Goal: Information Seeking & Learning: Learn about a topic

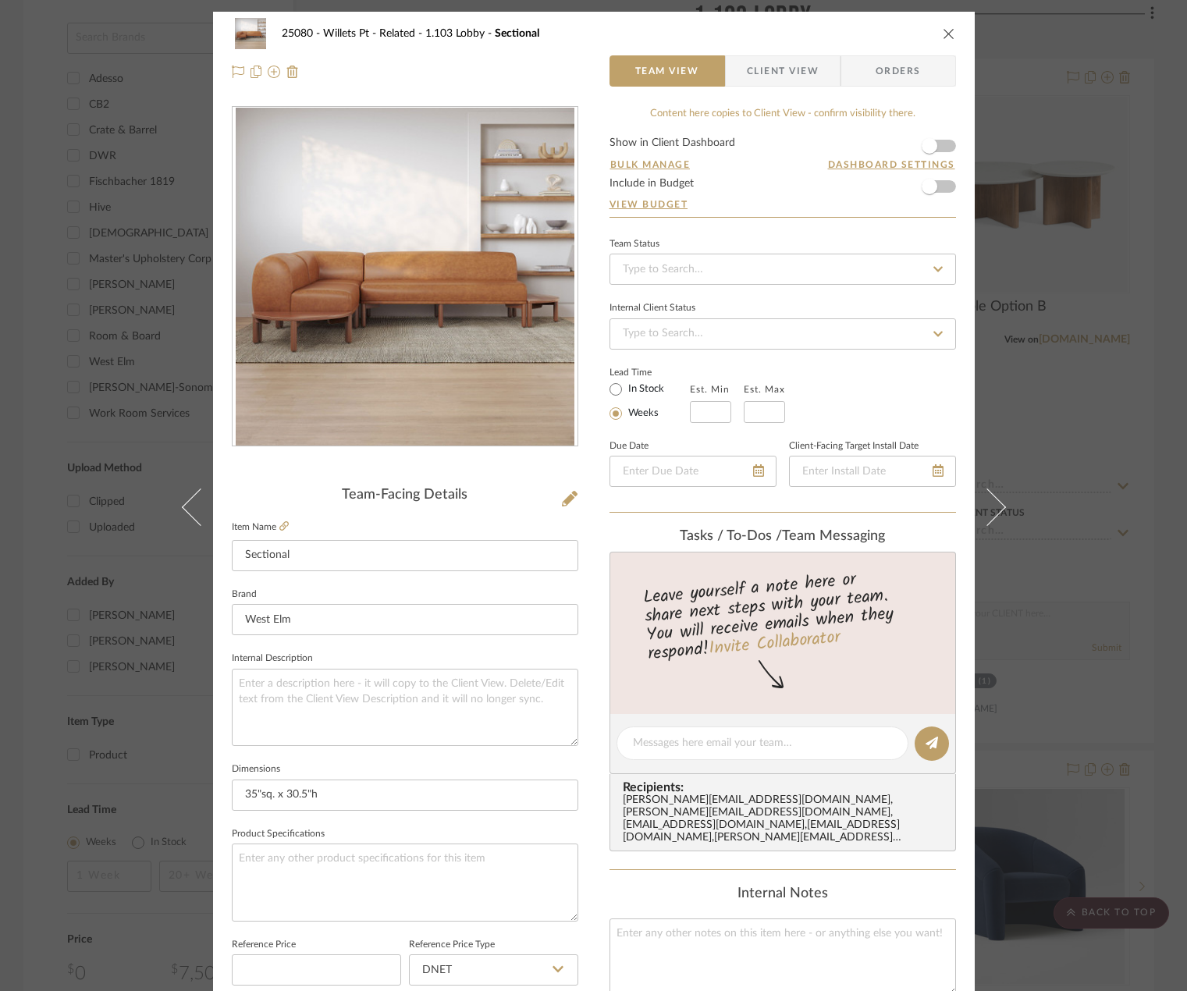
click at [1173, 375] on div "25080 - Willets Pt - Related 1.103 Lobby Sectional Team View Client View Orders…" at bounding box center [593, 495] width 1187 height 991
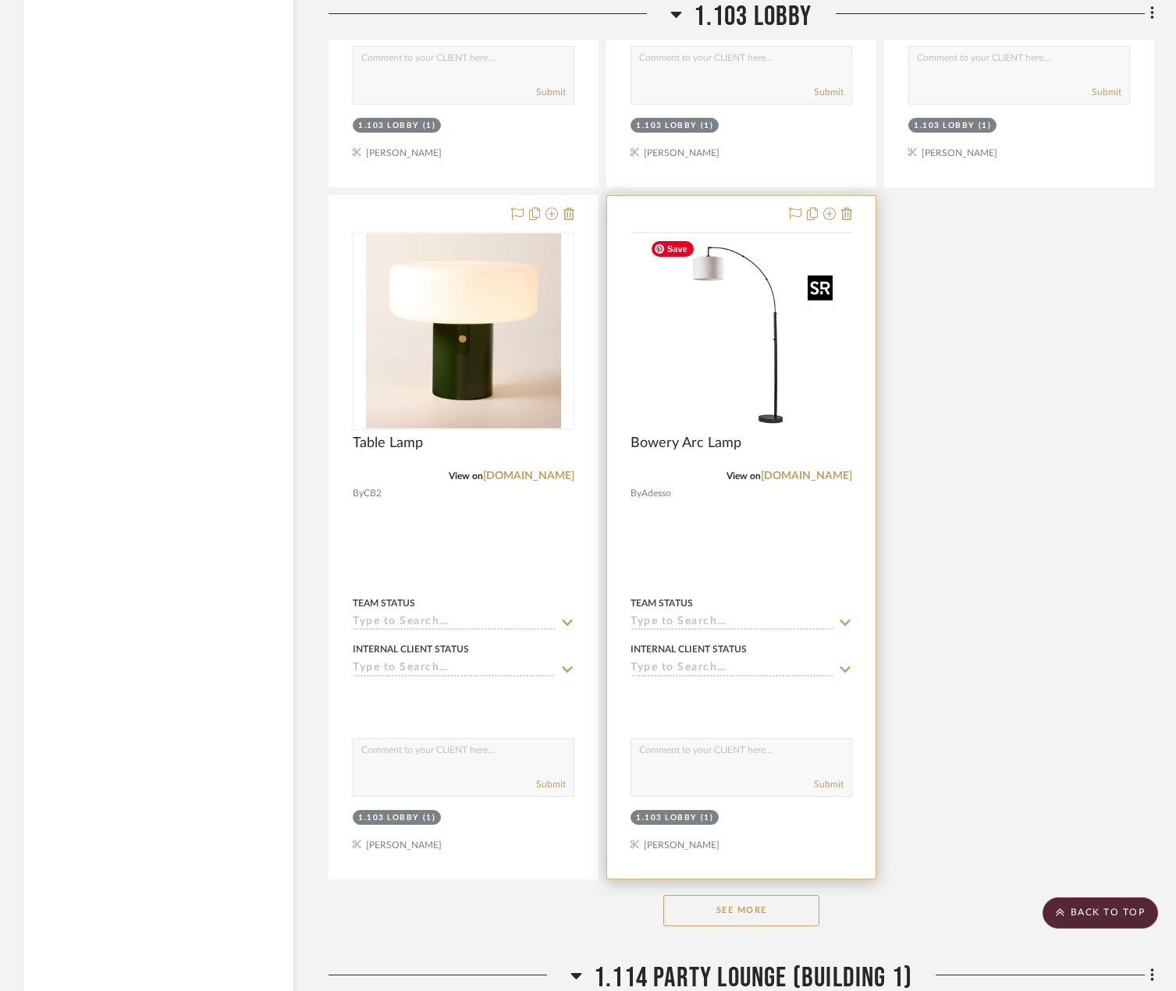
scroll to position [2420, 0]
click at [822, 471] on link "[DOMAIN_NAME]" at bounding box center [806, 475] width 91 height 11
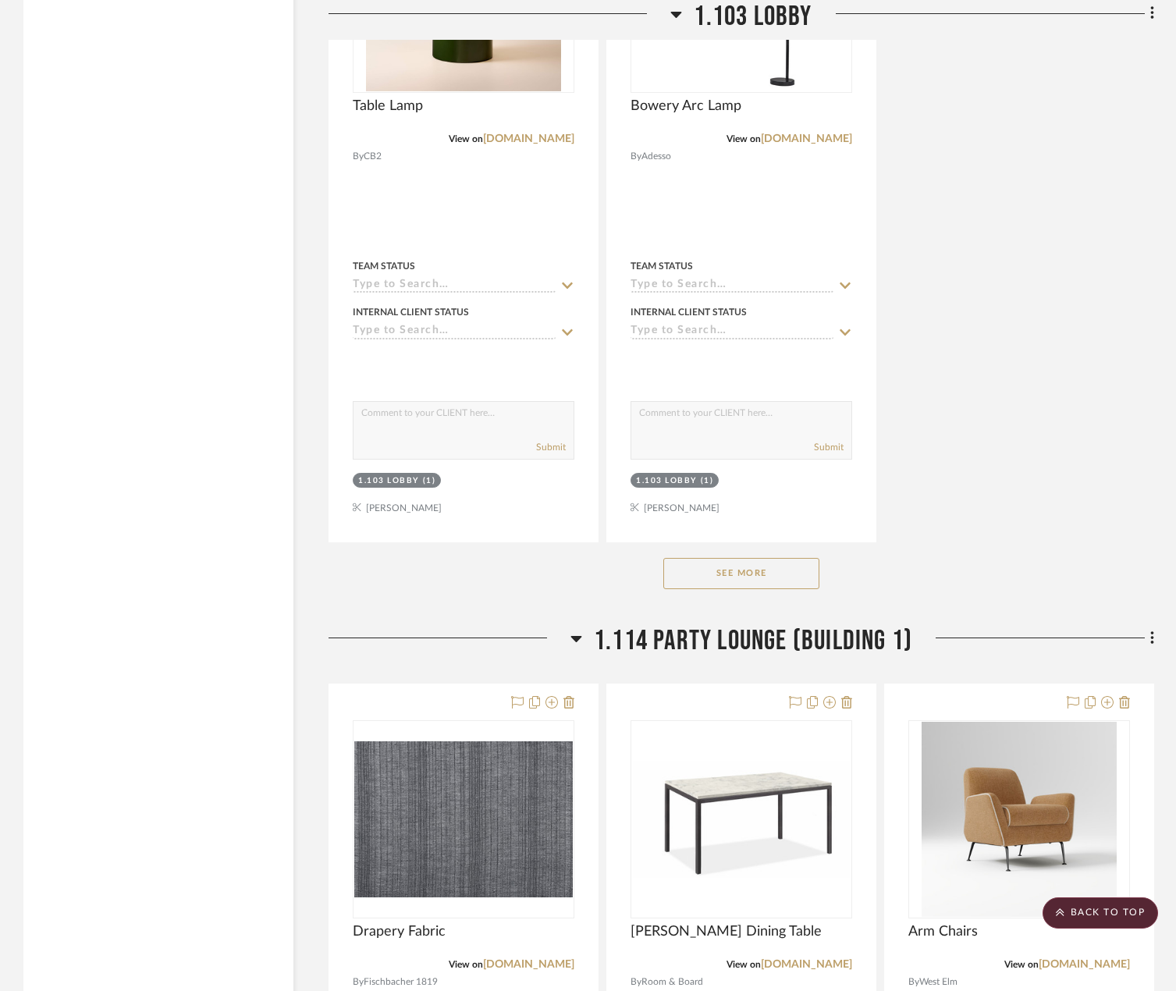
scroll to position [2966, 0]
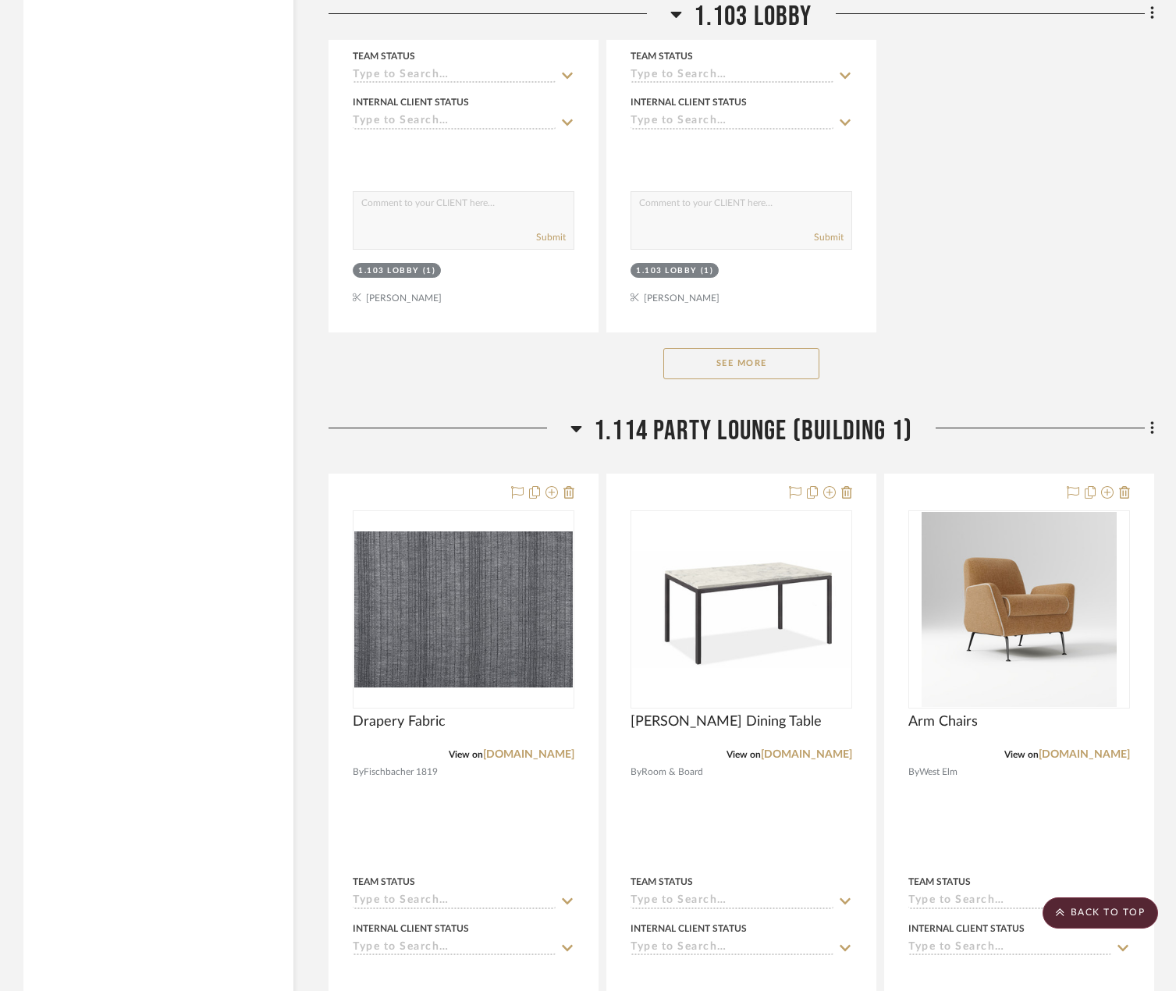
click at [689, 359] on button "See More" at bounding box center [741, 363] width 156 height 31
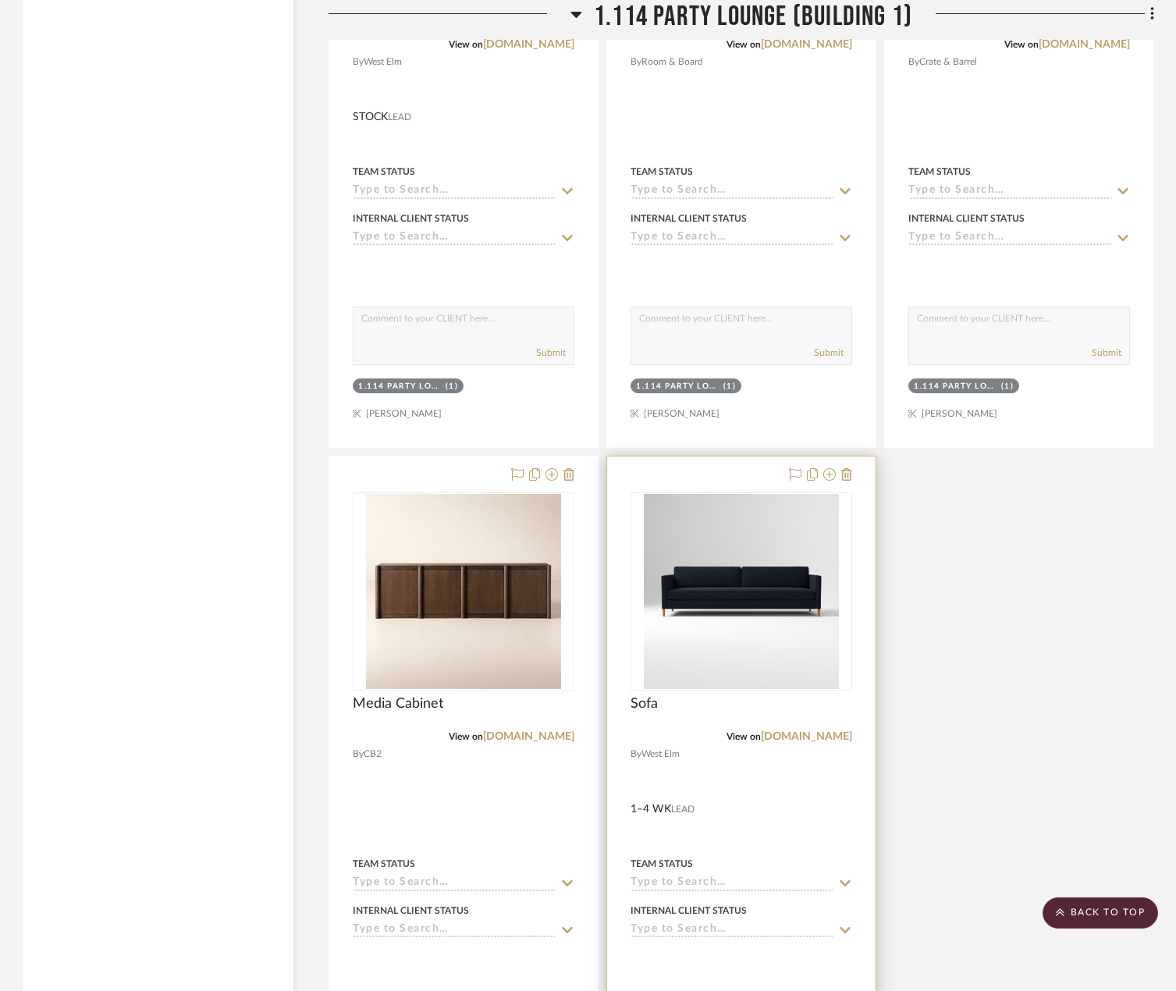
scroll to position [4449, 0]
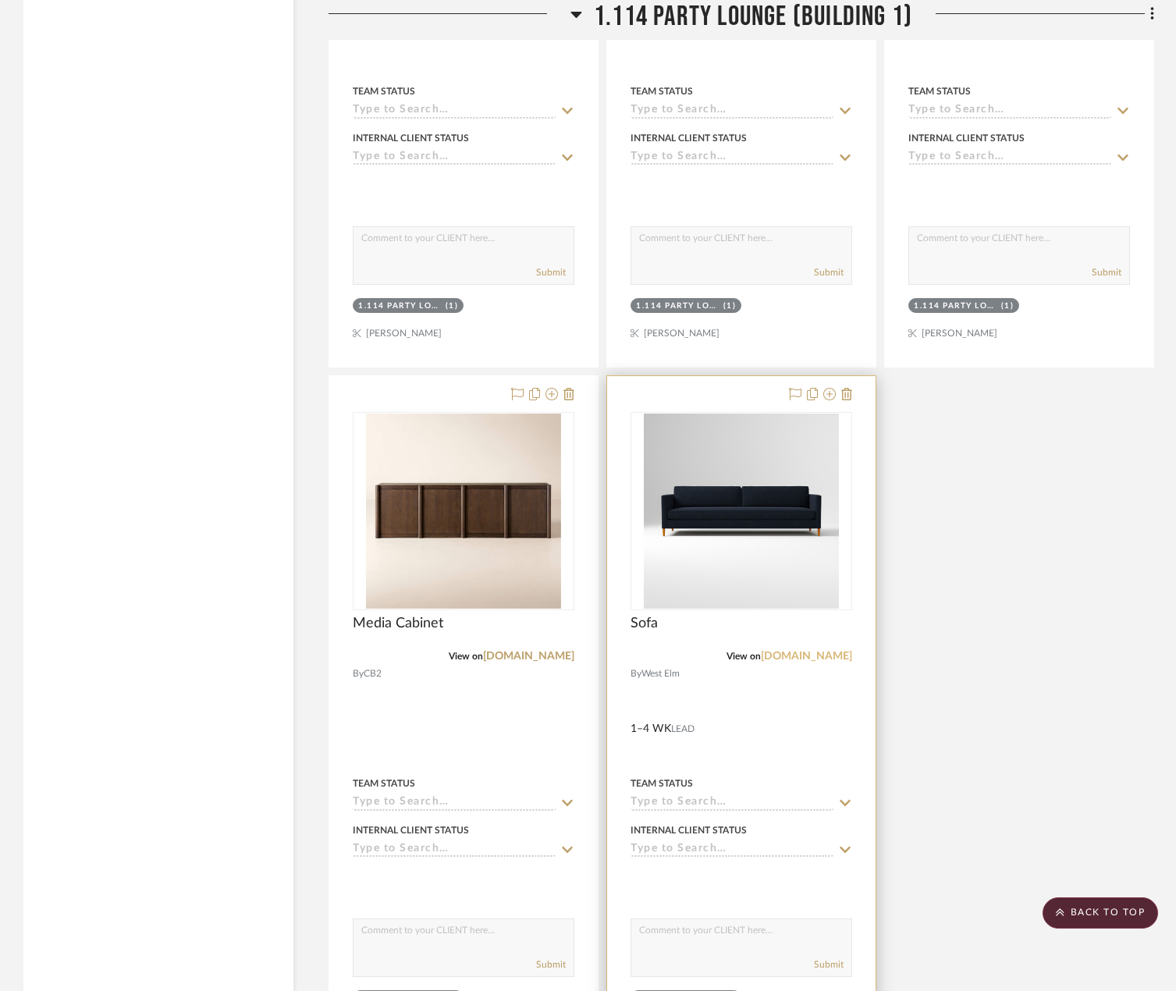
click at [824, 656] on link "[DOMAIN_NAME]" at bounding box center [806, 656] width 91 height 11
click at [774, 557] on img "0" at bounding box center [741, 511] width 195 height 195
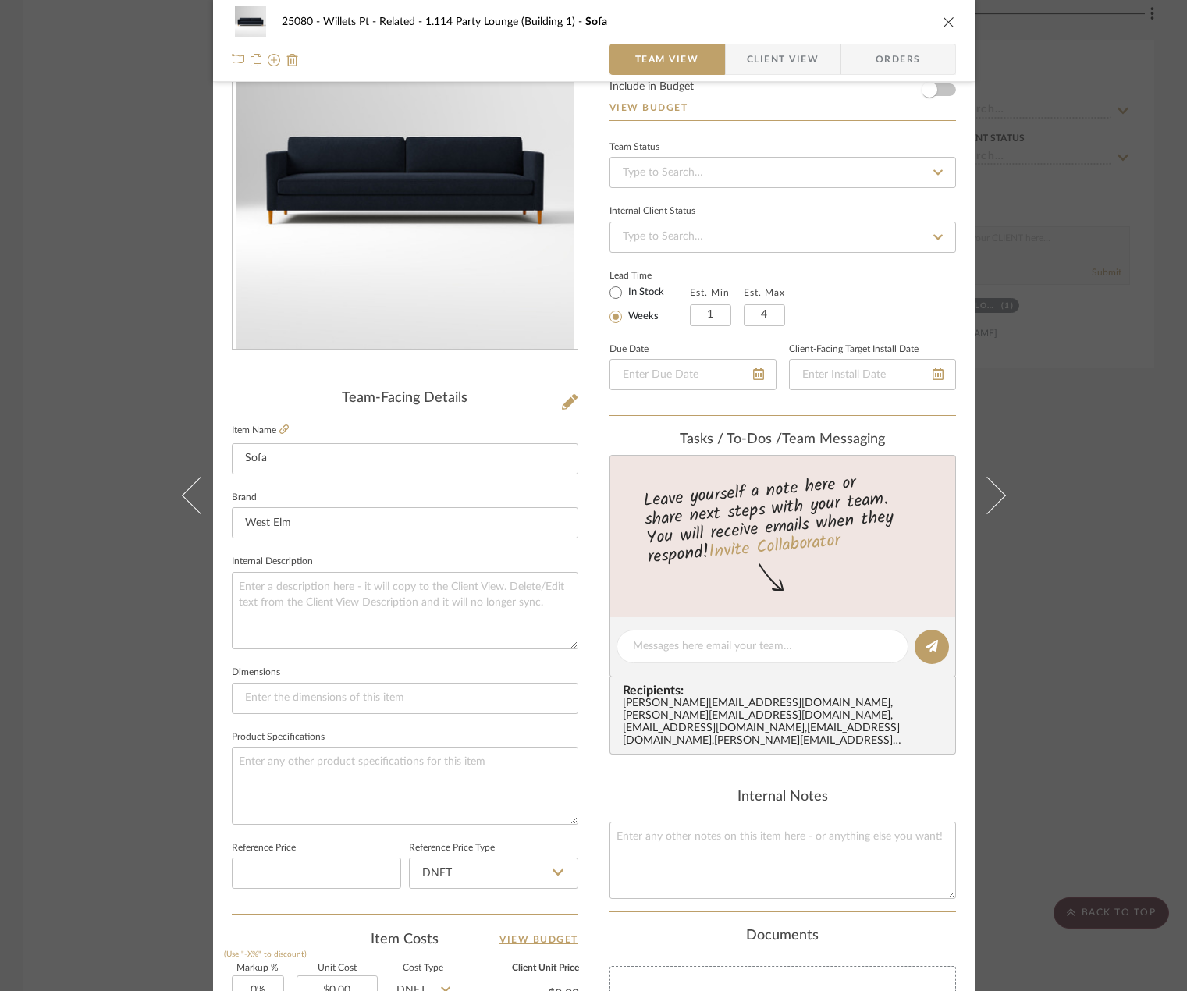
scroll to position [156, 0]
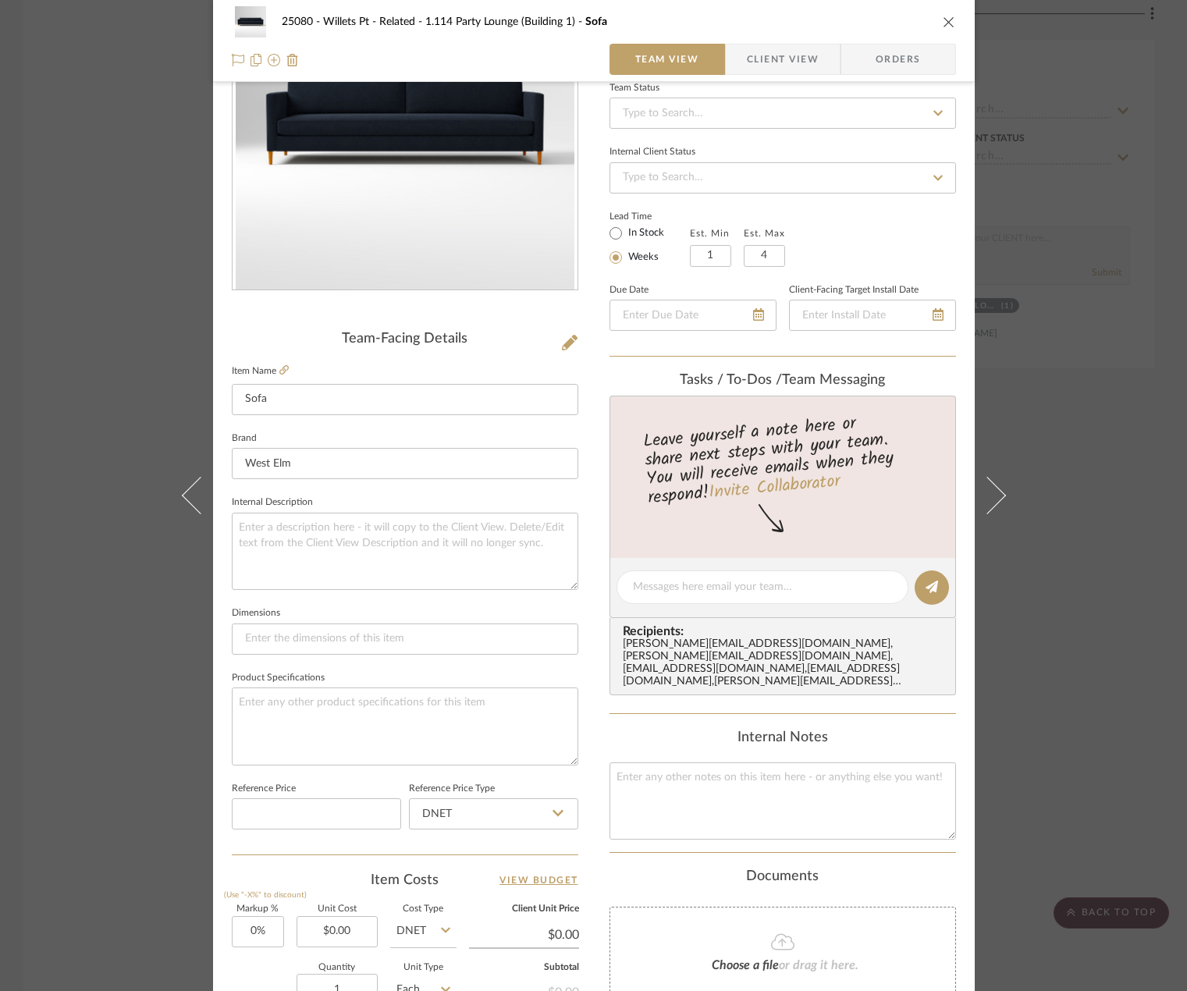
click at [740, 66] on span "button" at bounding box center [736, 59] width 21 height 31
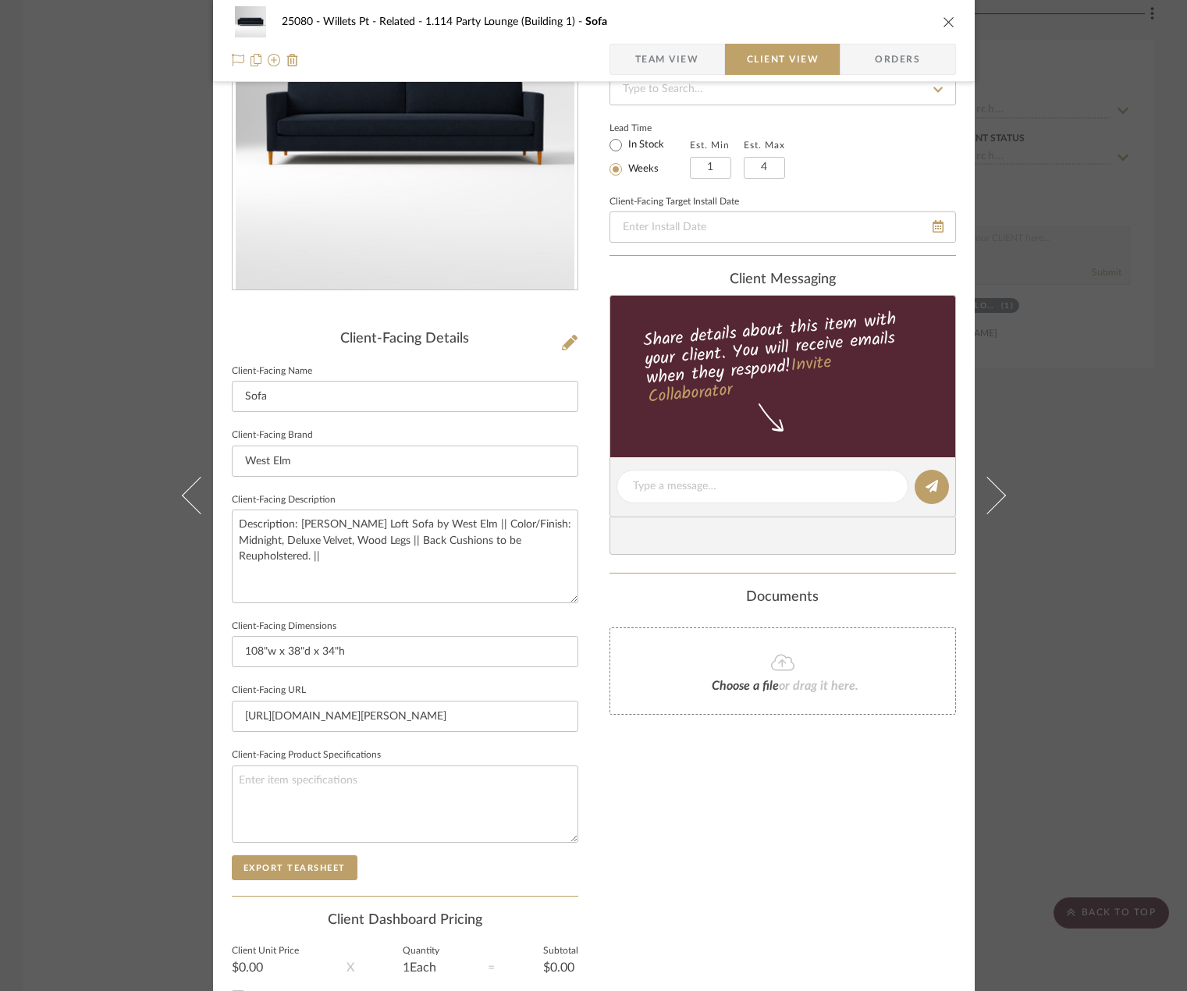
click at [880, 826] on div "Only content on this tab can share to Dashboard. Click eyeball icon to show or …" at bounding box center [783, 508] width 347 height 1117
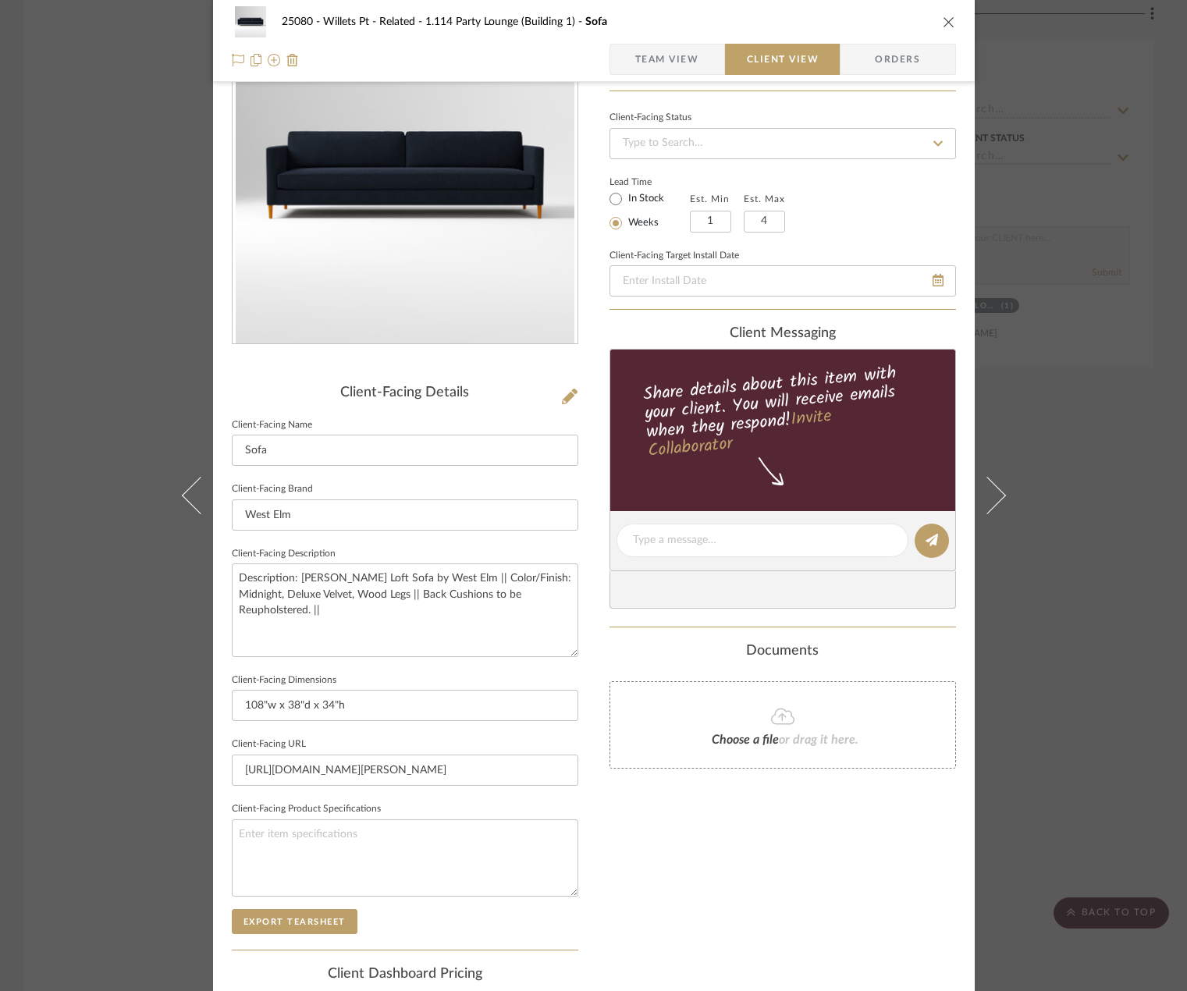
scroll to position [78, 0]
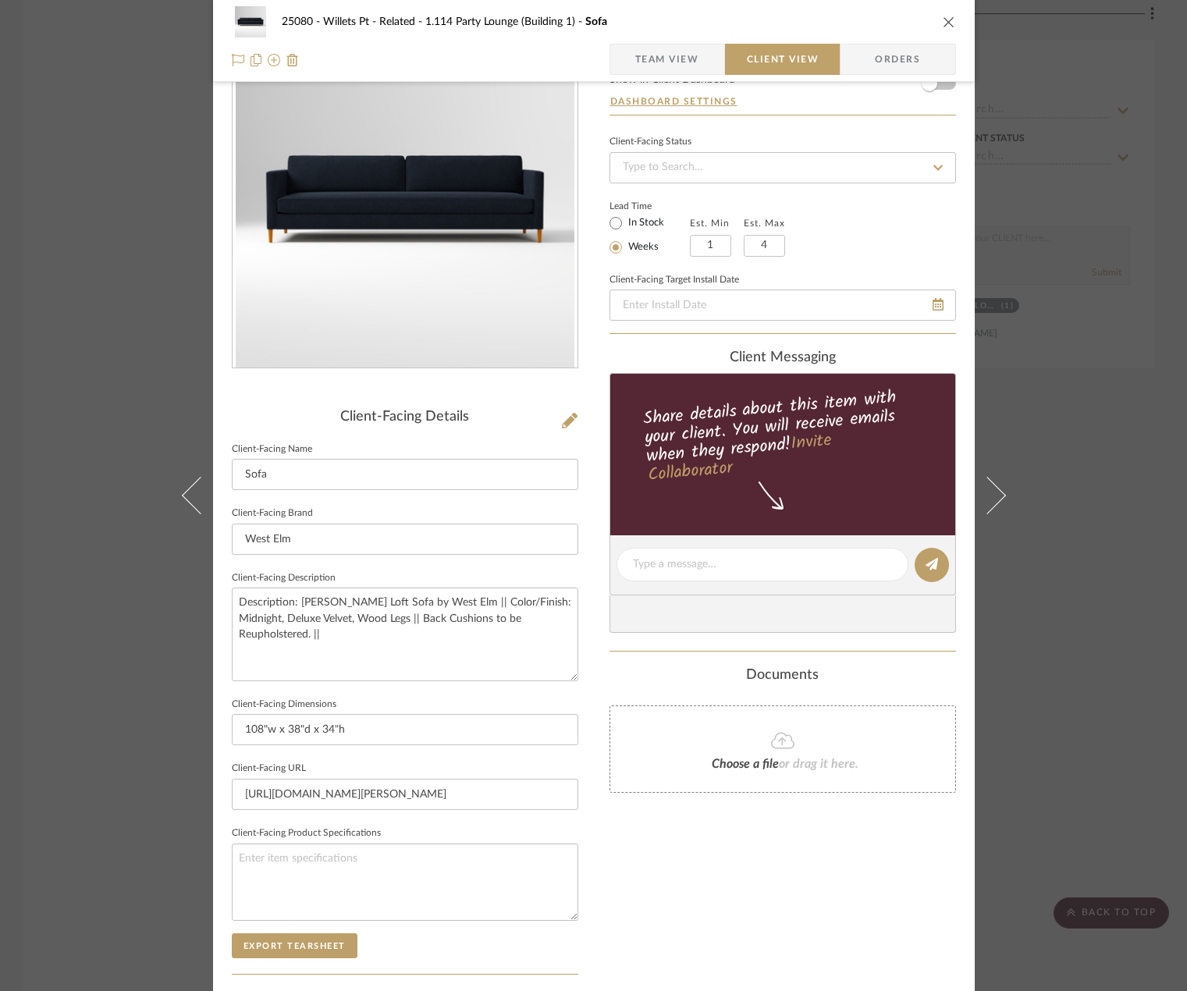
click at [1070, 363] on div "25080 - Willets Pt - Related 1.114 Party Lounge (Building 1) Sofa Team View Cli…" at bounding box center [593, 495] width 1187 height 991
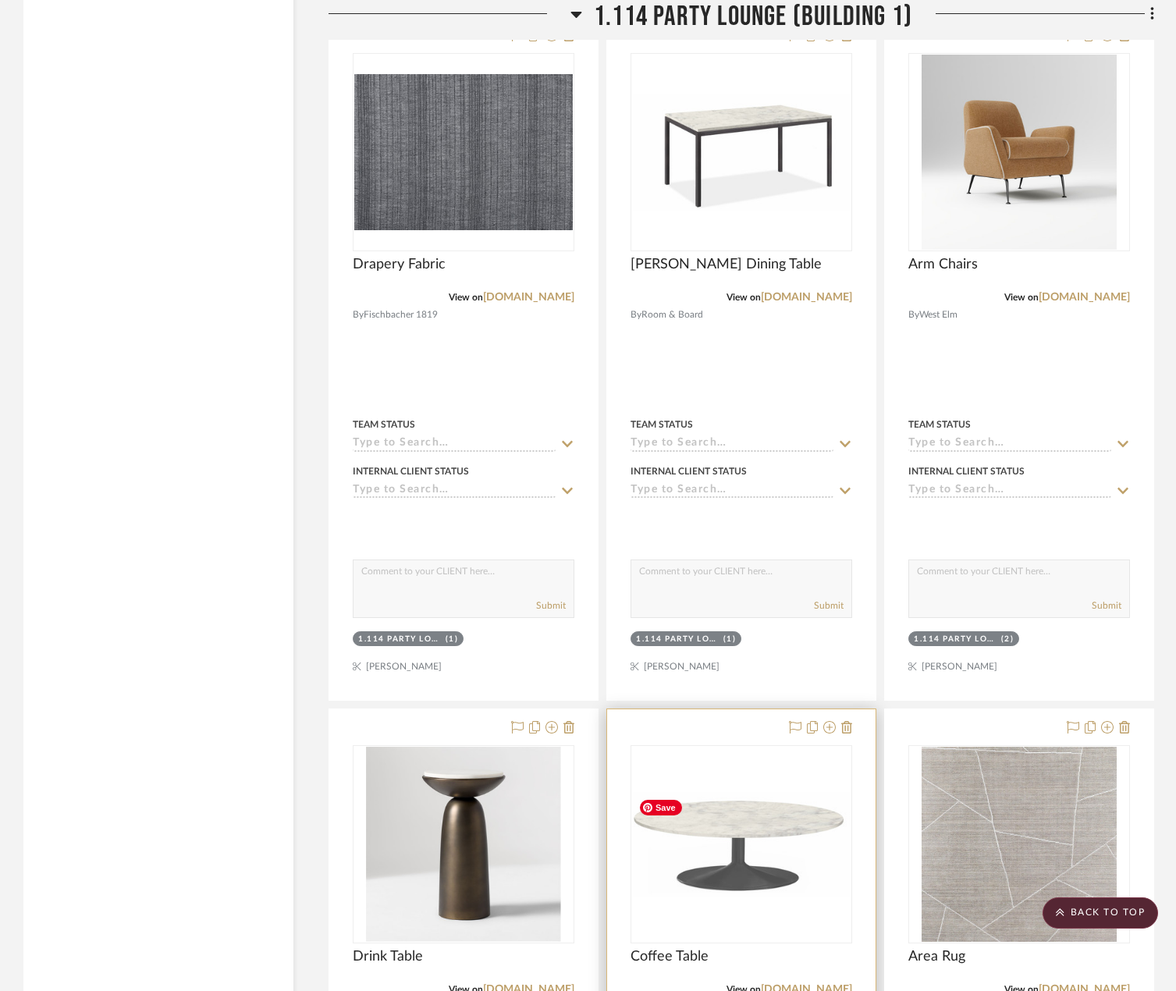
scroll to position [3200, 0]
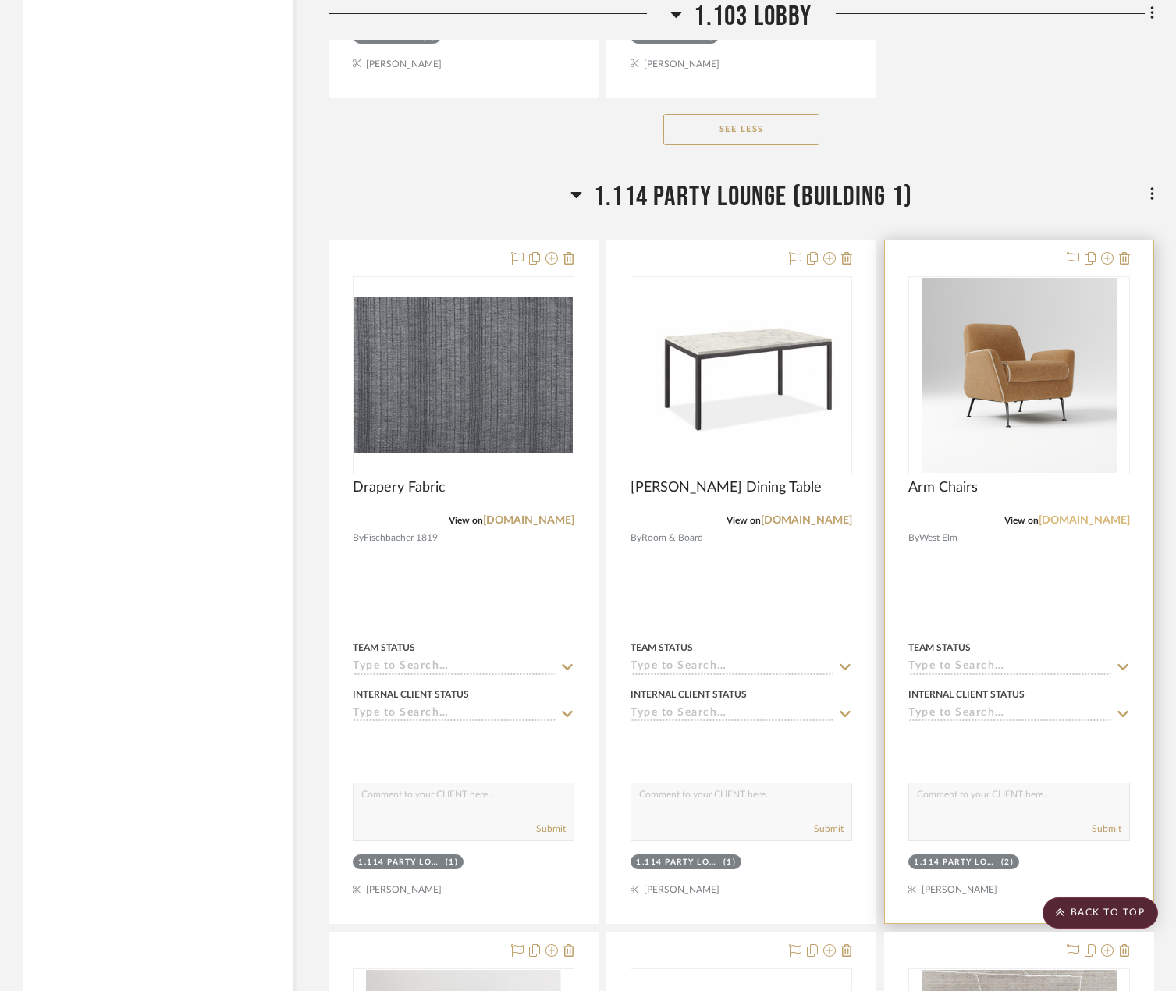
click at [1089, 518] on link "[DOMAIN_NAME]" at bounding box center [1084, 520] width 91 height 11
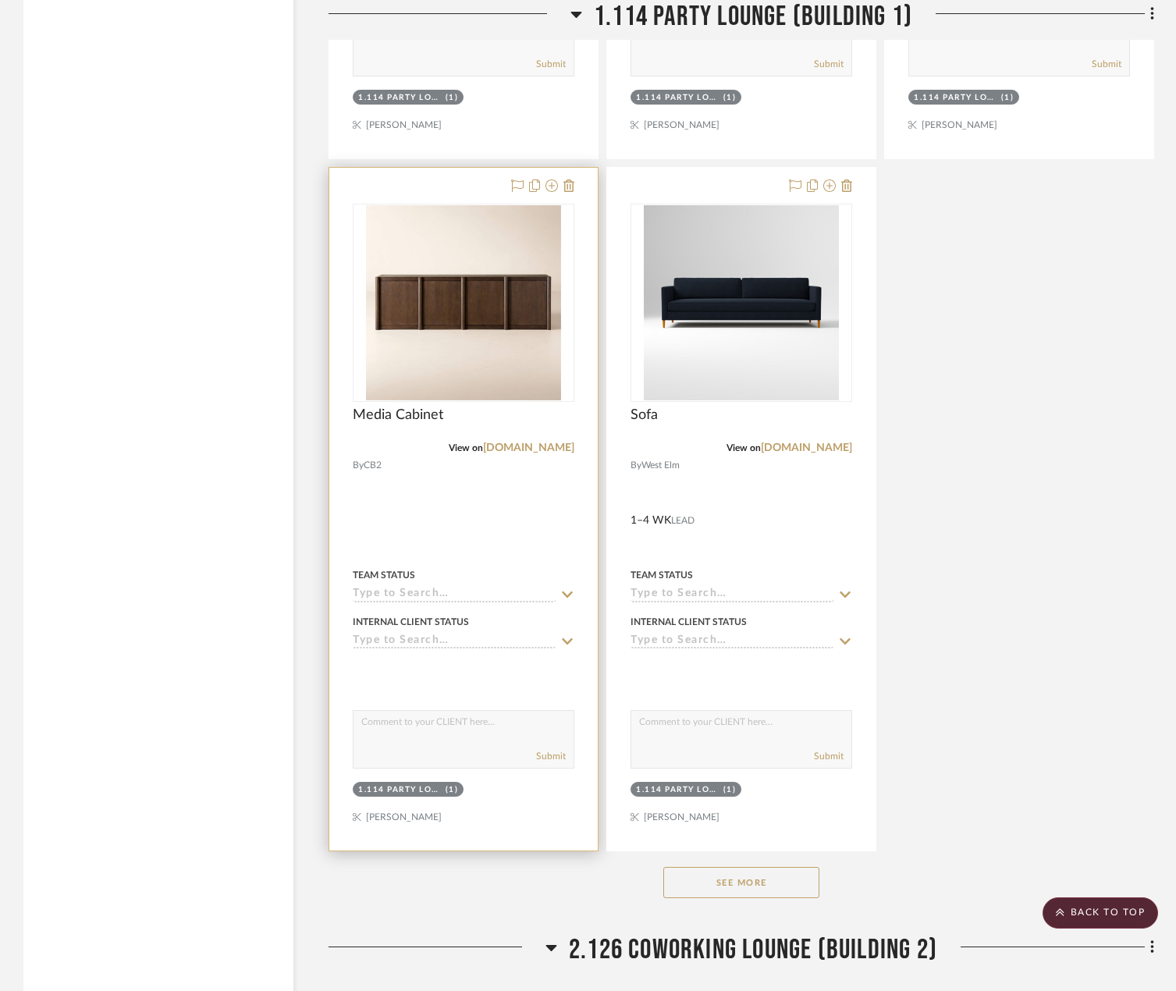
scroll to position [4683, 0]
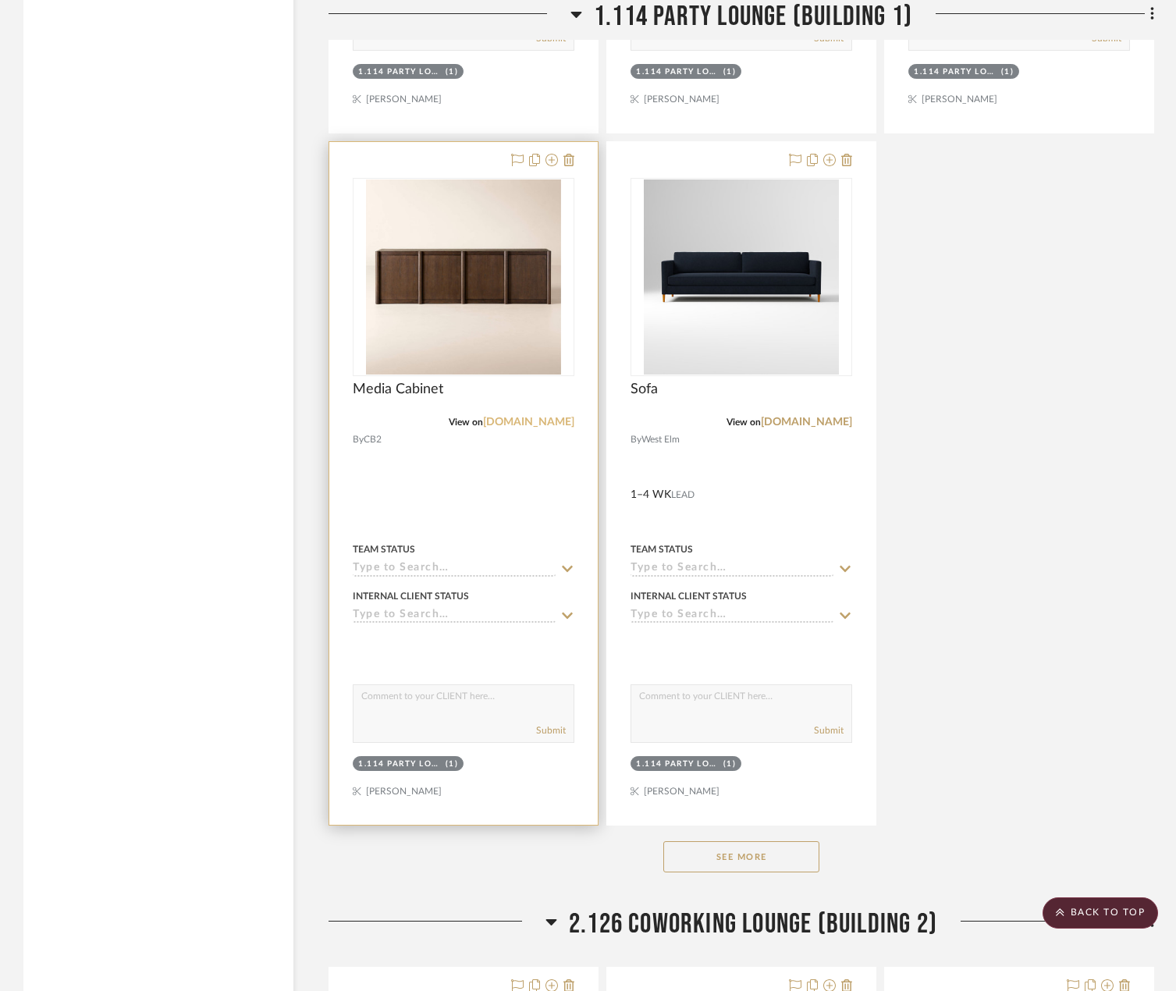
click at [571, 423] on link "[DOMAIN_NAME]" at bounding box center [528, 422] width 91 height 11
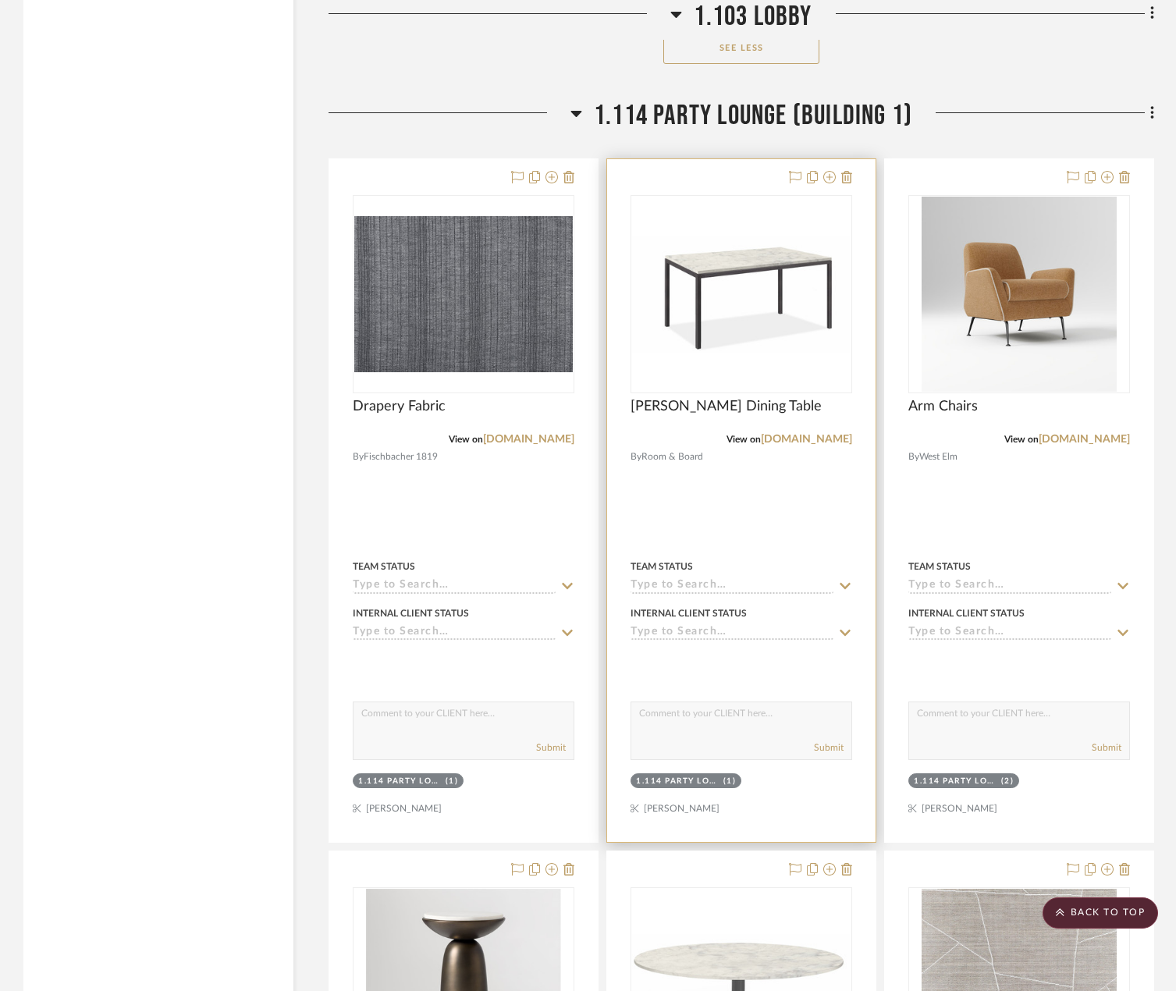
scroll to position [2966, 0]
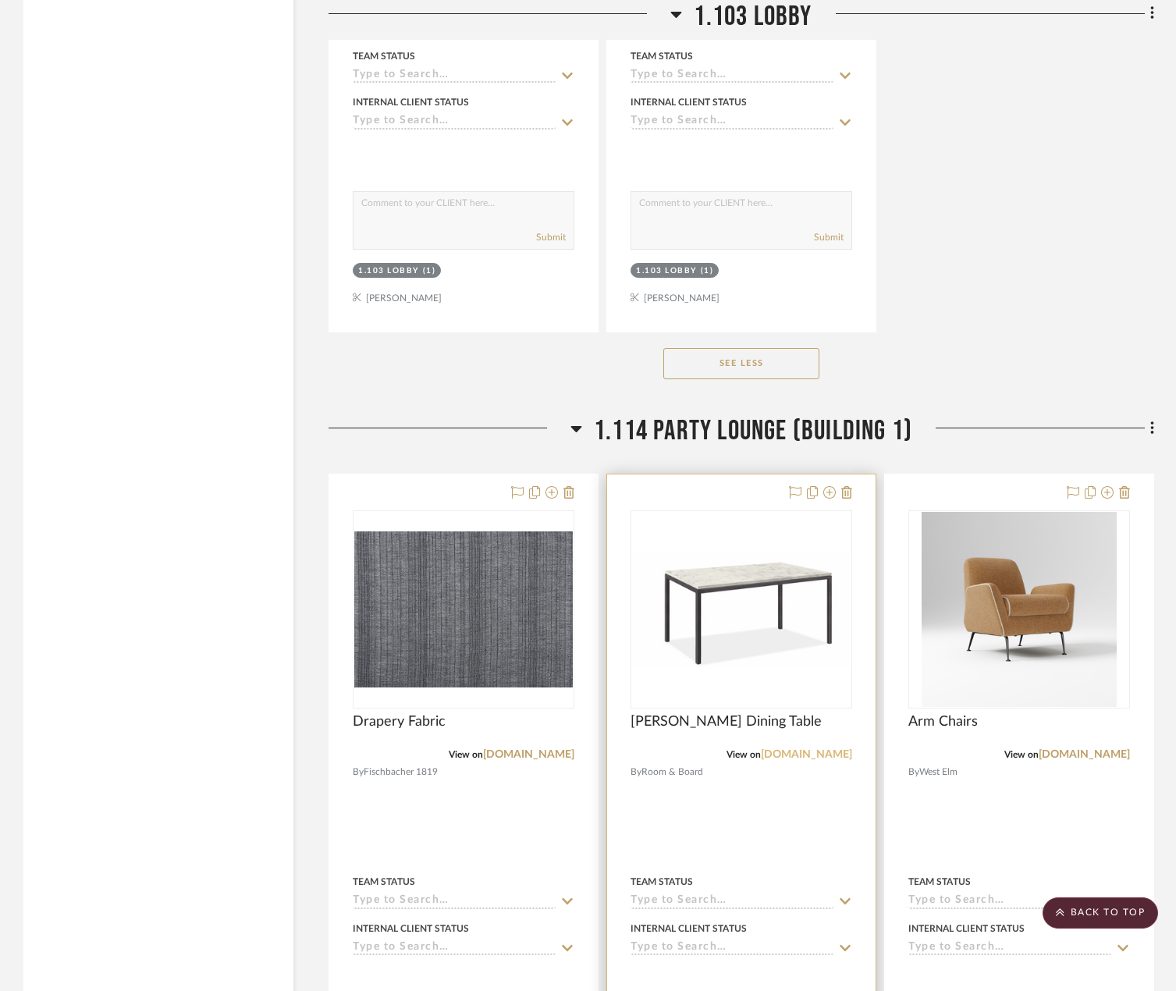
click at [820, 752] on link "[DOMAIN_NAME]" at bounding box center [806, 754] width 91 height 11
click at [794, 632] on img "0" at bounding box center [741, 609] width 219 height 117
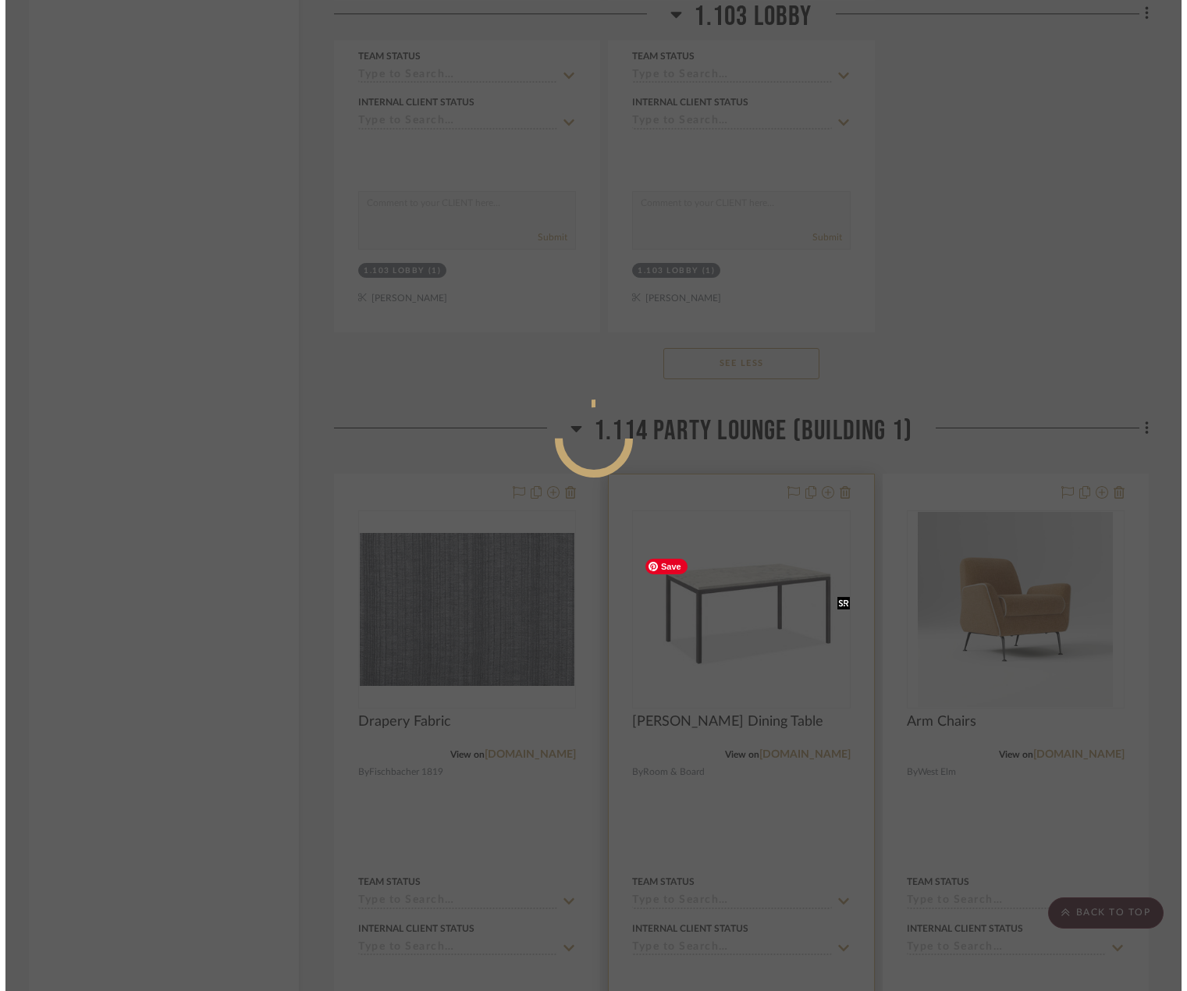
scroll to position [0, 0]
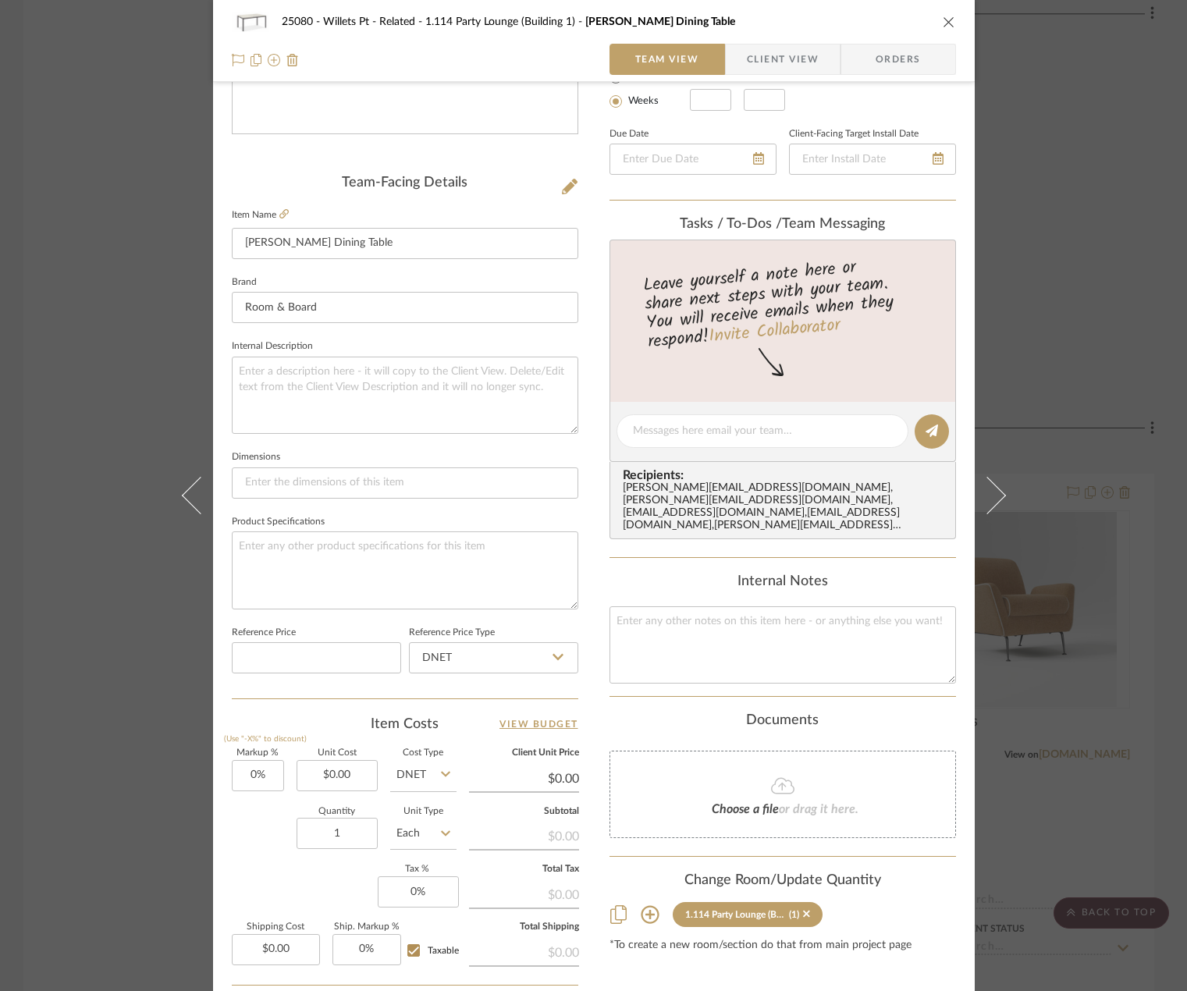
click at [784, 52] on span "Client View" at bounding box center [783, 59] width 72 height 31
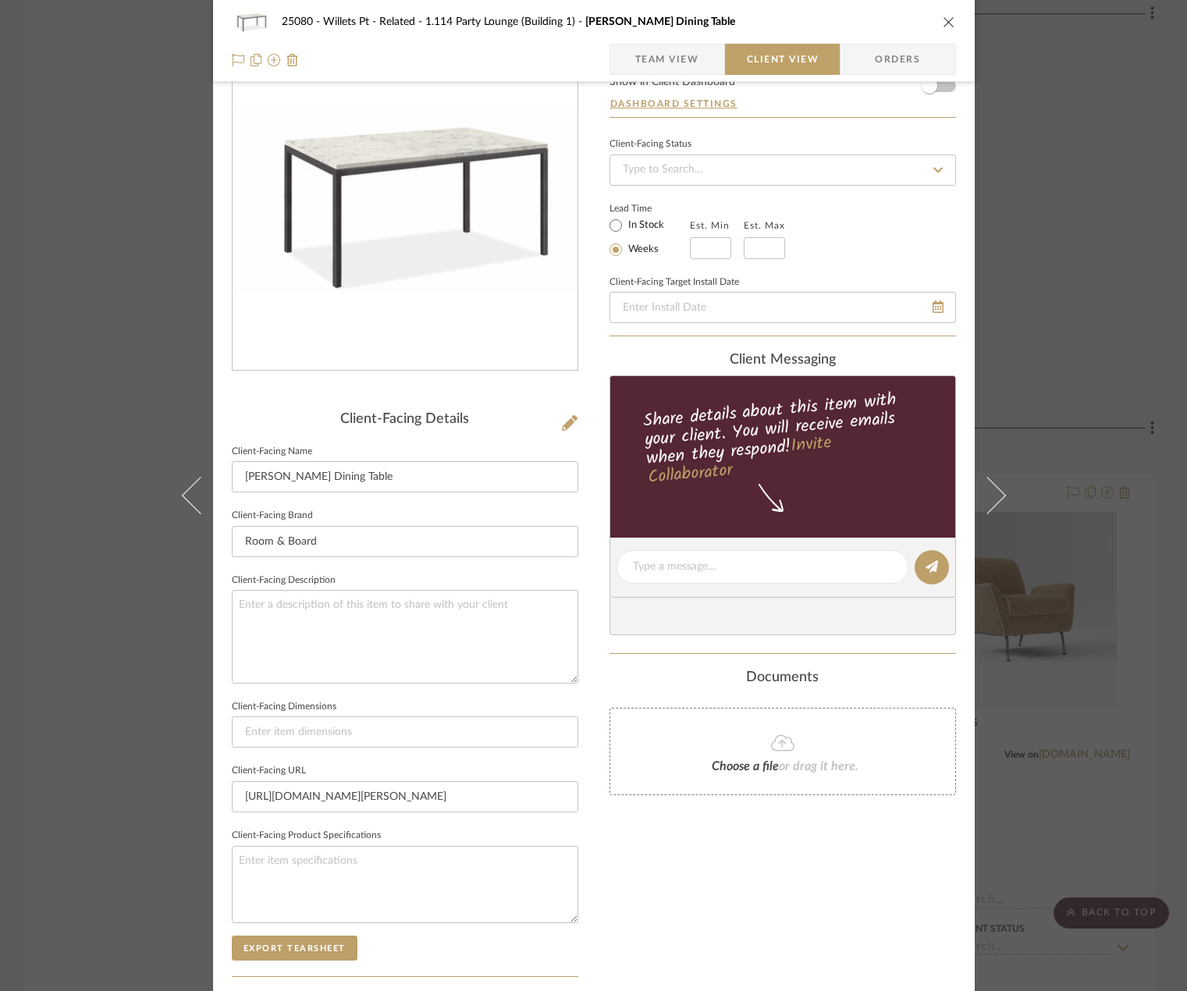
scroll to position [60, 0]
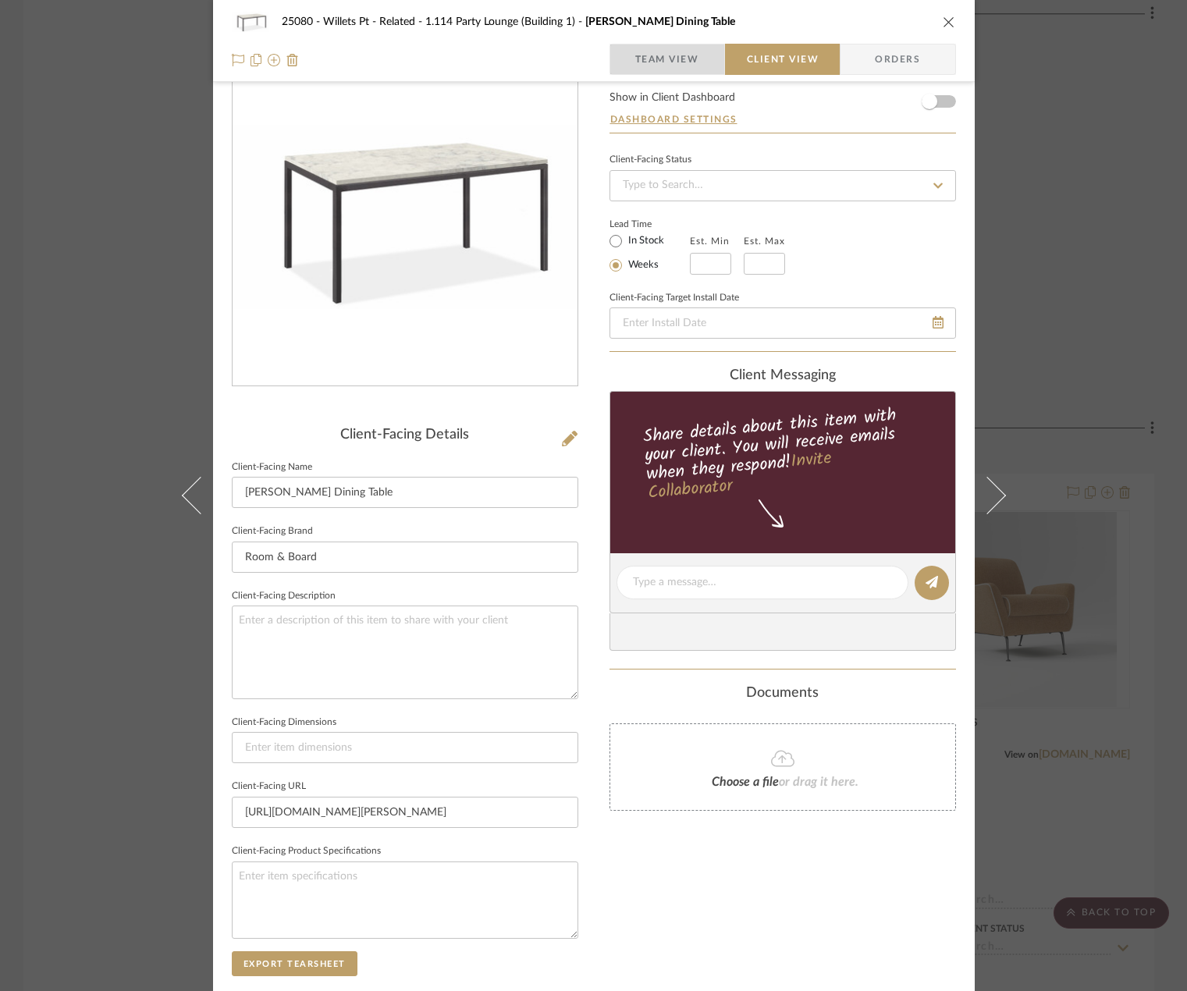
click at [664, 62] on span "Team View" at bounding box center [667, 59] width 64 height 31
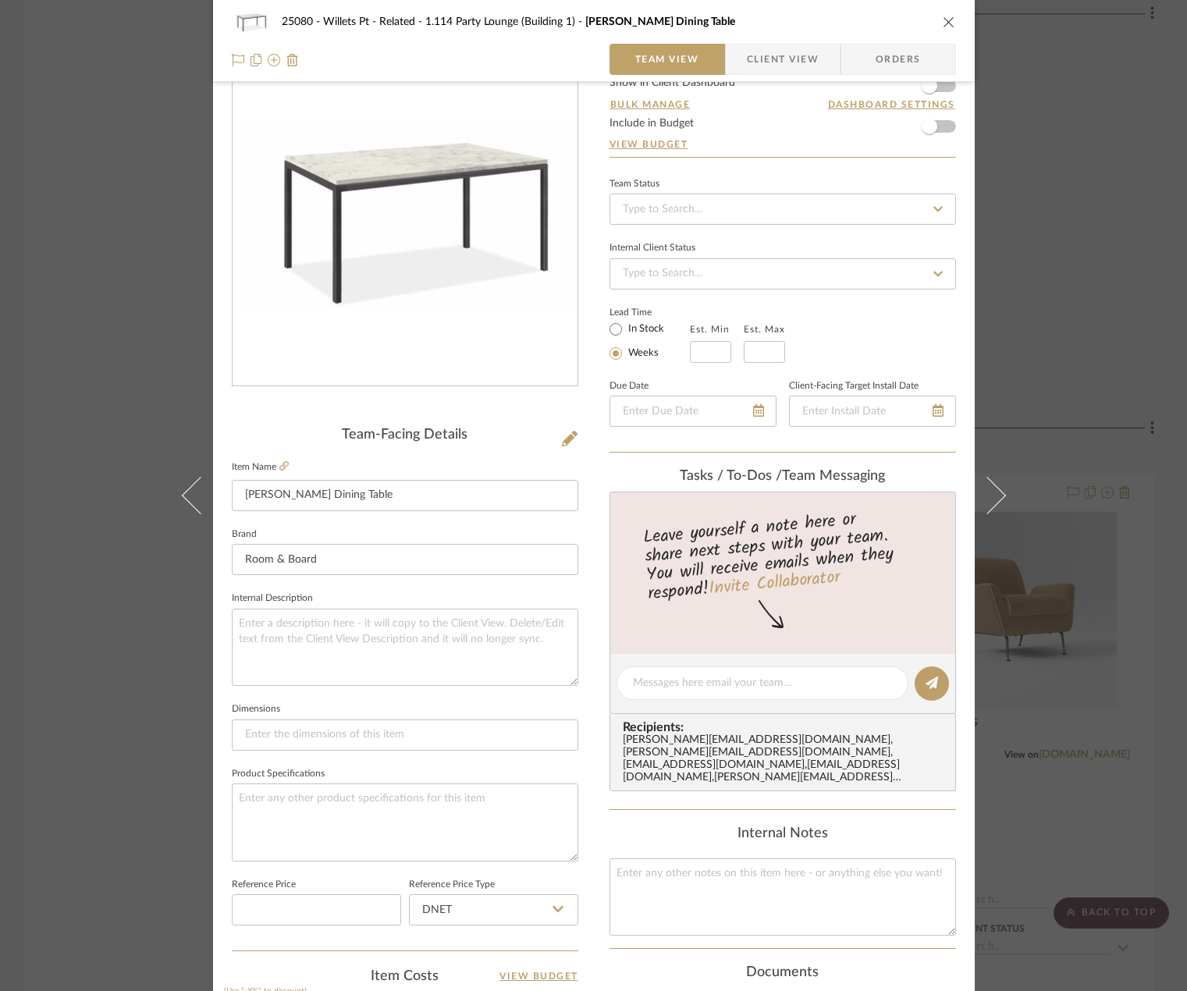
click at [10, 222] on div "25080 - Willets Pt - Related 1.114 Party Lounge (Building 1) [PERSON_NAME] Dini…" at bounding box center [593, 495] width 1187 height 991
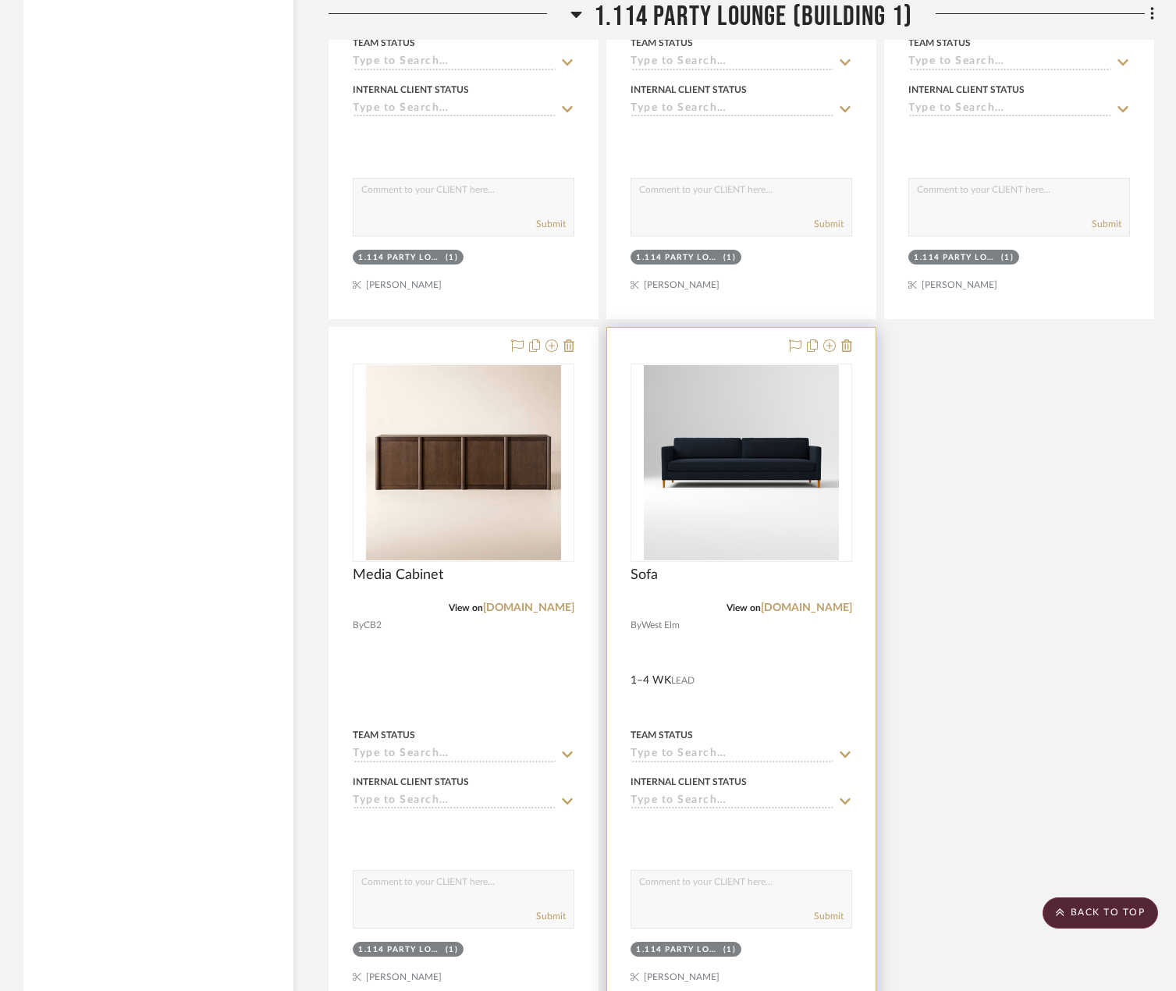
scroll to position [4605, 0]
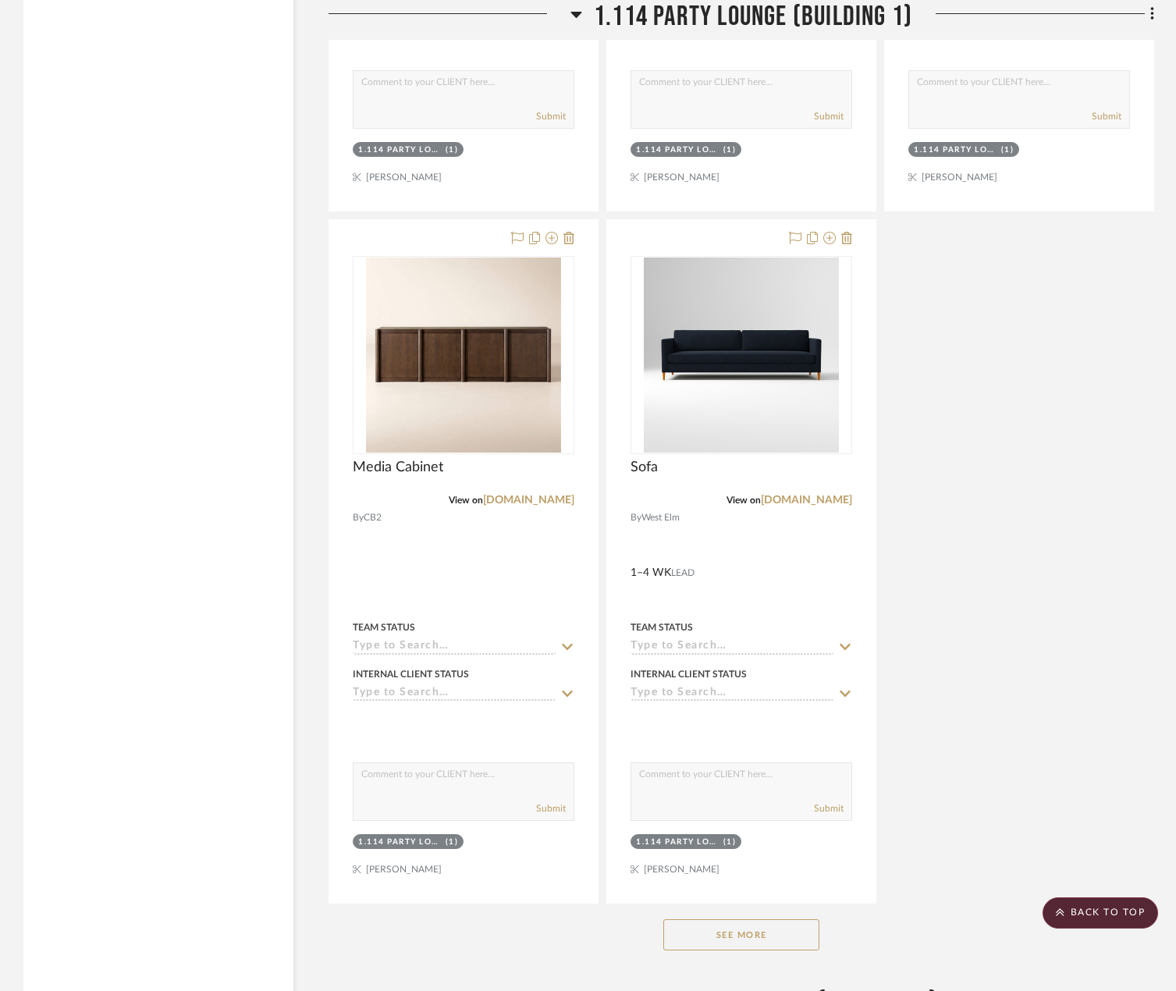
click at [766, 931] on button "See More" at bounding box center [741, 934] width 156 height 31
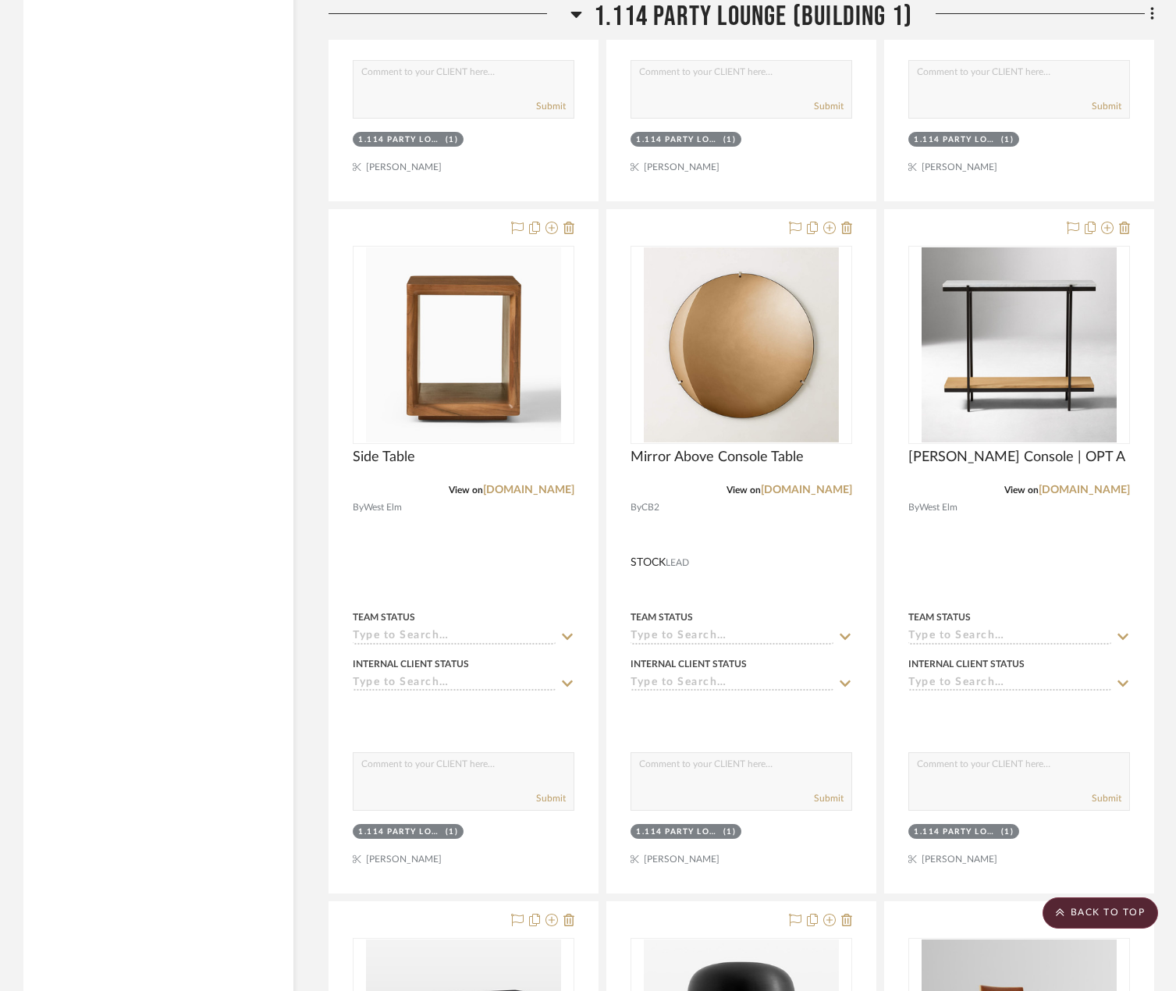
scroll to position [5776, 0]
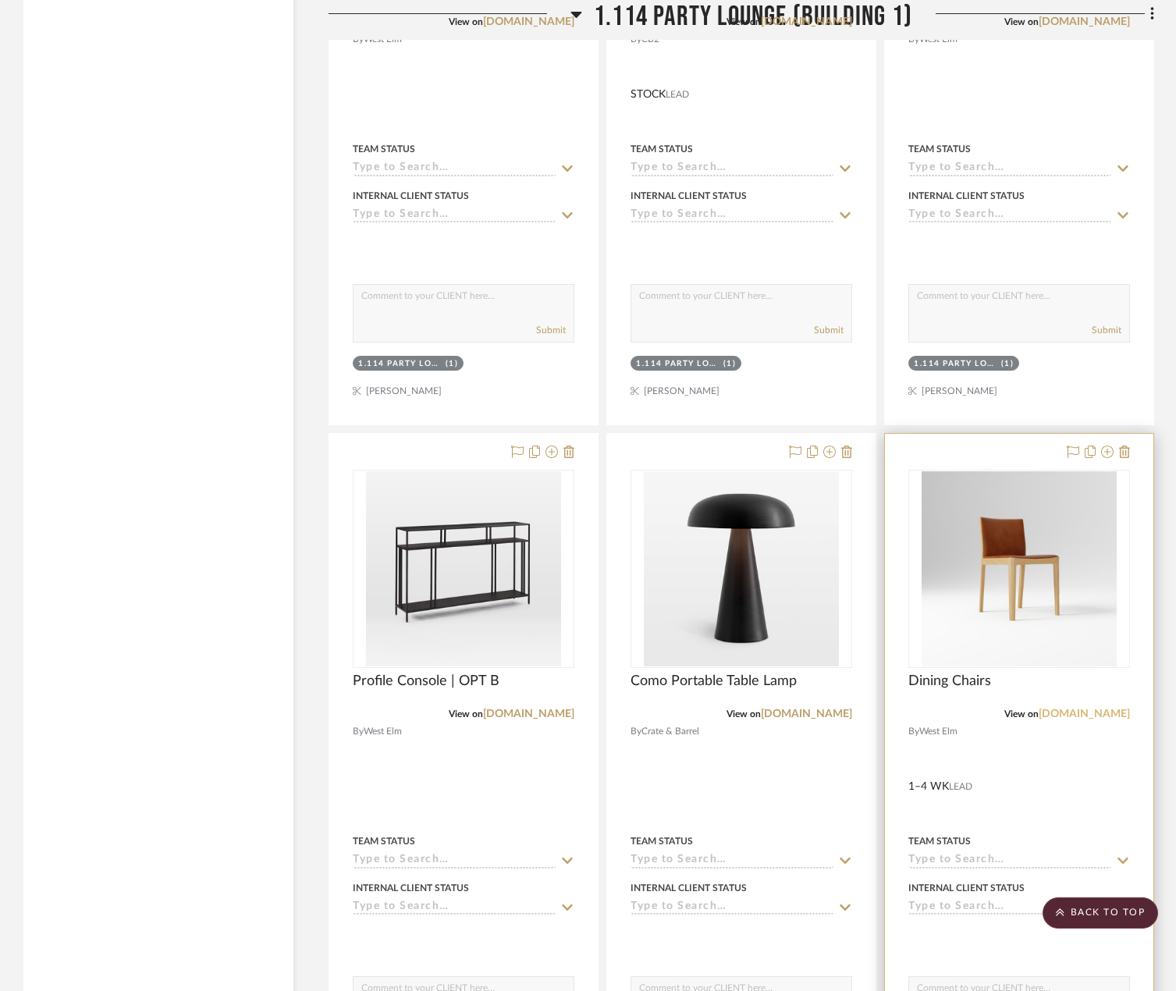
click at [1090, 717] on link "[DOMAIN_NAME]" at bounding box center [1084, 714] width 91 height 11
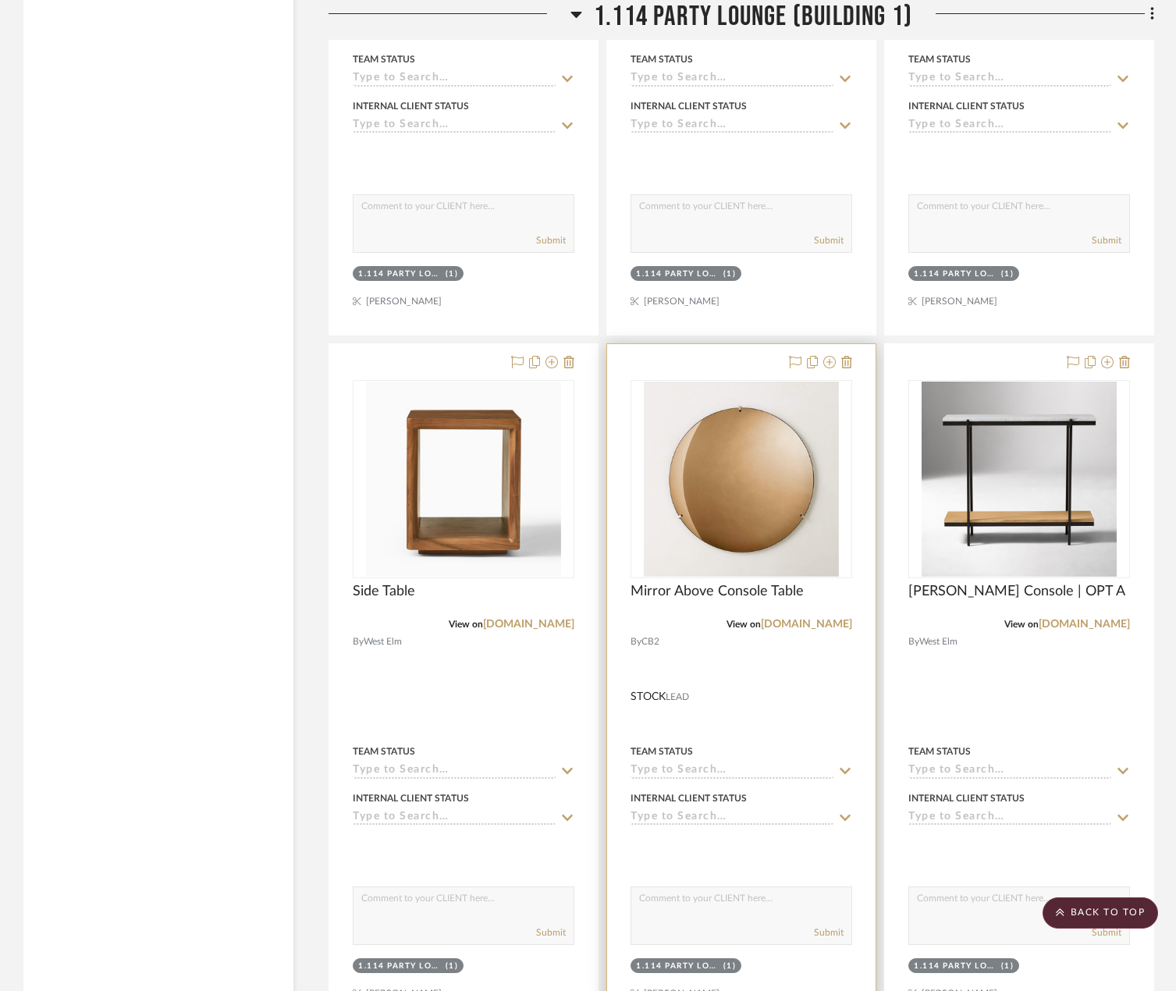
scroll to position [5151, 0]
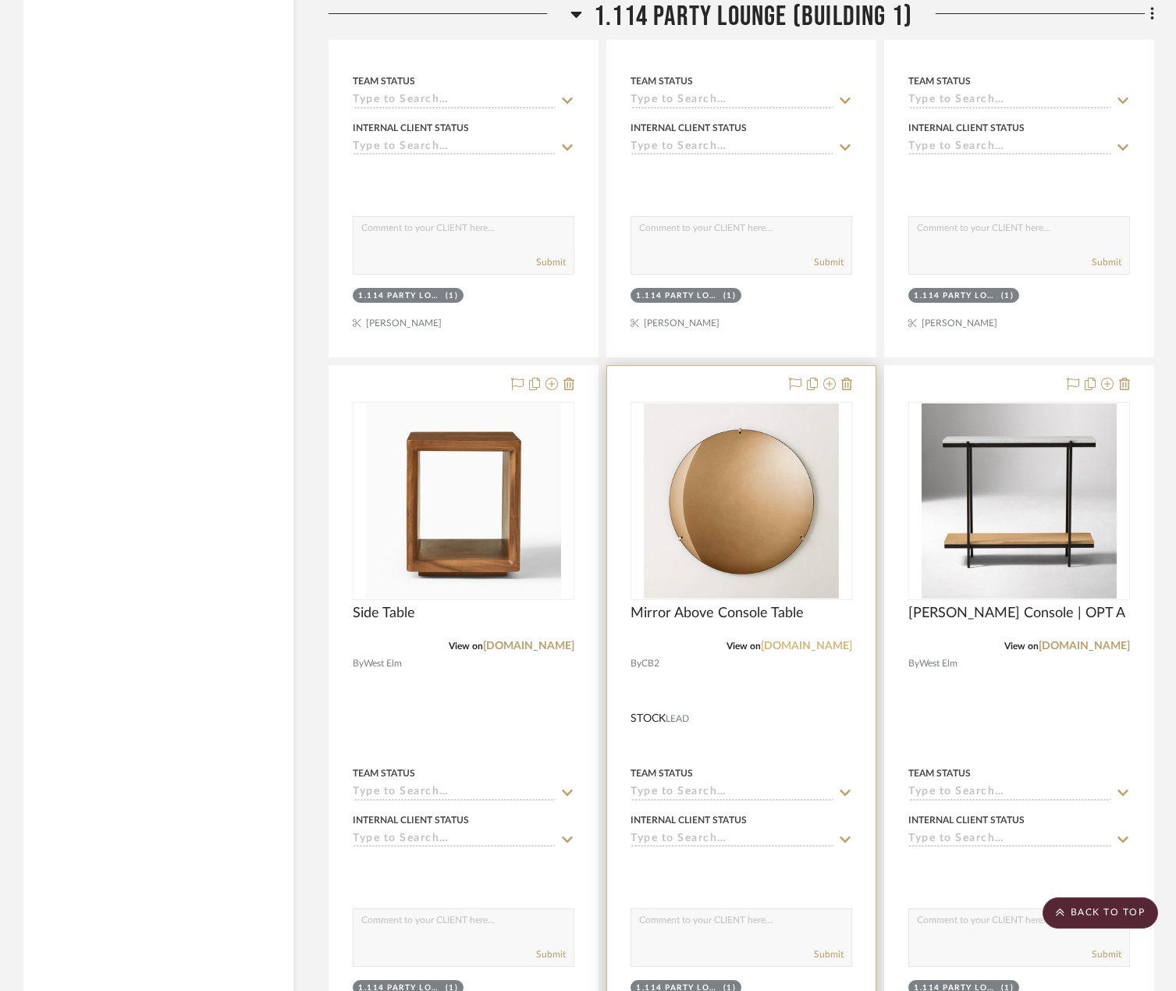
click at [823, 649] on link "[DOMAIN_NAME]" at bounding box center [806, 646] width 91 height 11
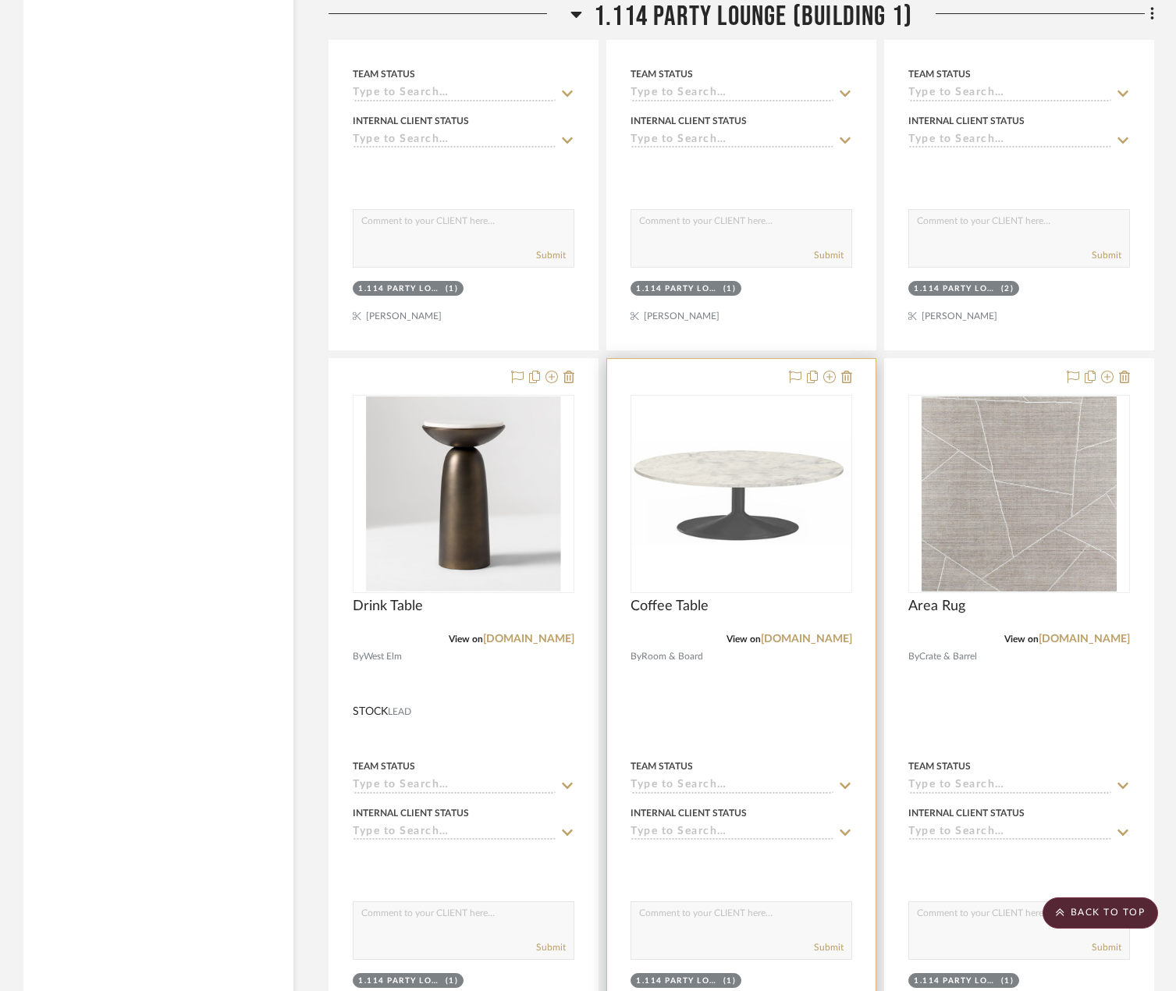
scroll to position [3746, 0]
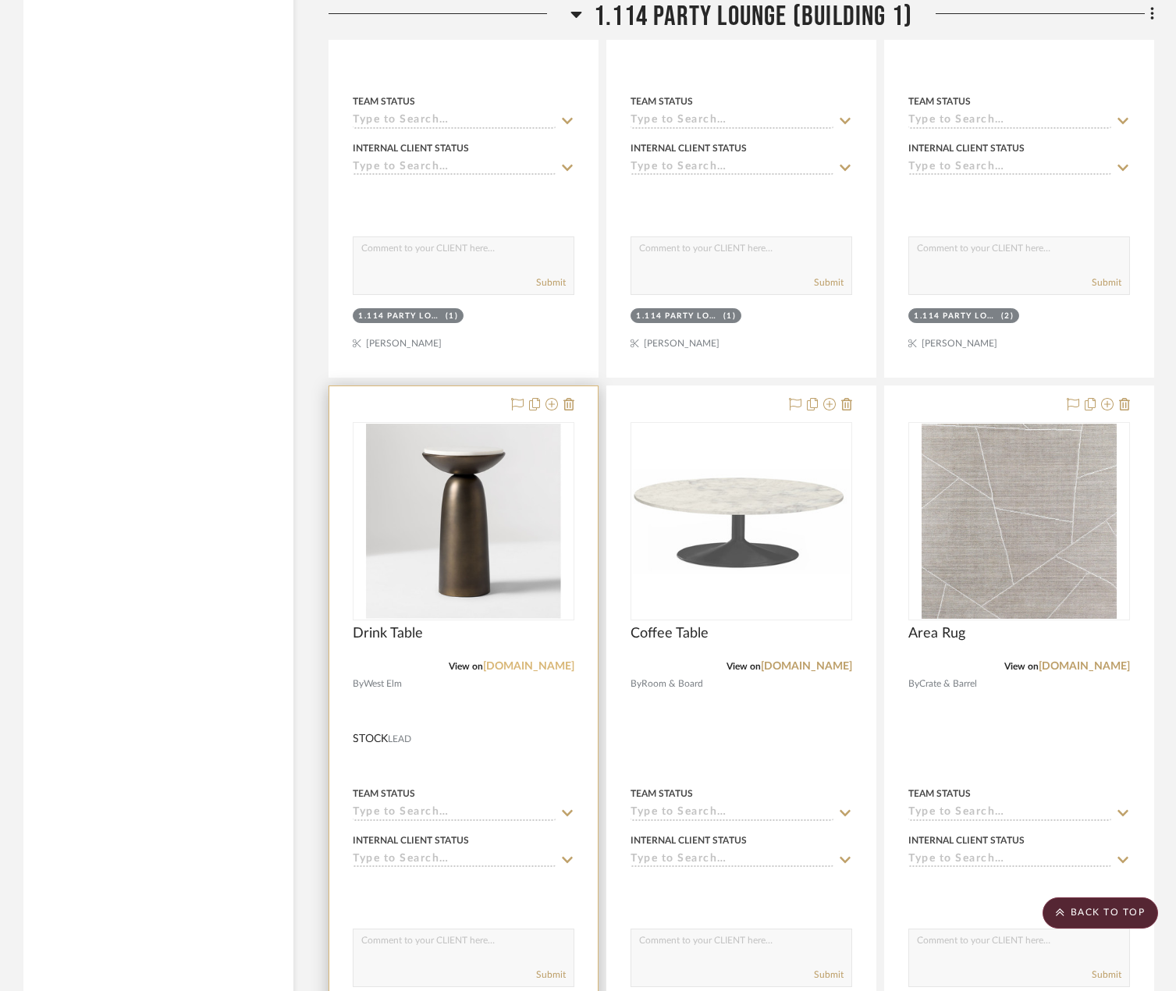
click at [554, 669] on link "[DOMAIN_NAME]" at bounding box center [528, 666] width 91 height 11
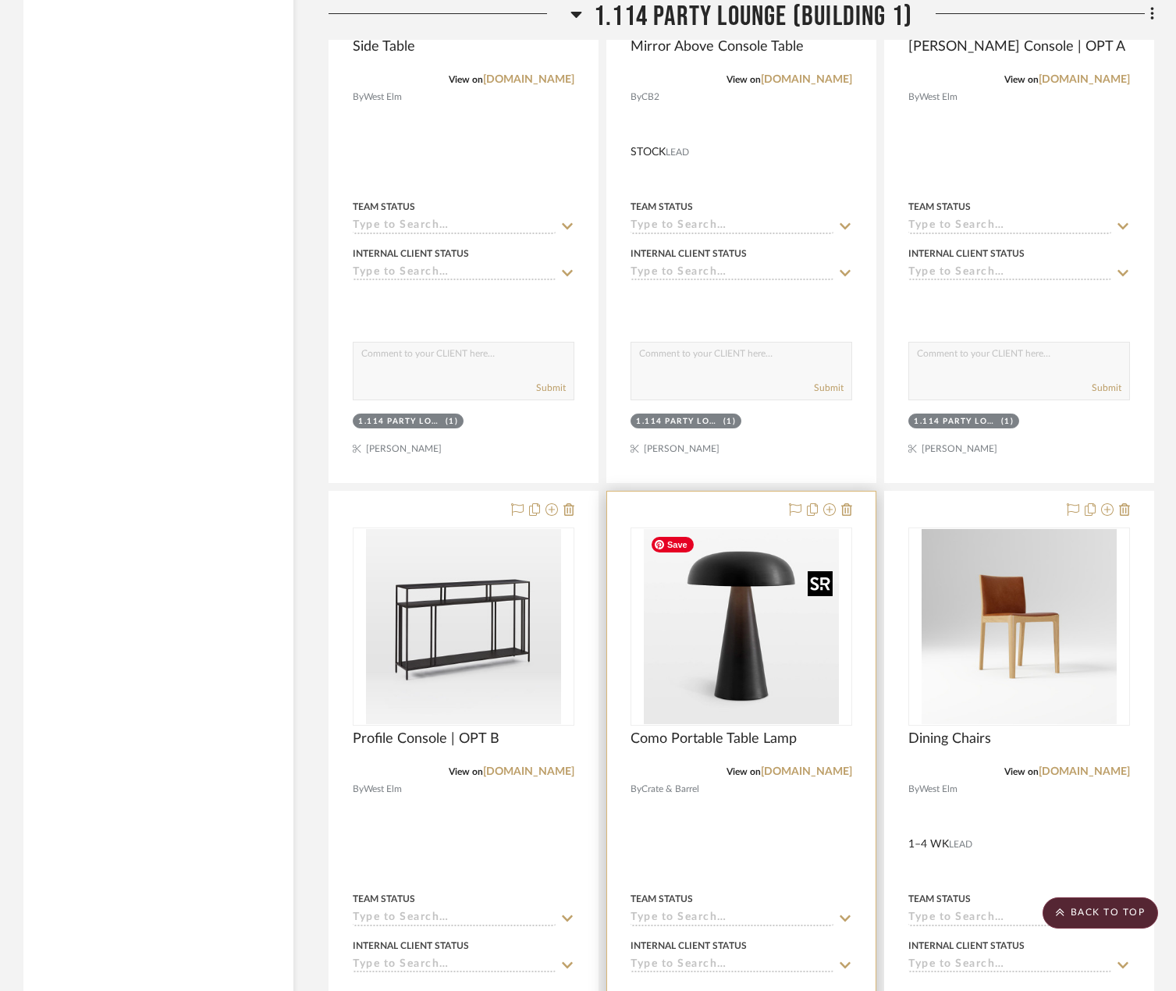
scroll to position [5854, 0]
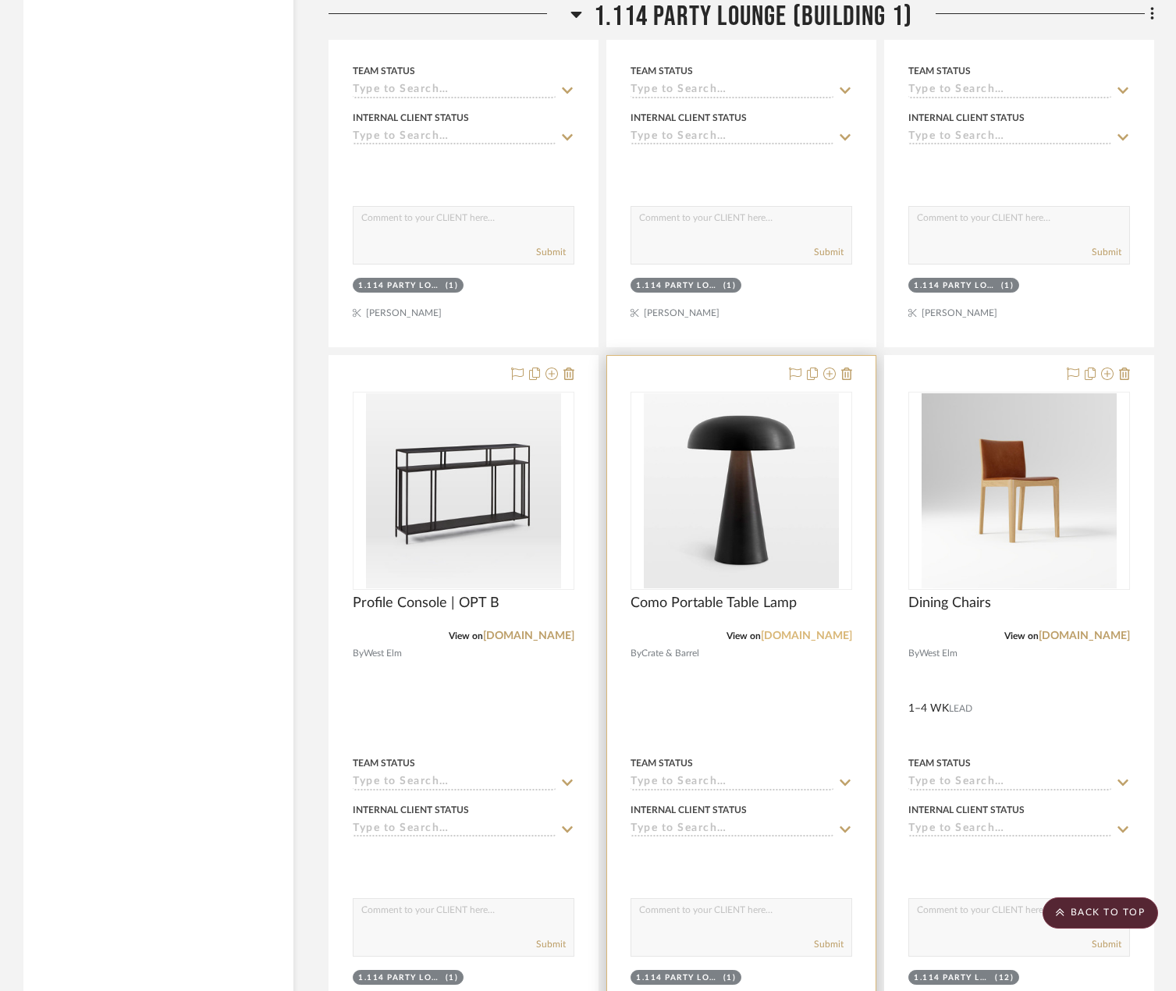
click at [823, 635] on link "[DOMAIN_NAME]" at bounding box center [806, 636] width 91 height 11
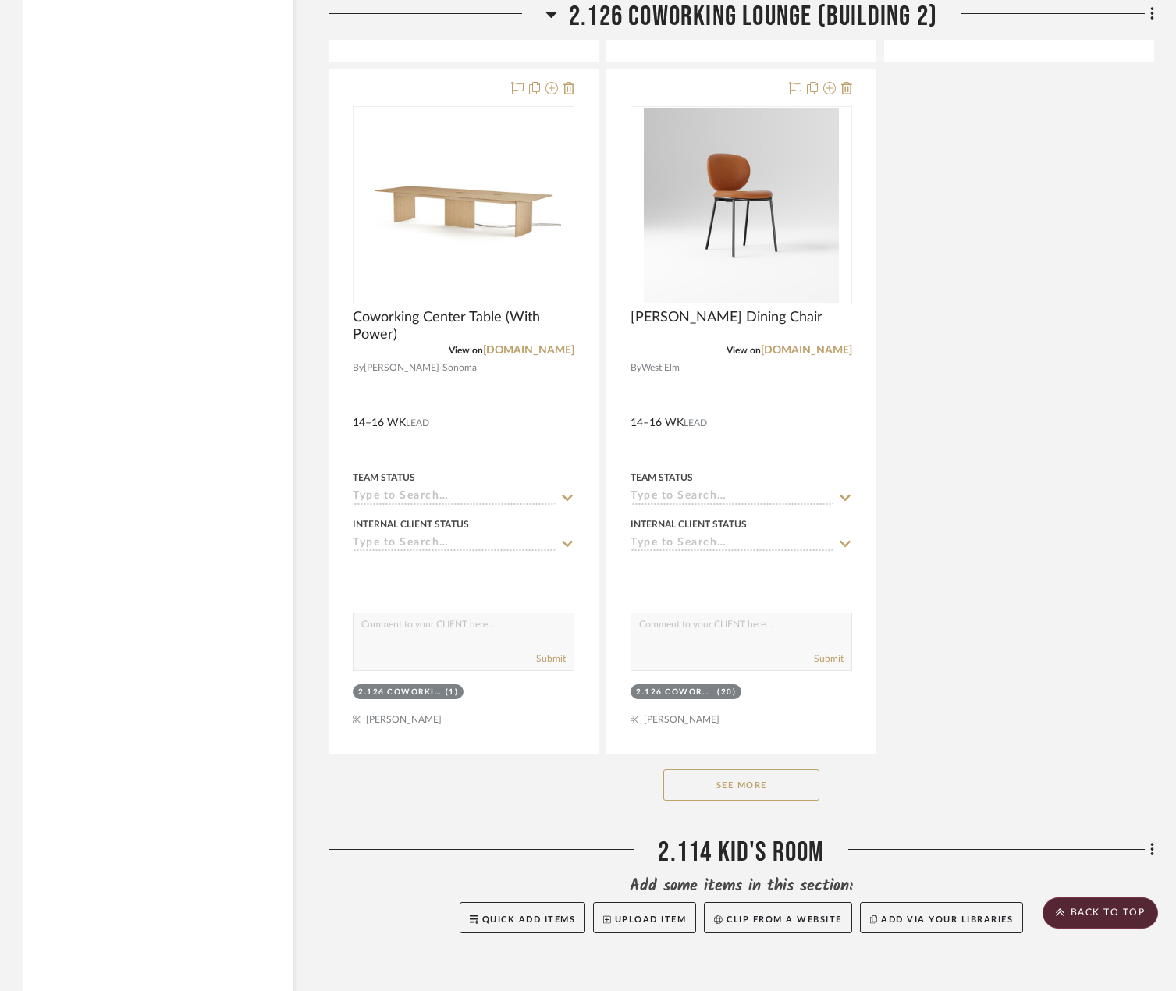
scroll to position [8508, 0]
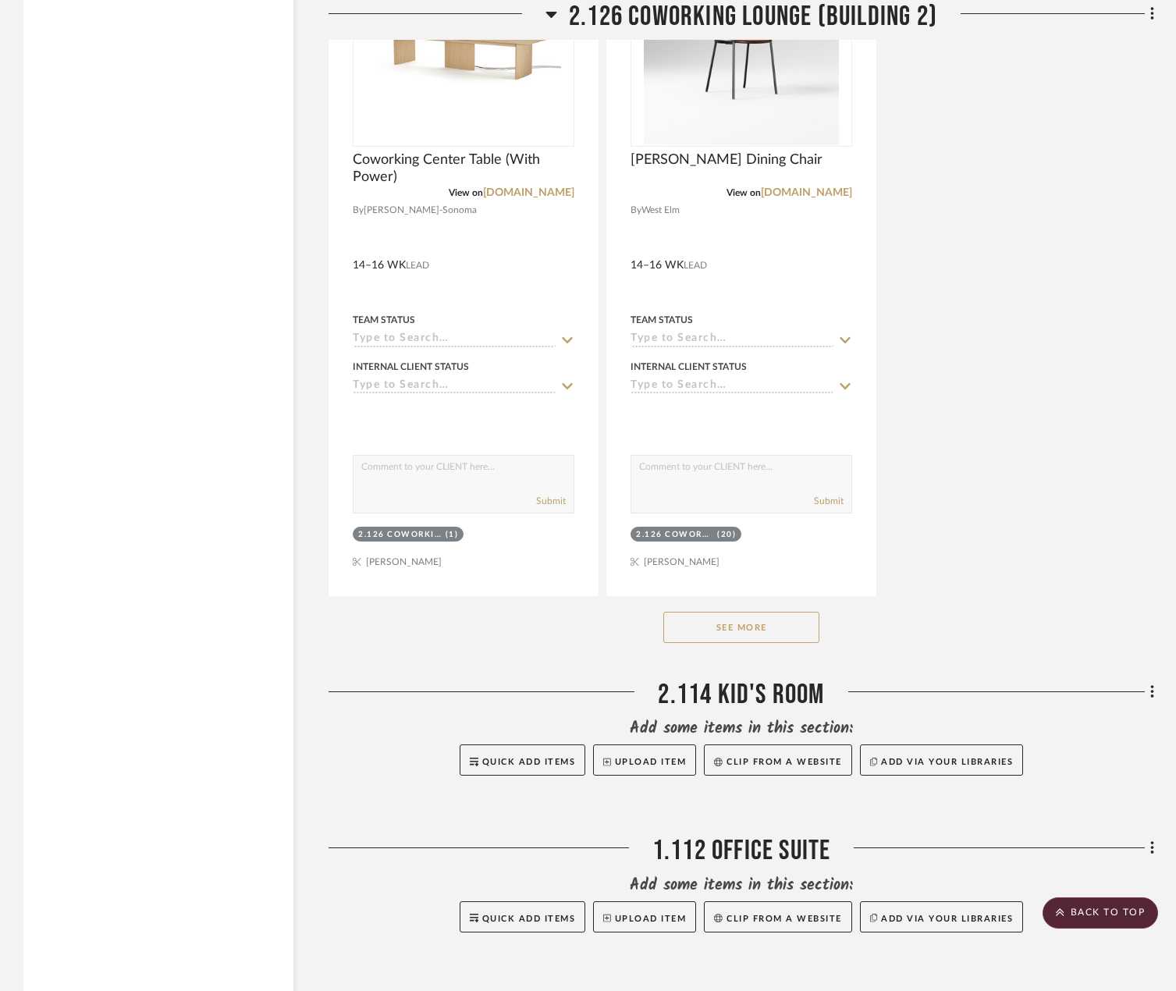
click at [746, 629] on button "See More" at bounding box center [741, 627] width 156 height 31
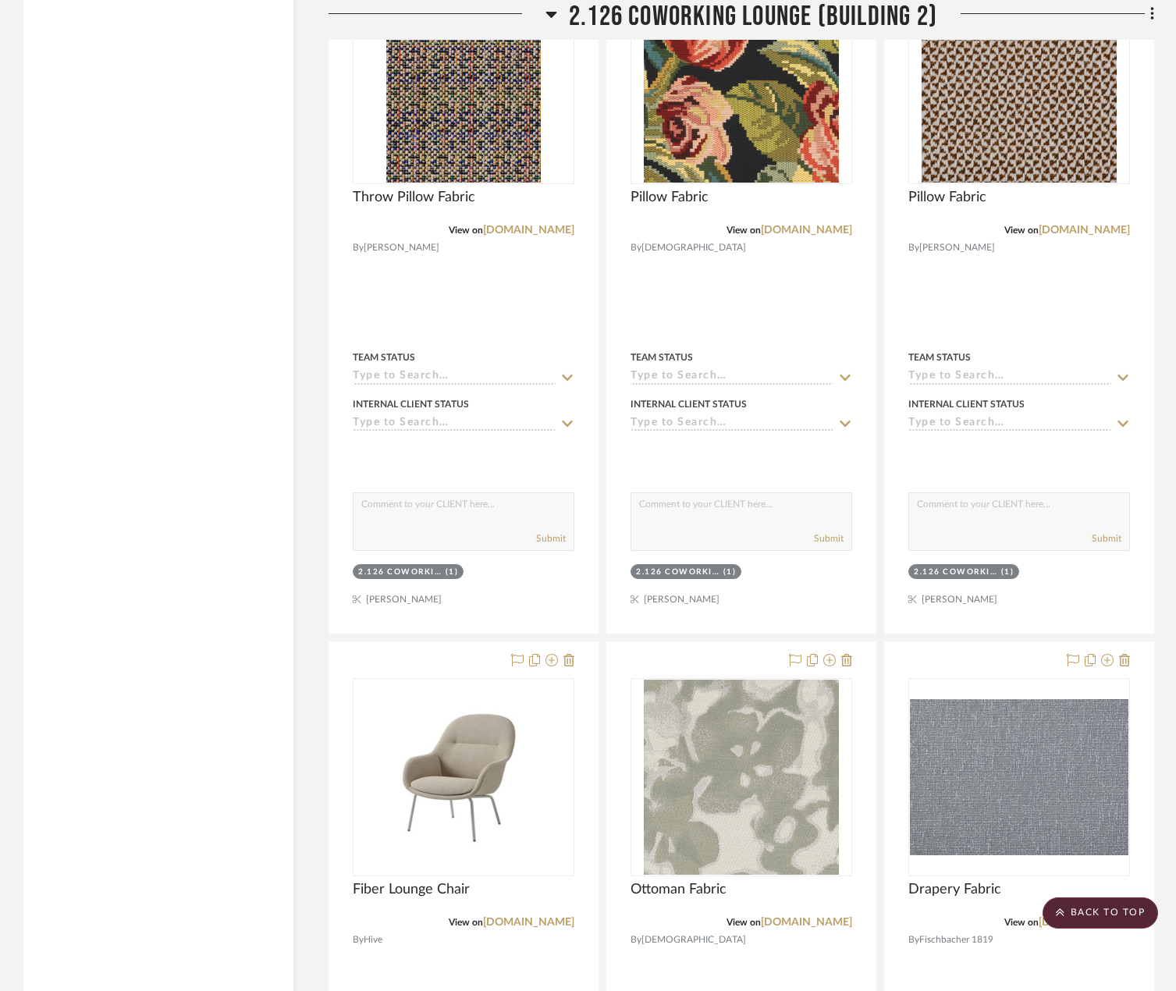
scroll to position [7103, 0]
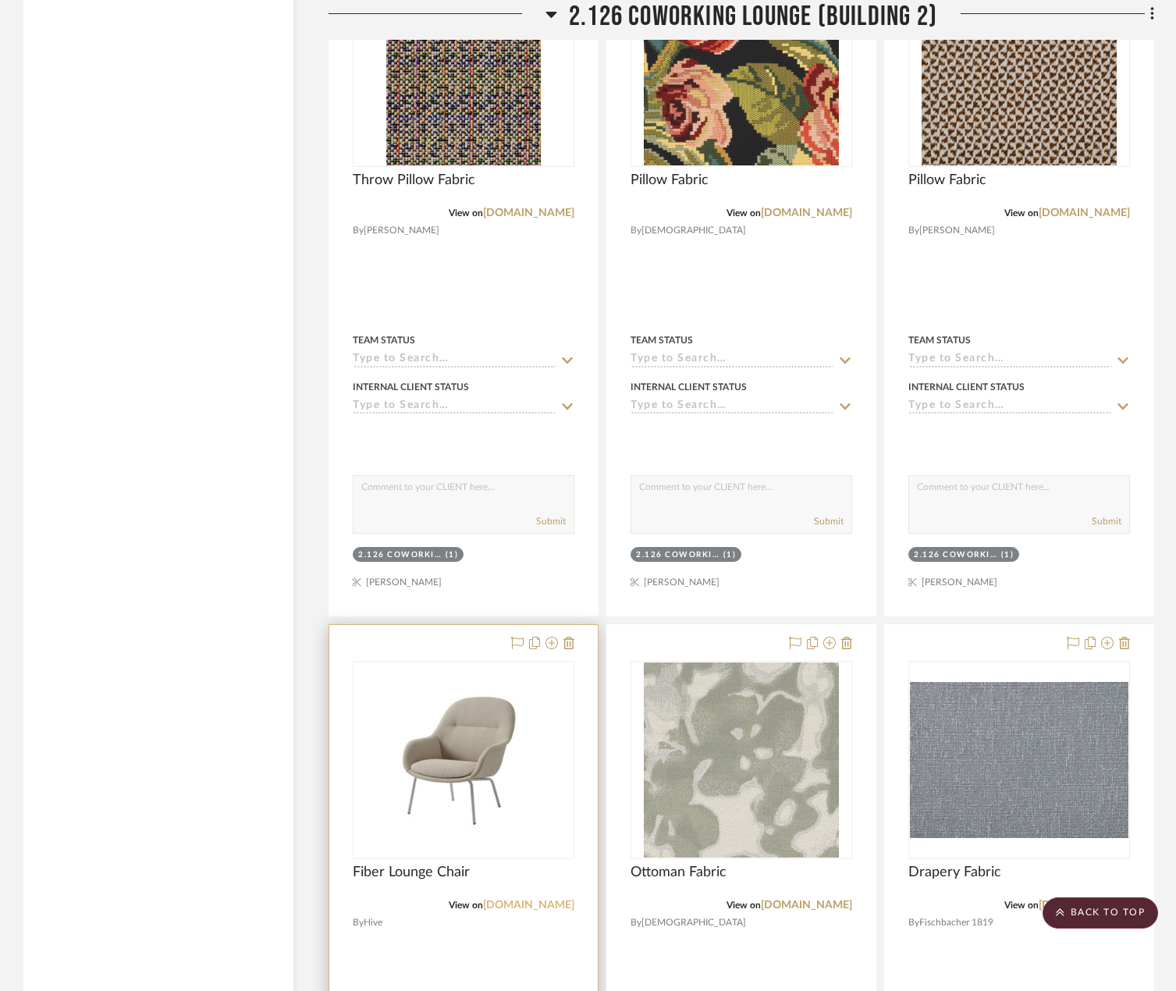
click at [553, 902] on link "[DOMAIN_NAME]" at bounding box center [528, 905] width 91 height 11
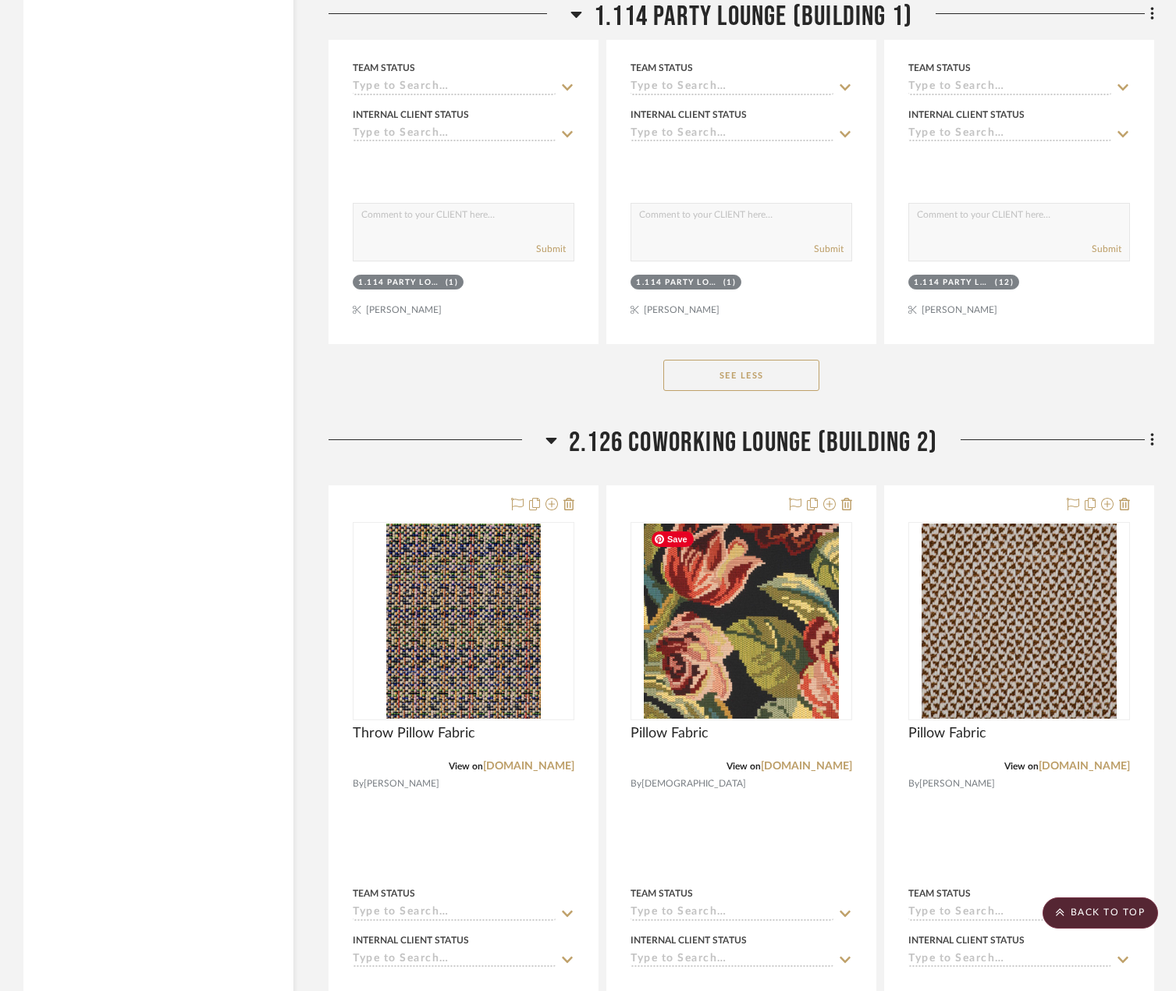
scroll to position [6400, 0]
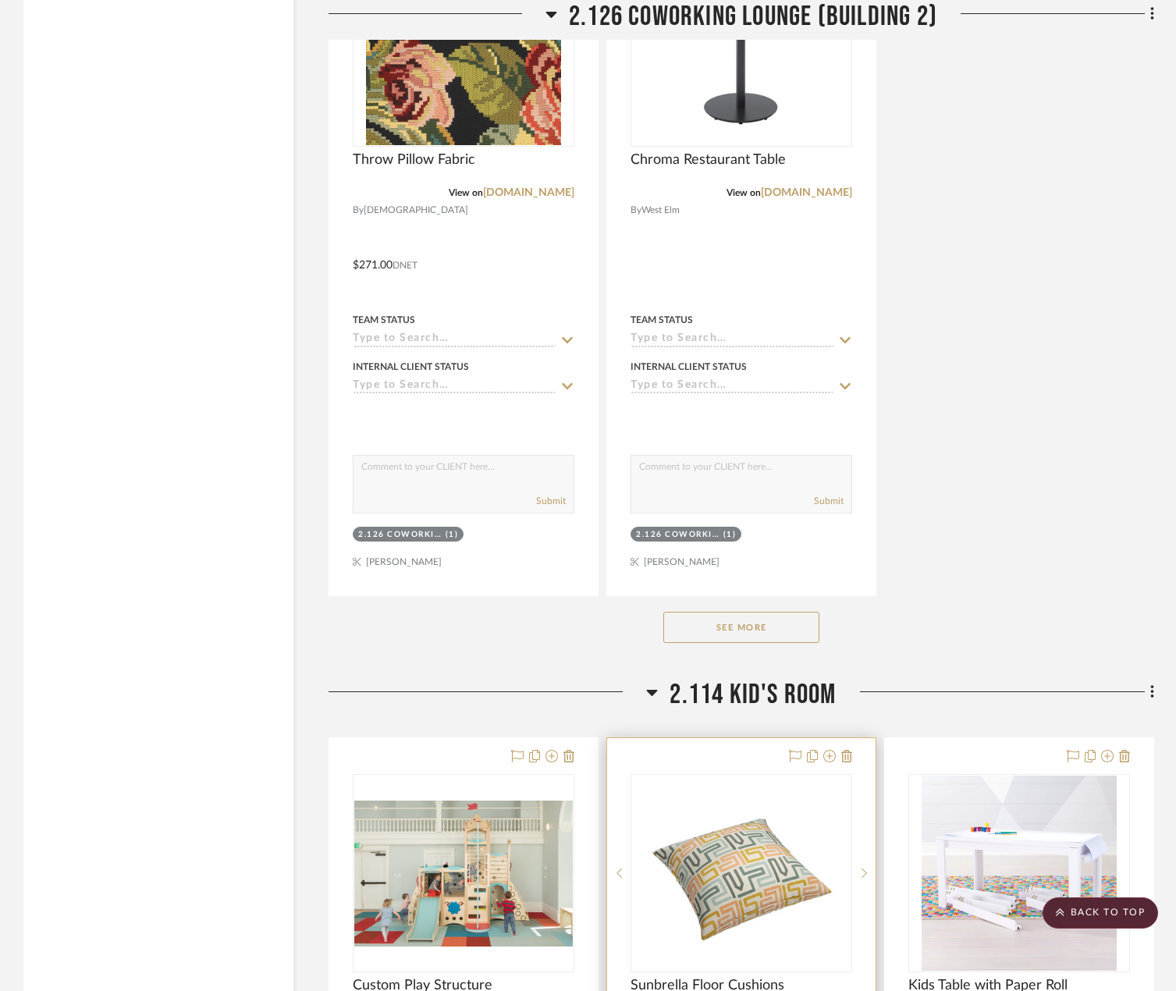
scroll to position [7883, 0]
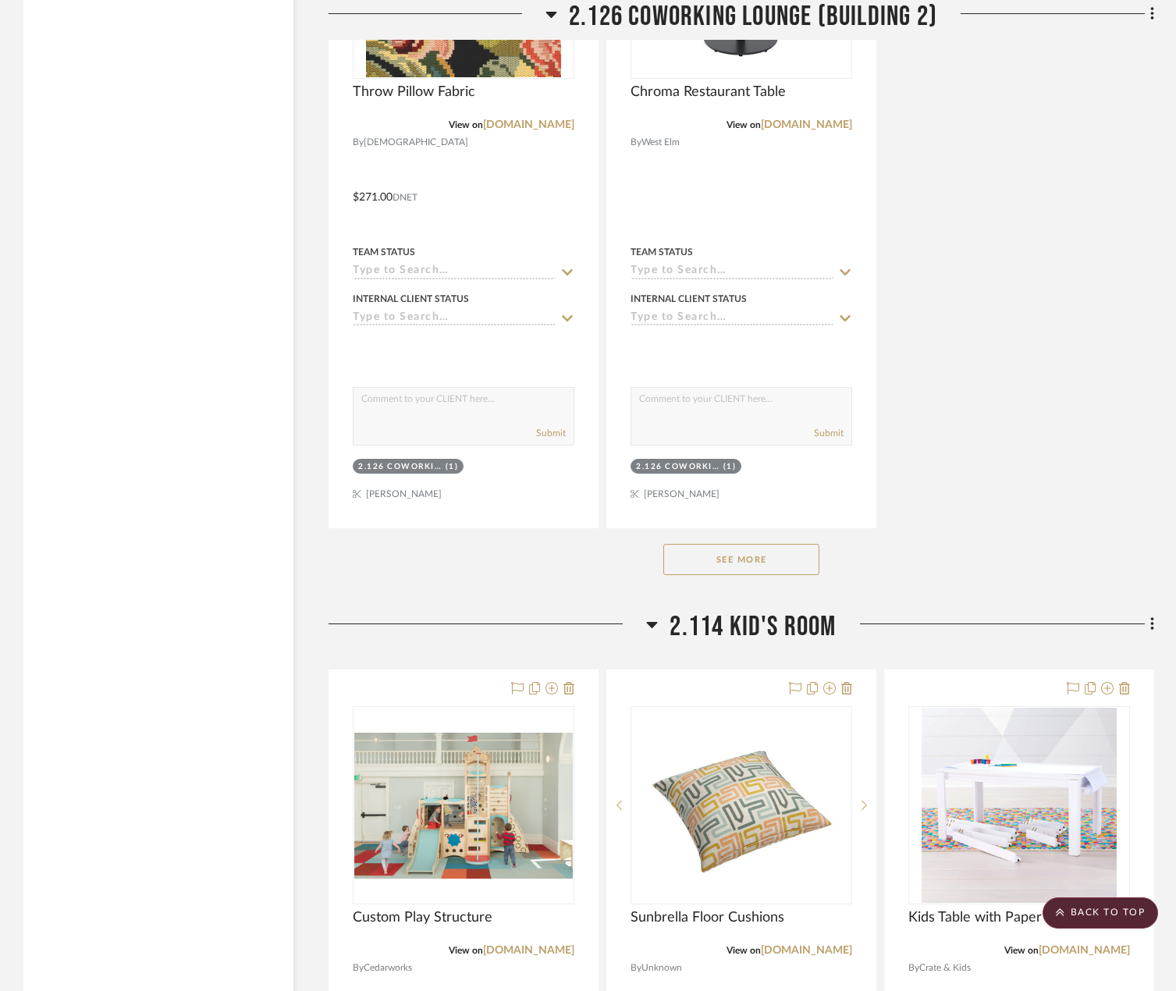
click at [767, 564] on button "See More" at bounding box center [741, 559] width 156 height 31
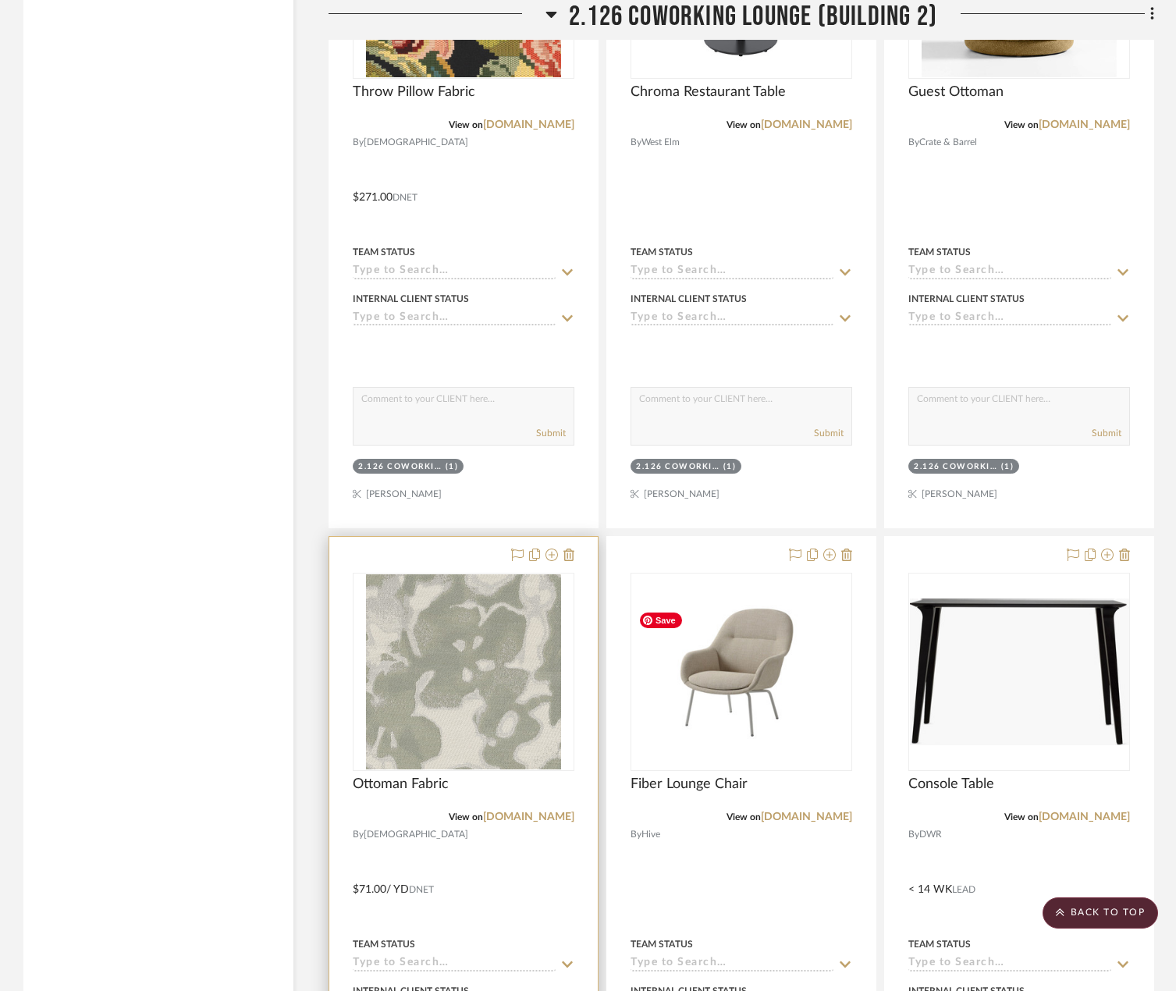
click at [0, 0] on img at bounding box center [0, 0] width 0 height 0
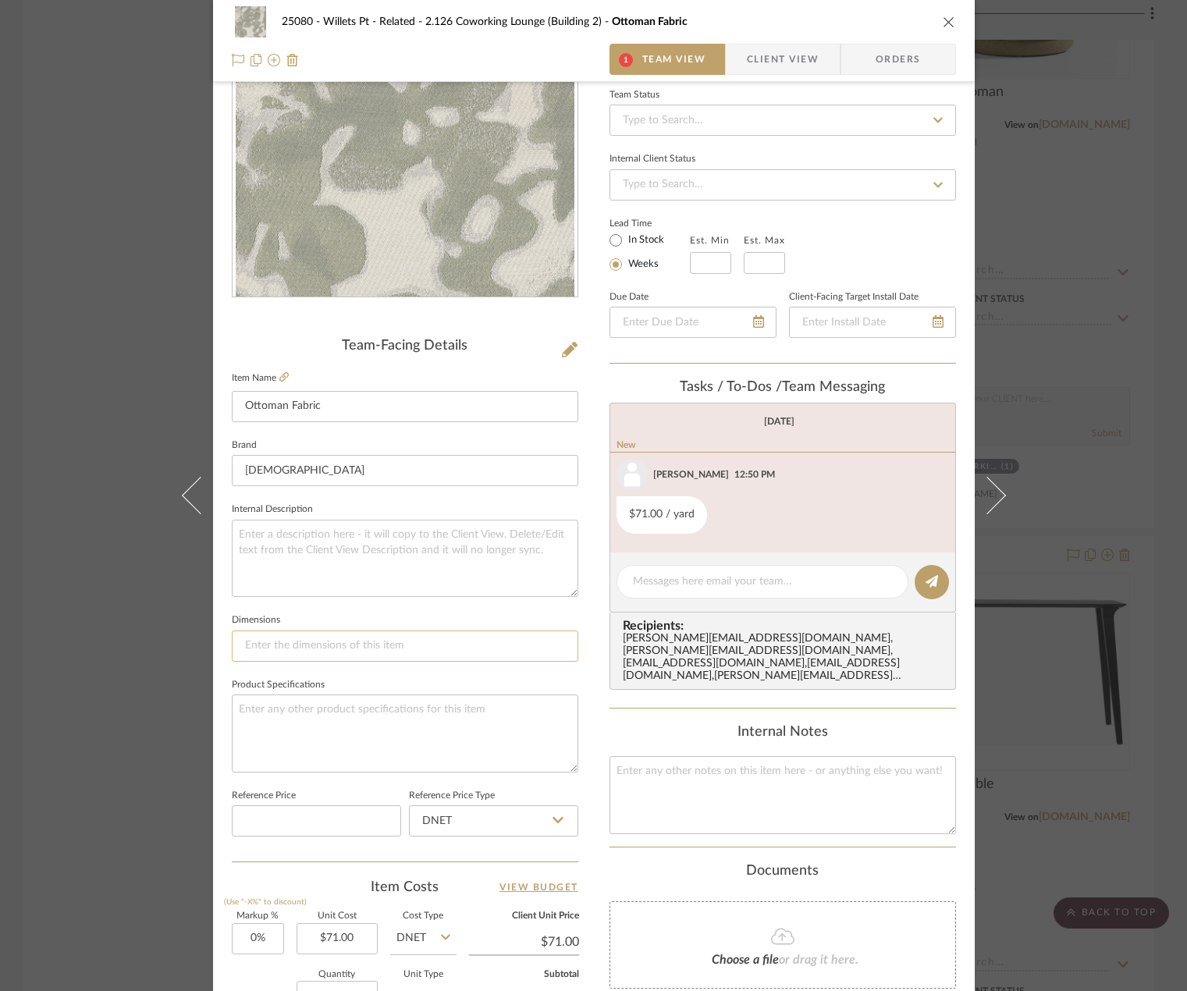
scroll to position [390, 0]
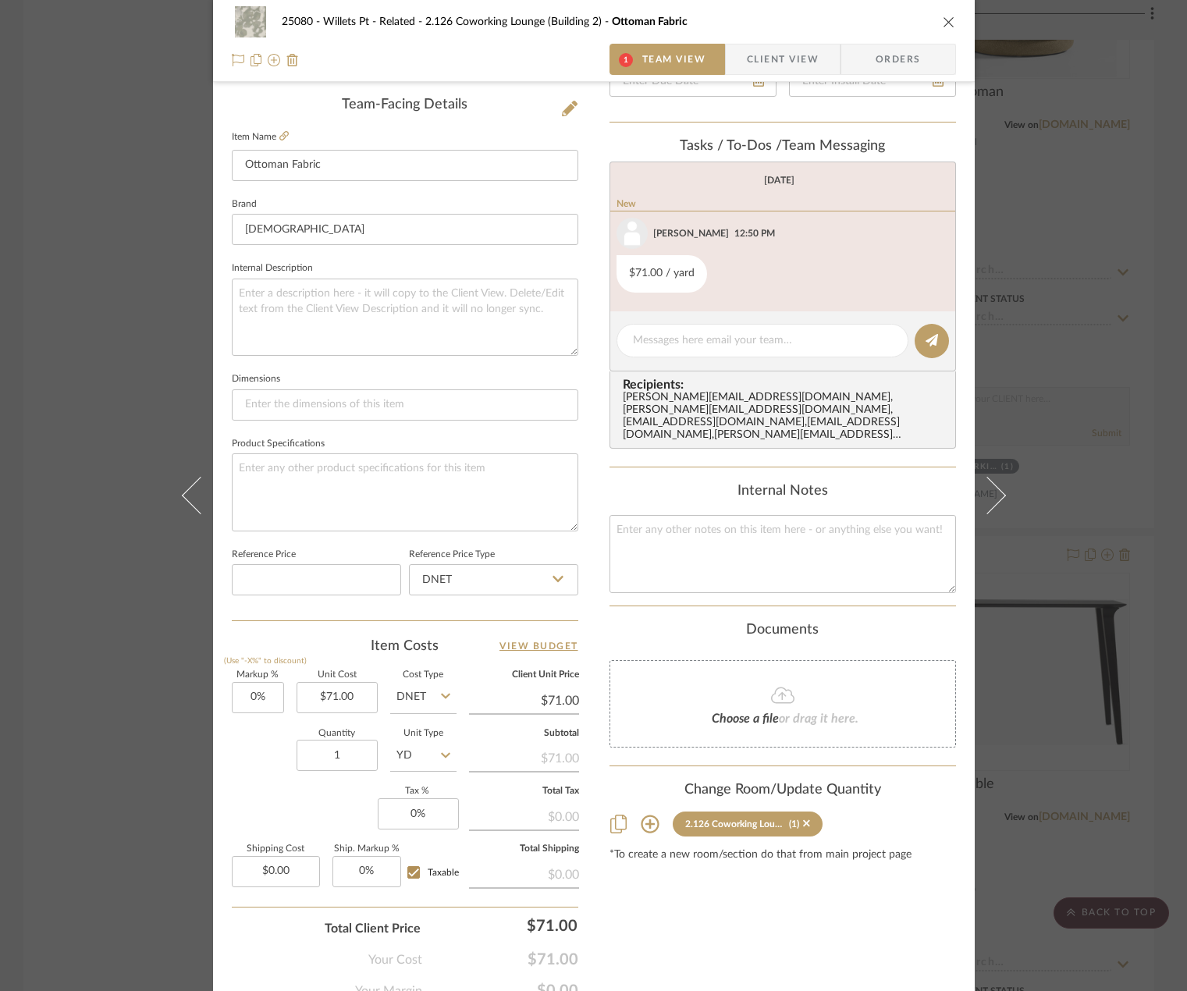
click at [781, 43] on div "25080 - Willets Pt - Related 2.126 Coworking Lounge (Building 2) Ottoman Fabric…" at bounding box center [594, 41] width 762 height 82
drag, startPoint x: 787, startPoint y: 53, endPoint x: 768, endPoint y: 53, distance: 18.7
click at [787, 52] on span "Client View" at bounding box center [783, 59] width 72 height 31
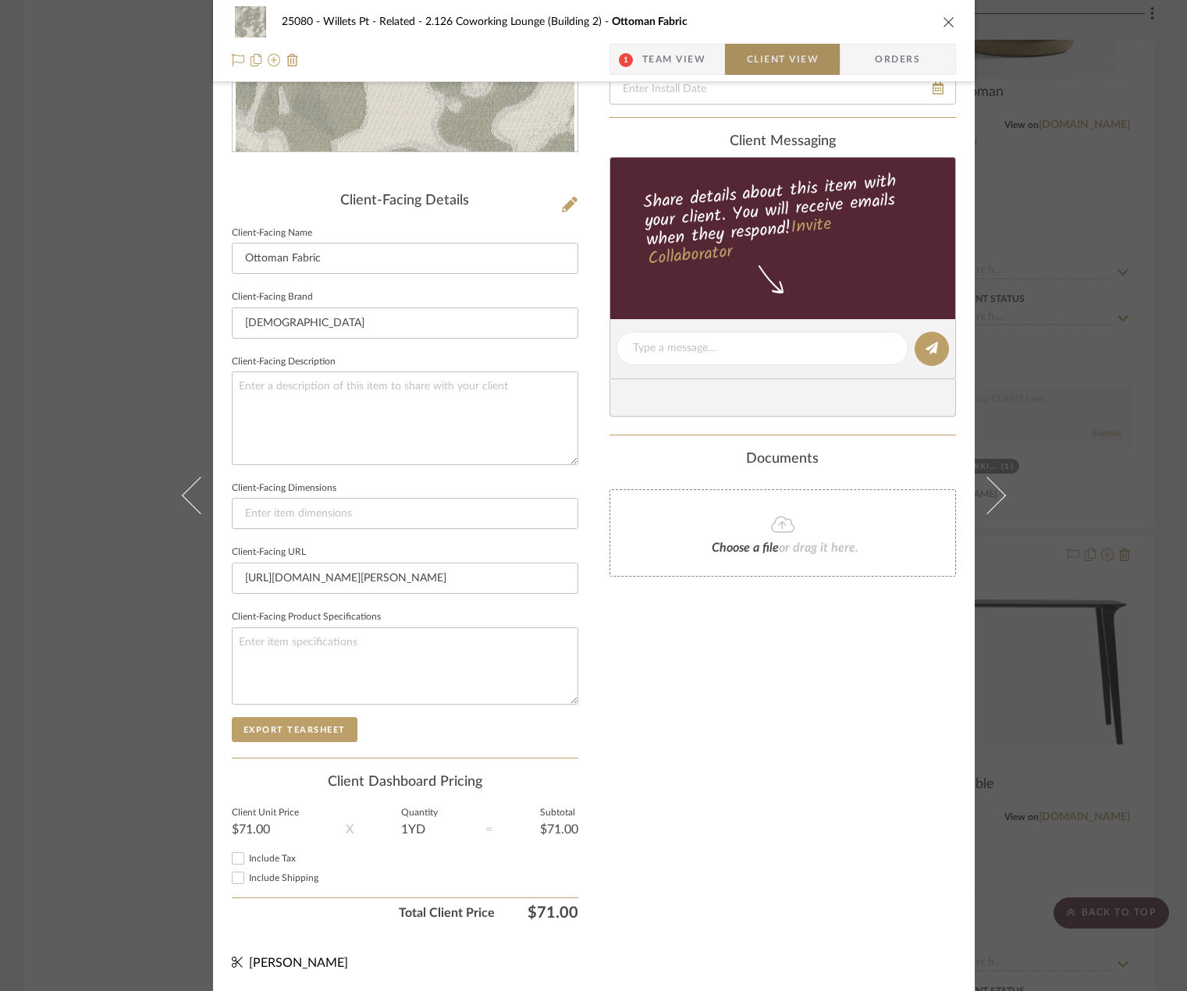
scroll to position [294, 0]
click at [685, 58] on span "Team View" at bounding box center [674, 59] width 64 height 31
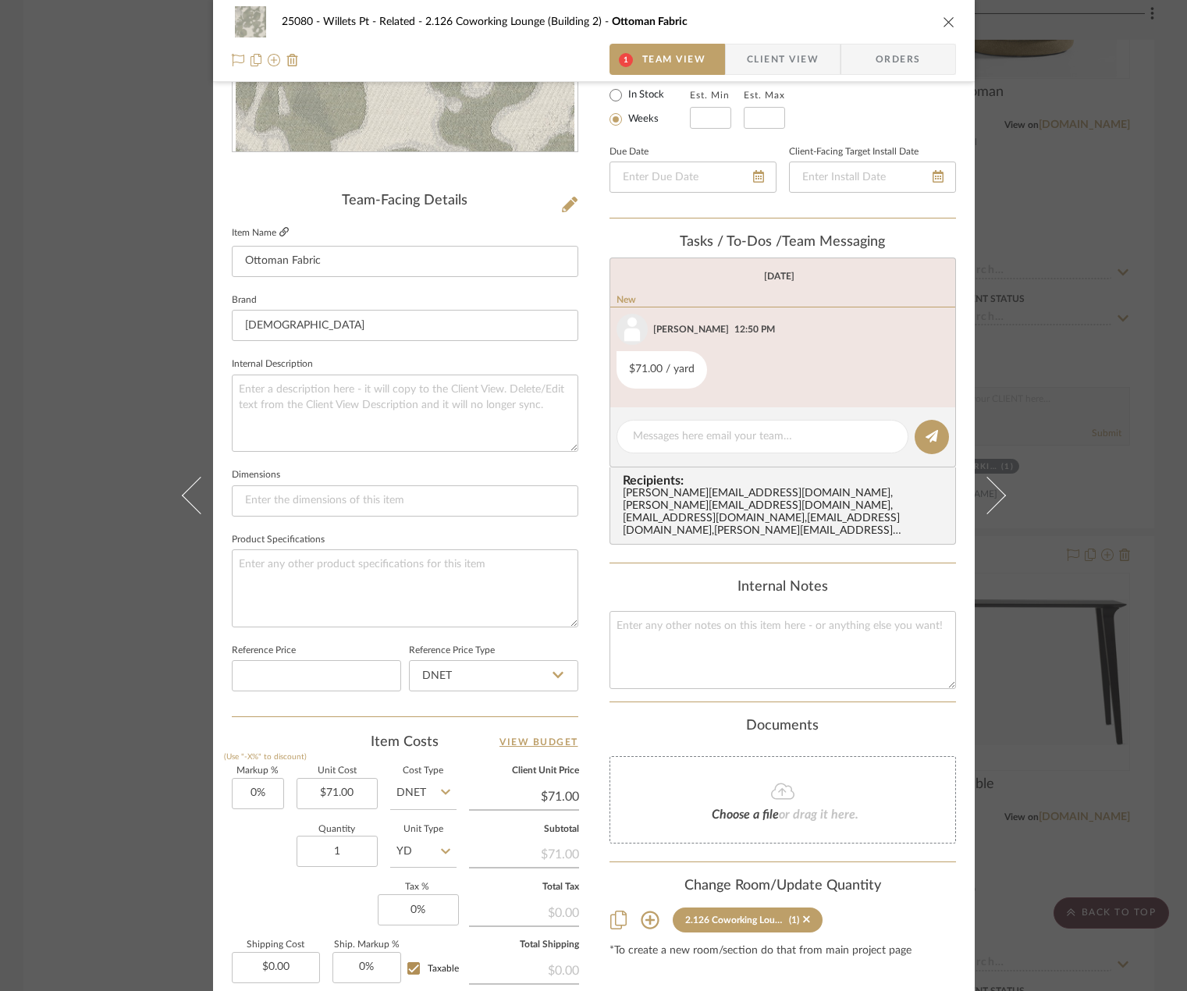
click at [279, 233] on icon at bounding box center [283, 231] width 9 height 9
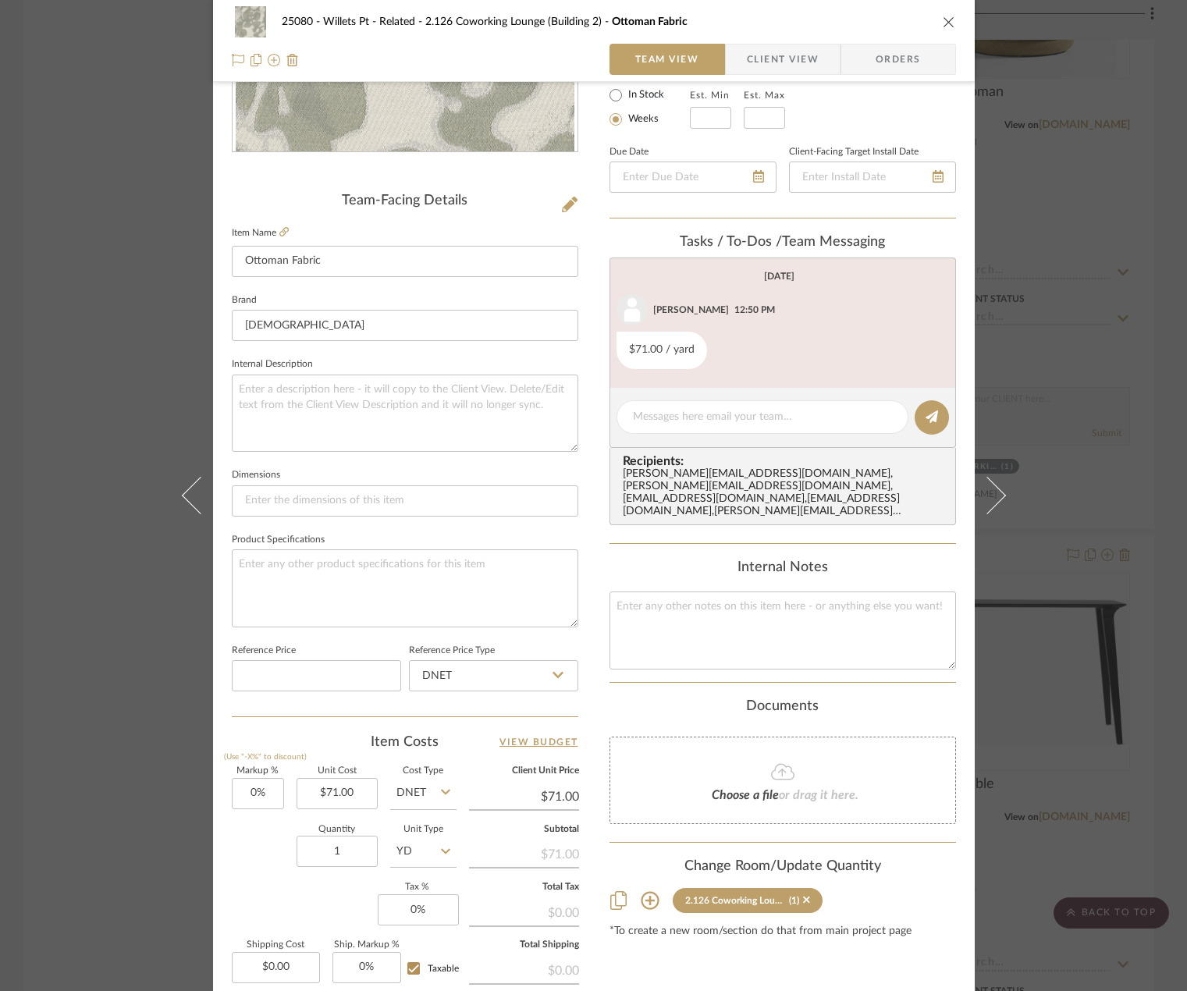
scroll to position [0, 0]
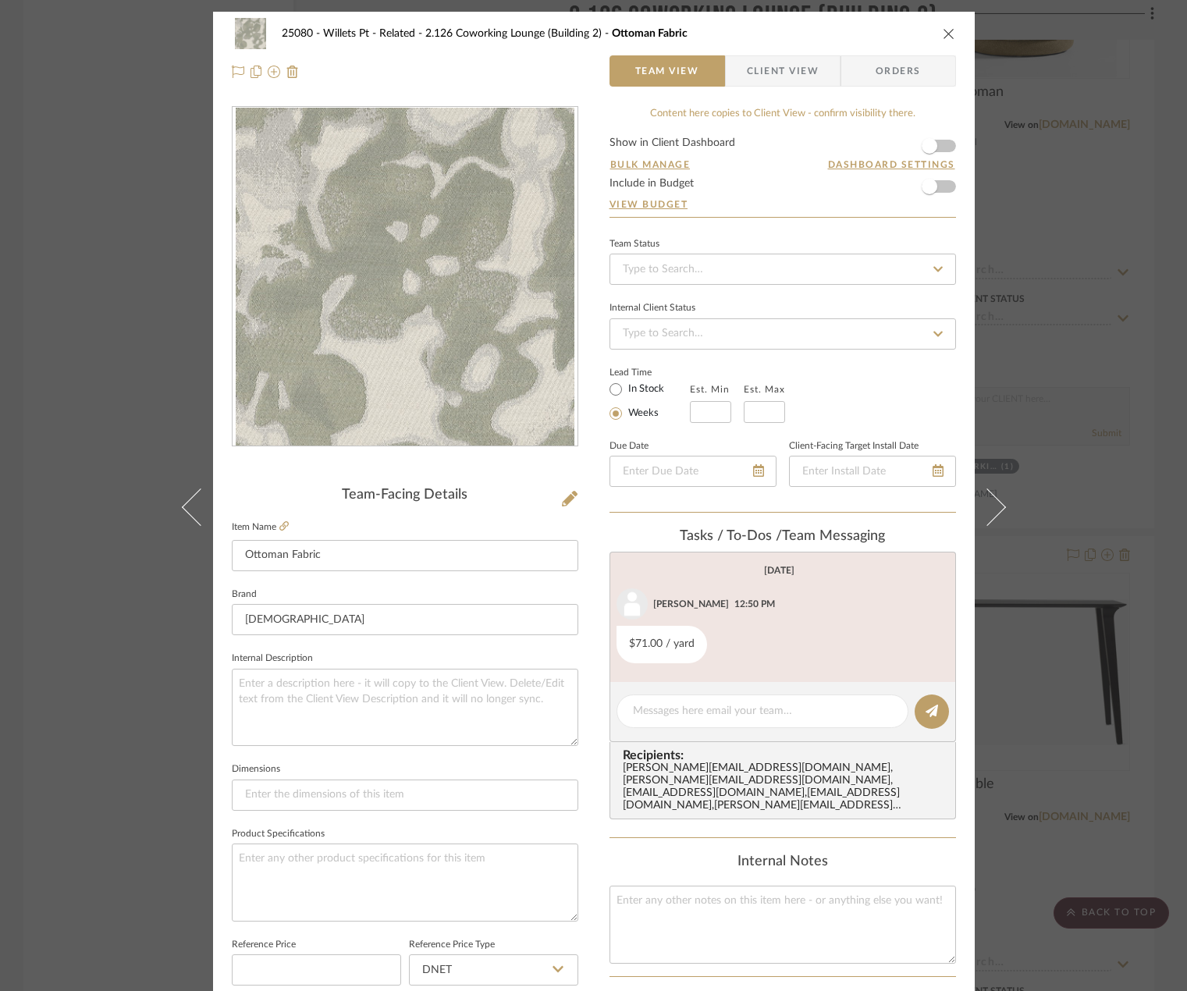
click at [136, 220] on div "25080 - Willets Pt - Related 2.126 Coworking Lounge (Building 2) Ottoman Fabric…" at bounding box center [593, 495] width 1187 height 991
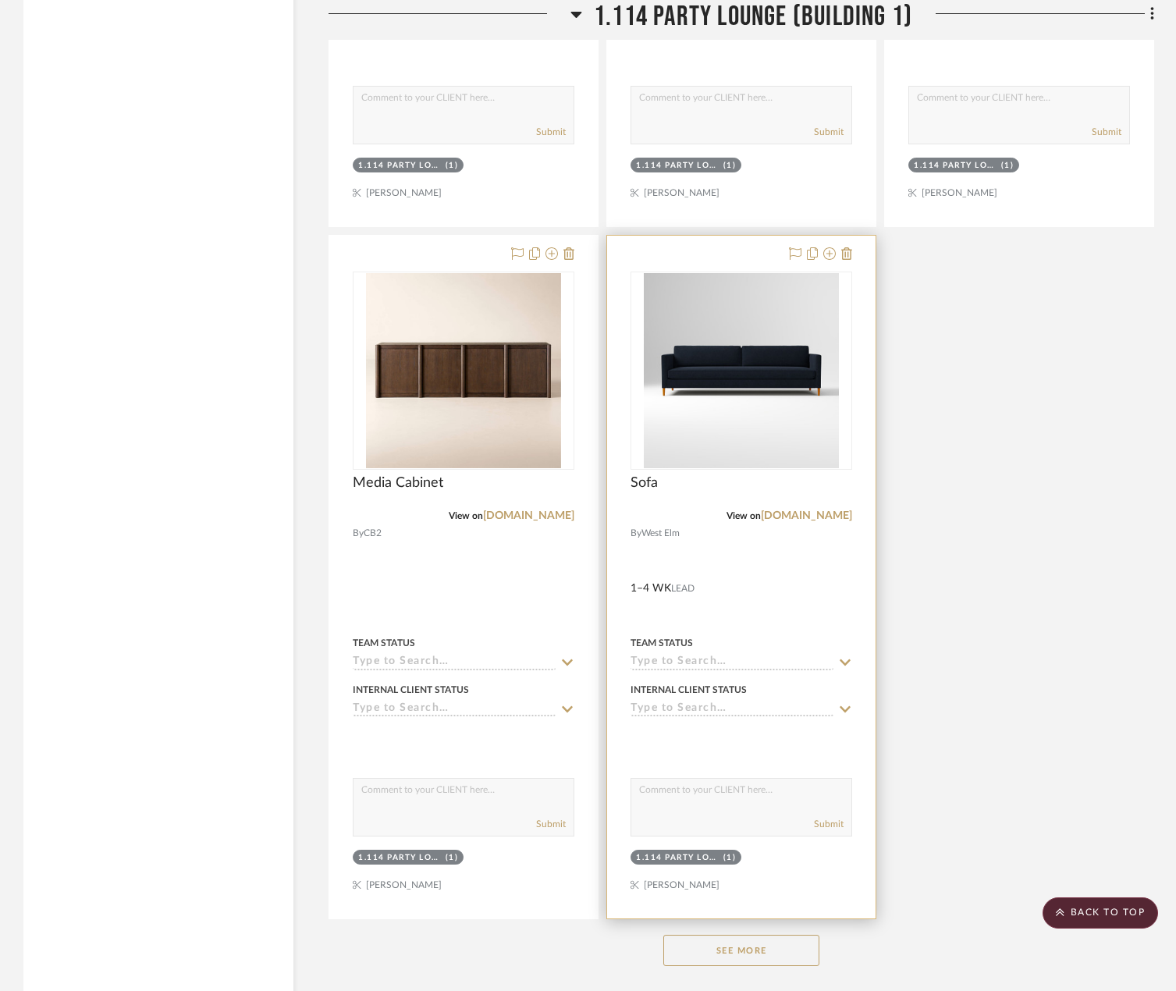
scroll to position [5307, 0]
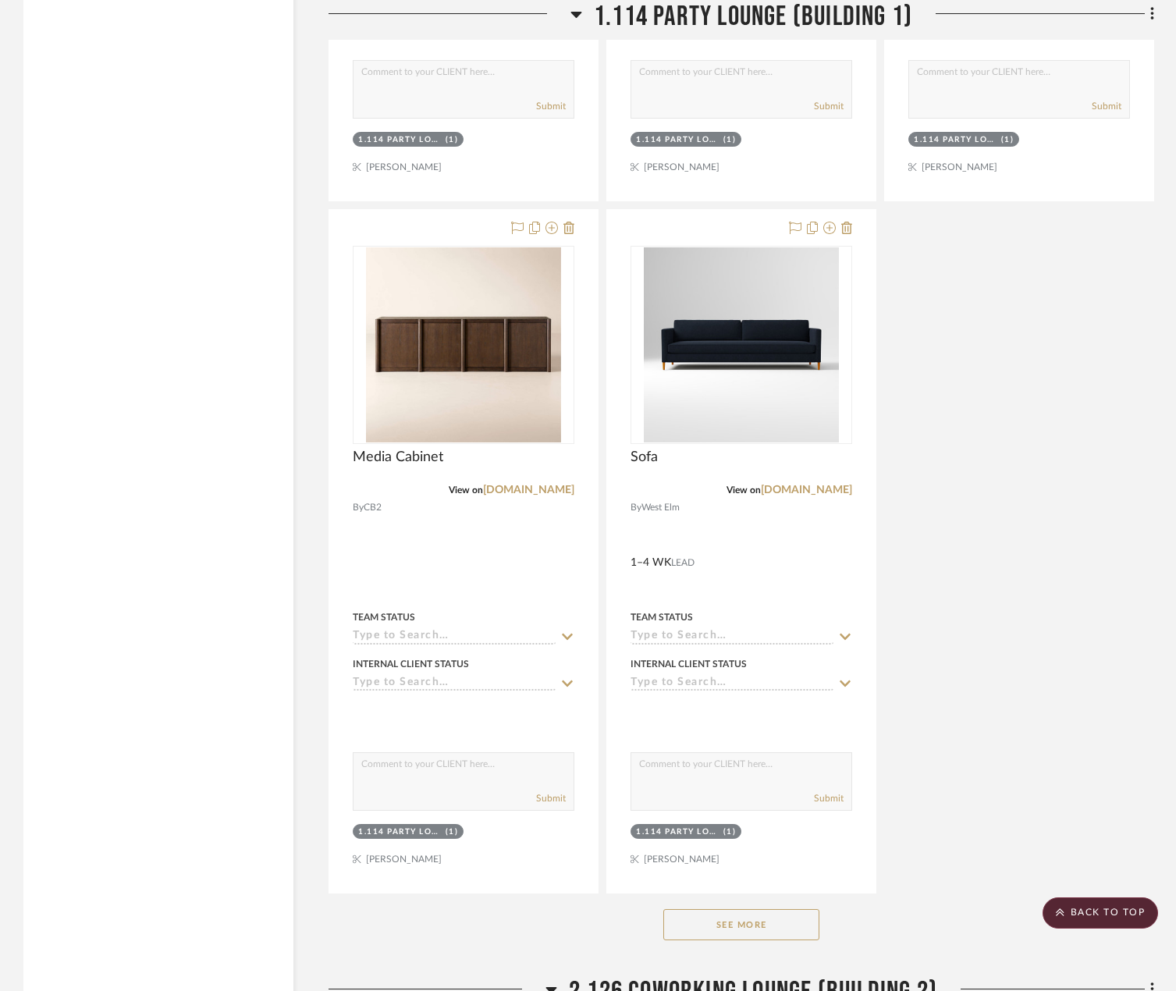
click at [761, 922] on button "See More" at bounding box center [741, 924] width 156 height 31
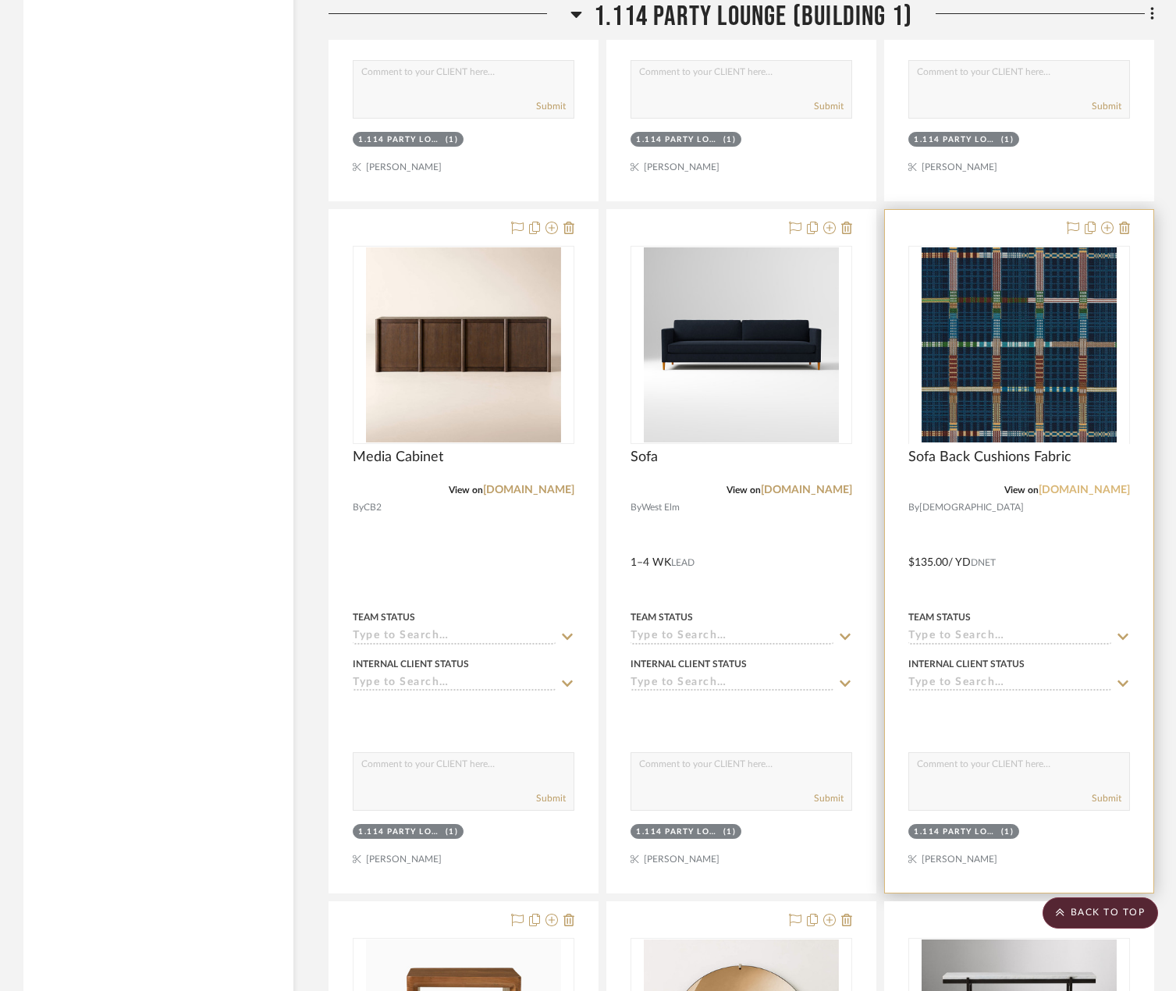
click at [1103, 487] on link "[DOMAIN_NAME]" at bounding box center [1084, 490] width 91 height 11
click at [1027, 364] on img "0" at bounding box center [1019, 344] width 195 height 195
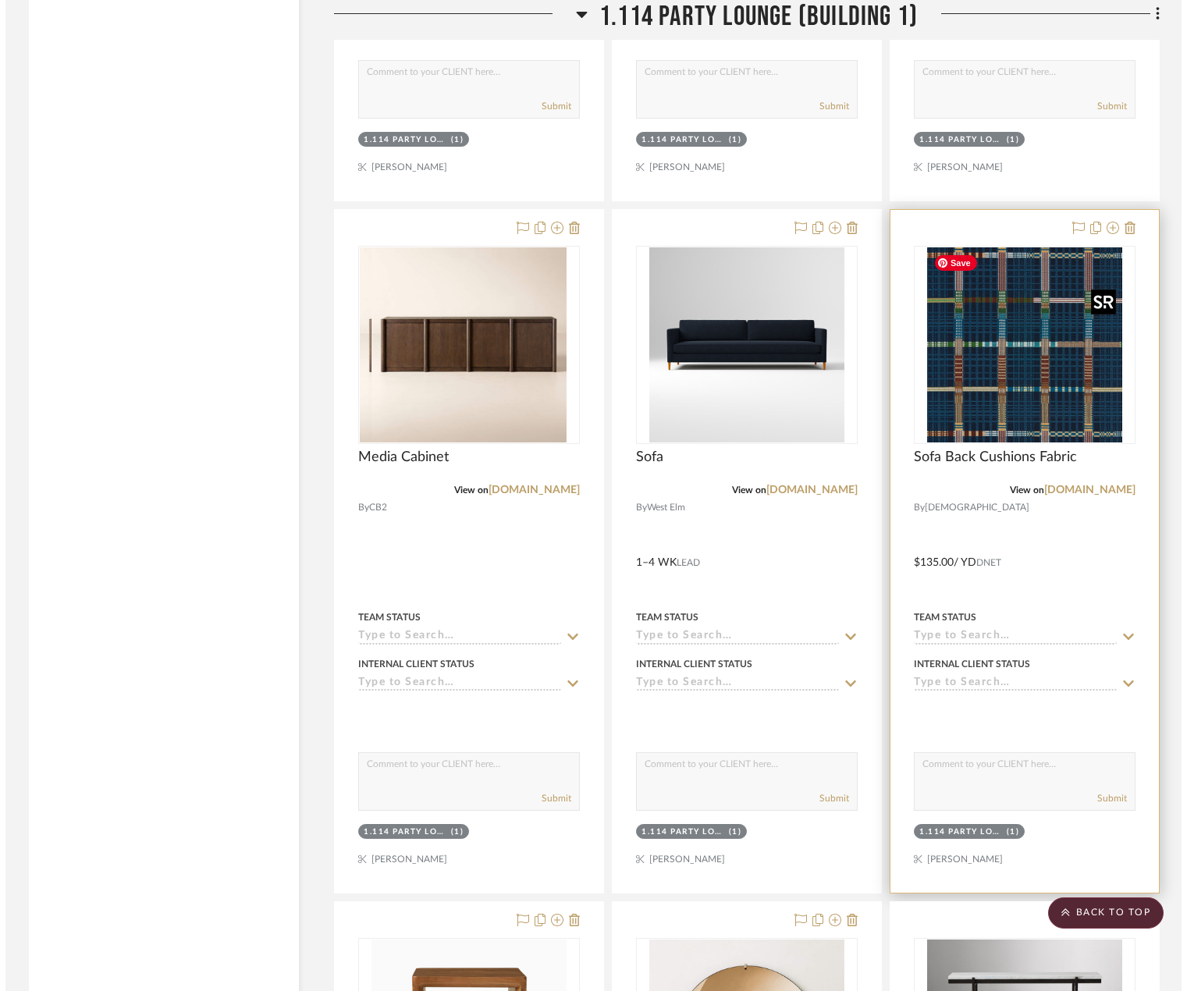
scroll to position [0, 0]
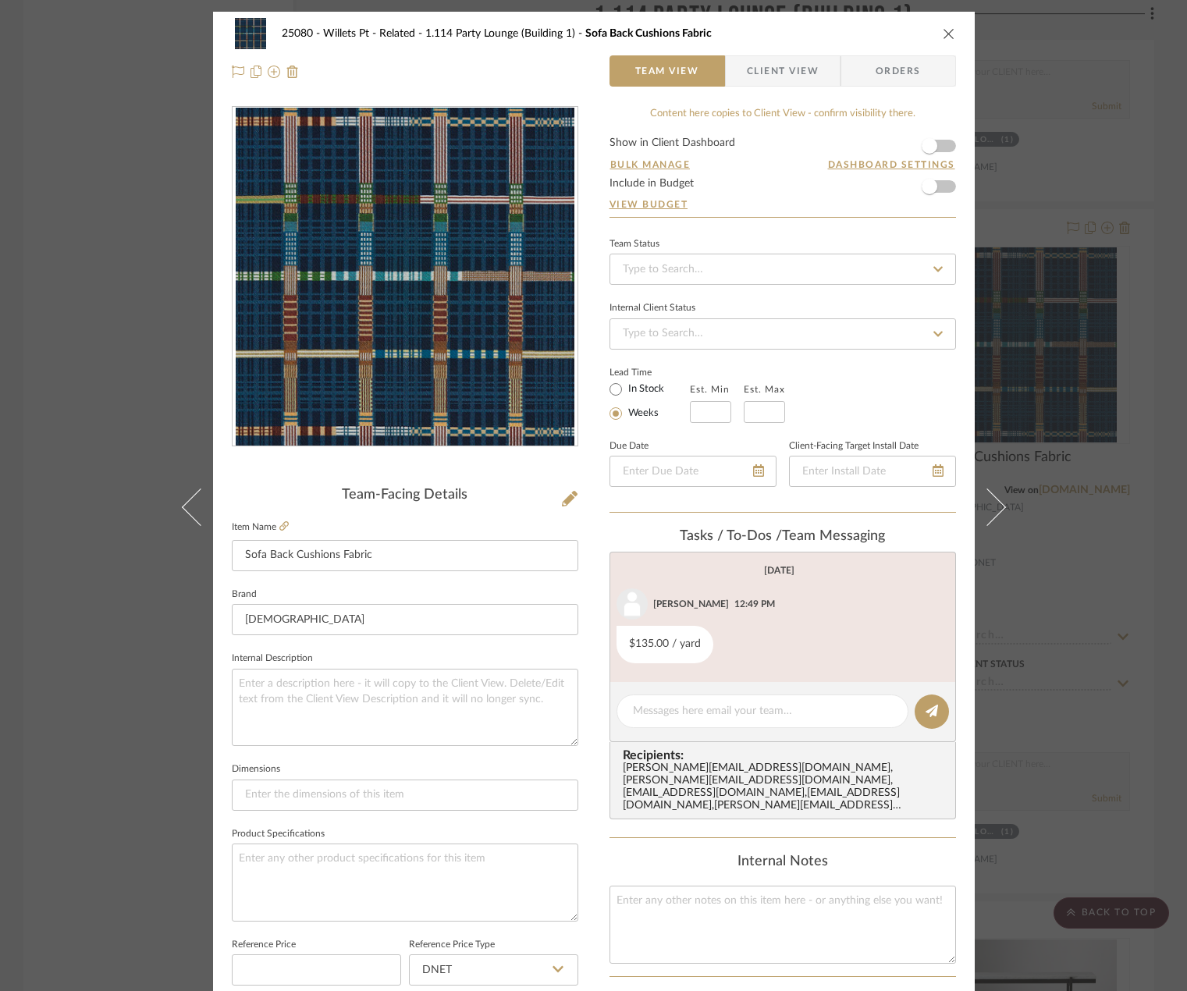
click at [943, 32] on icon "close" at bounding box center [949, 33] width 12 height 12
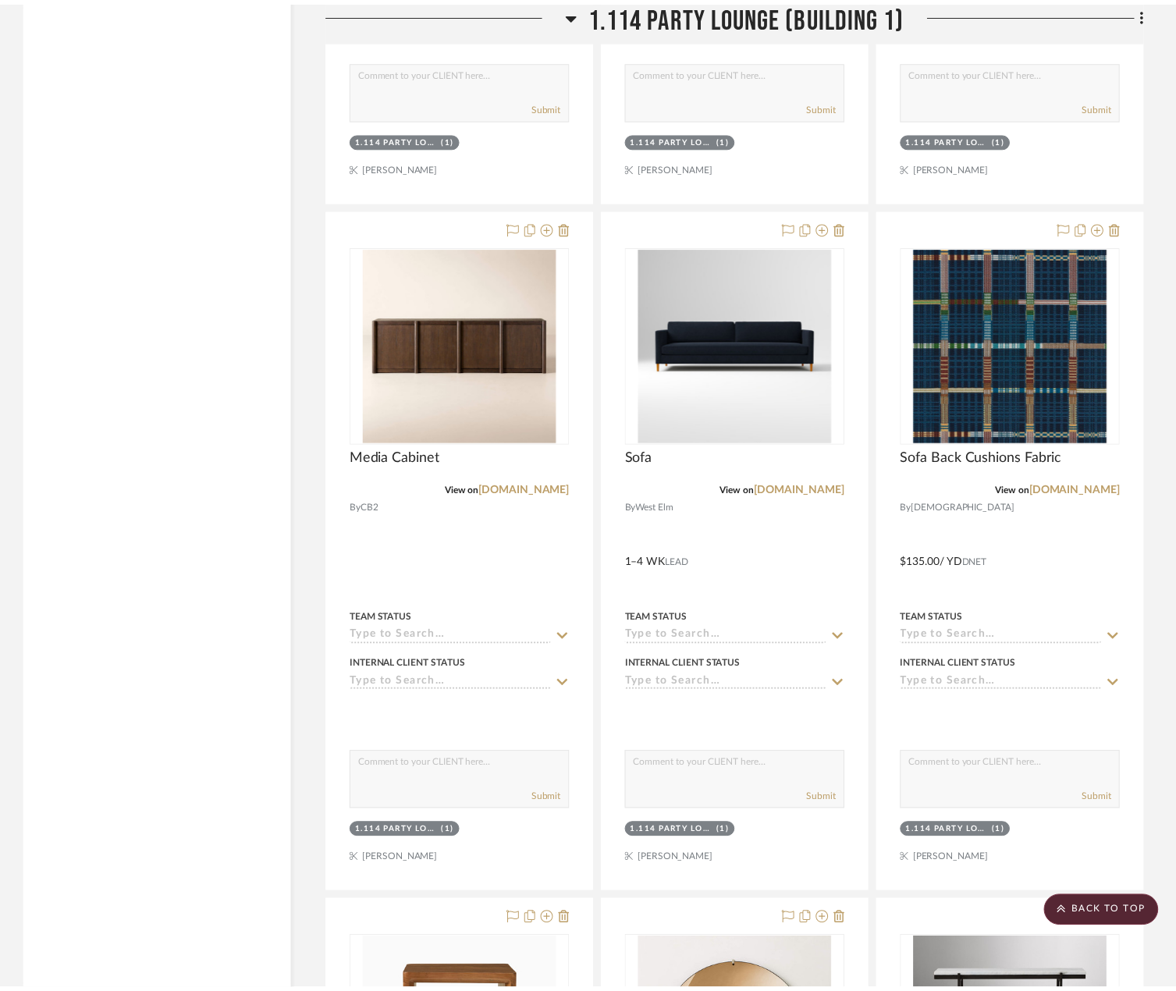
scroll to position [5307, 0]
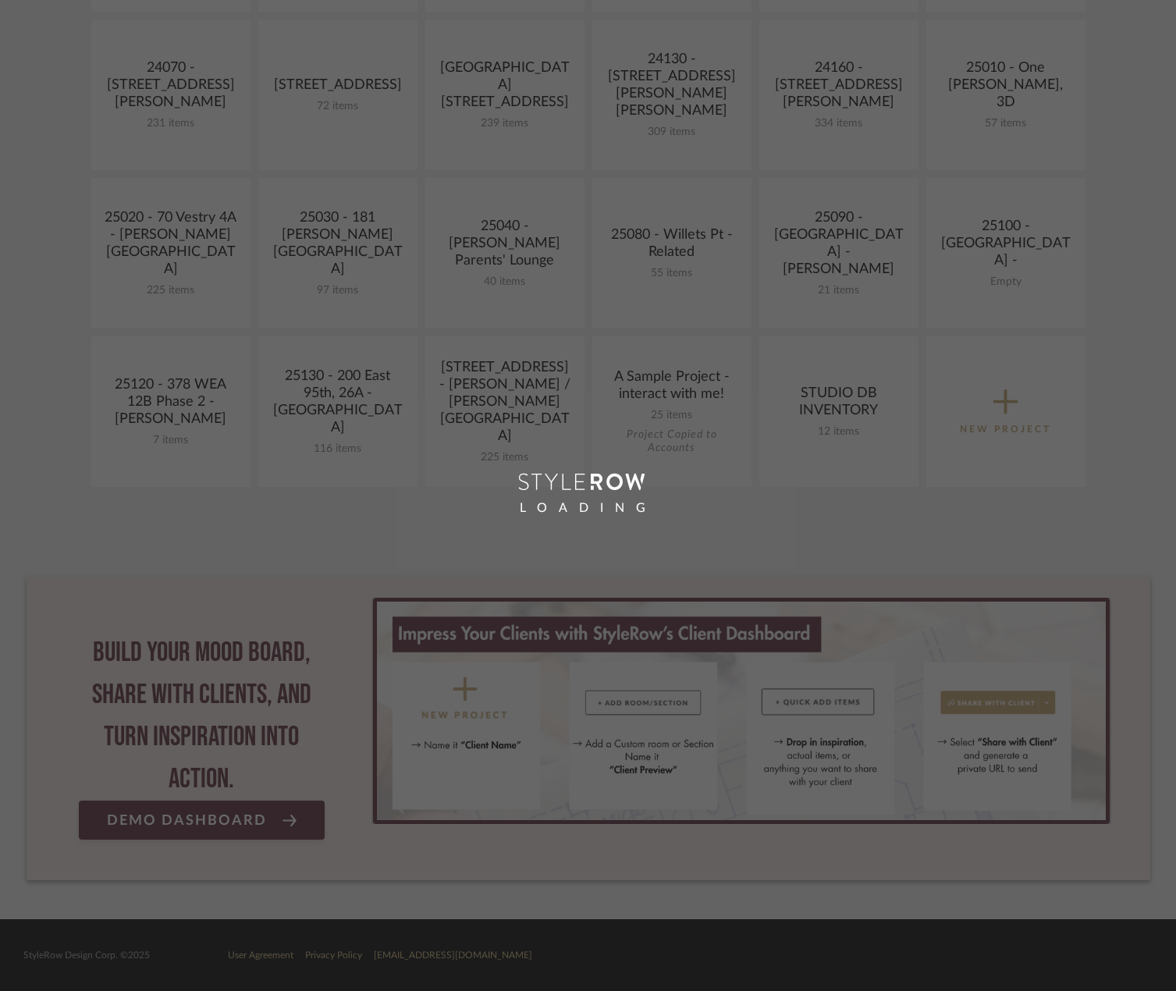
scroll to position [312, 0]
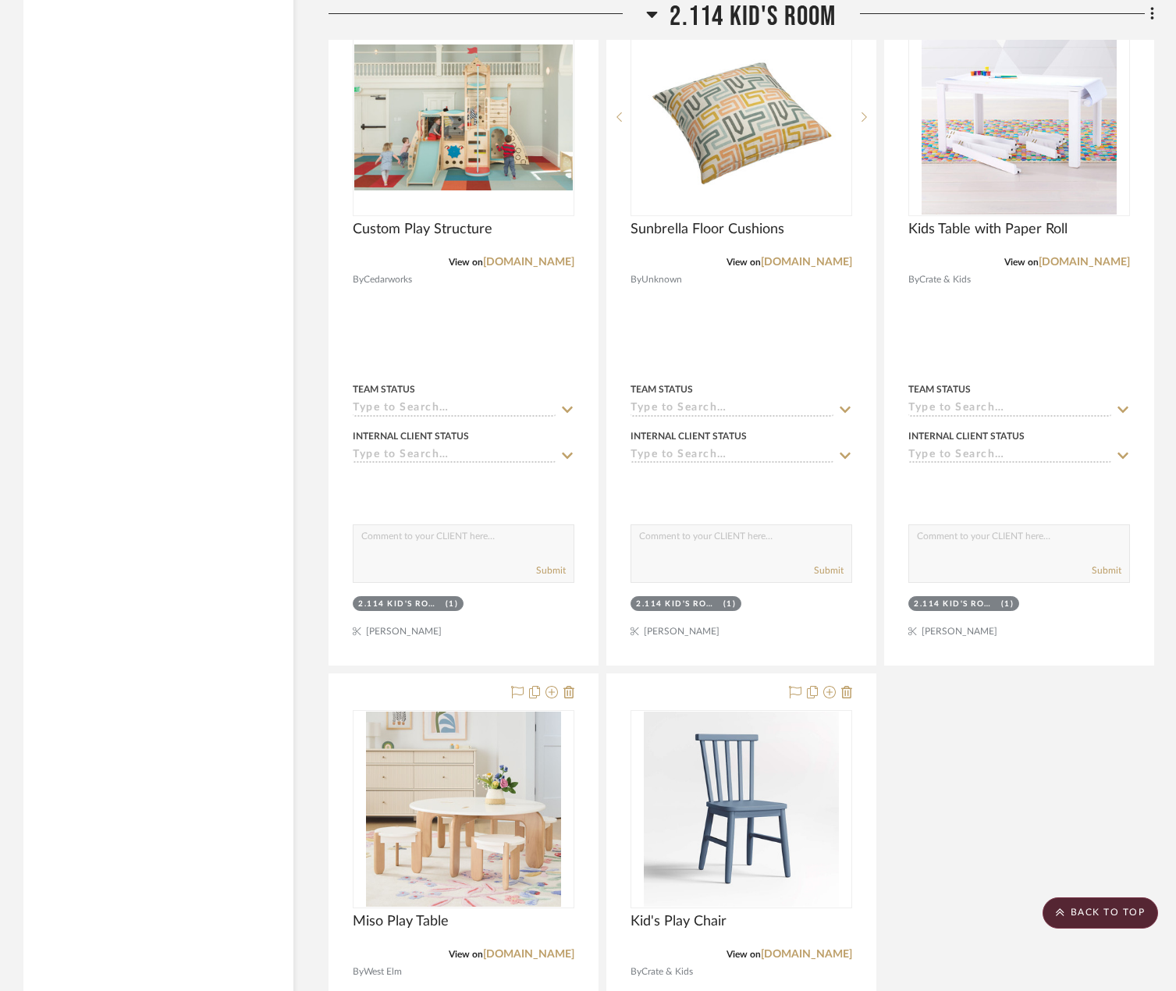
scroll to position [8085, 0]
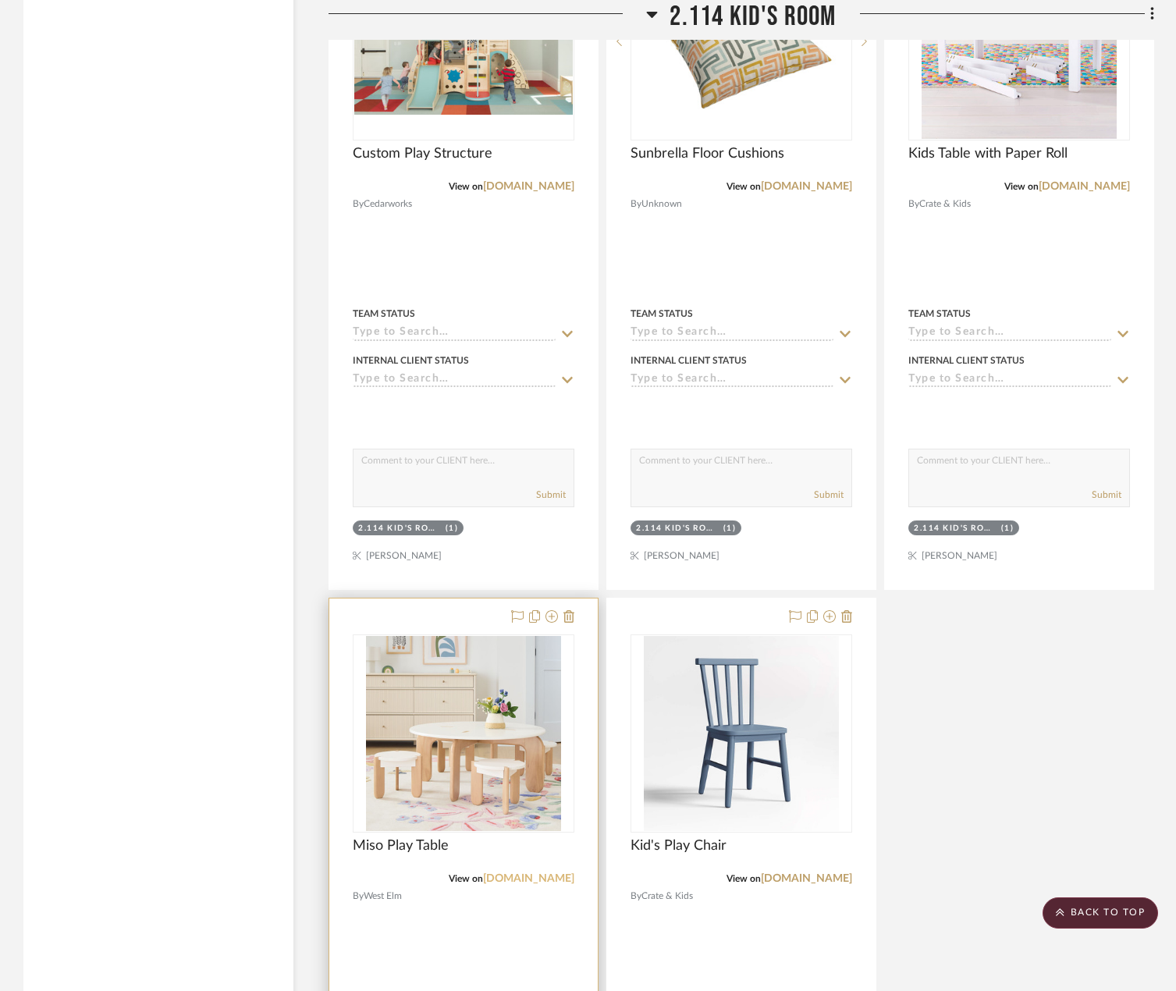
click at [536, 879] on link "[DOMAIN_NAME]" at bounding box center [528, 878] width 91 height 11
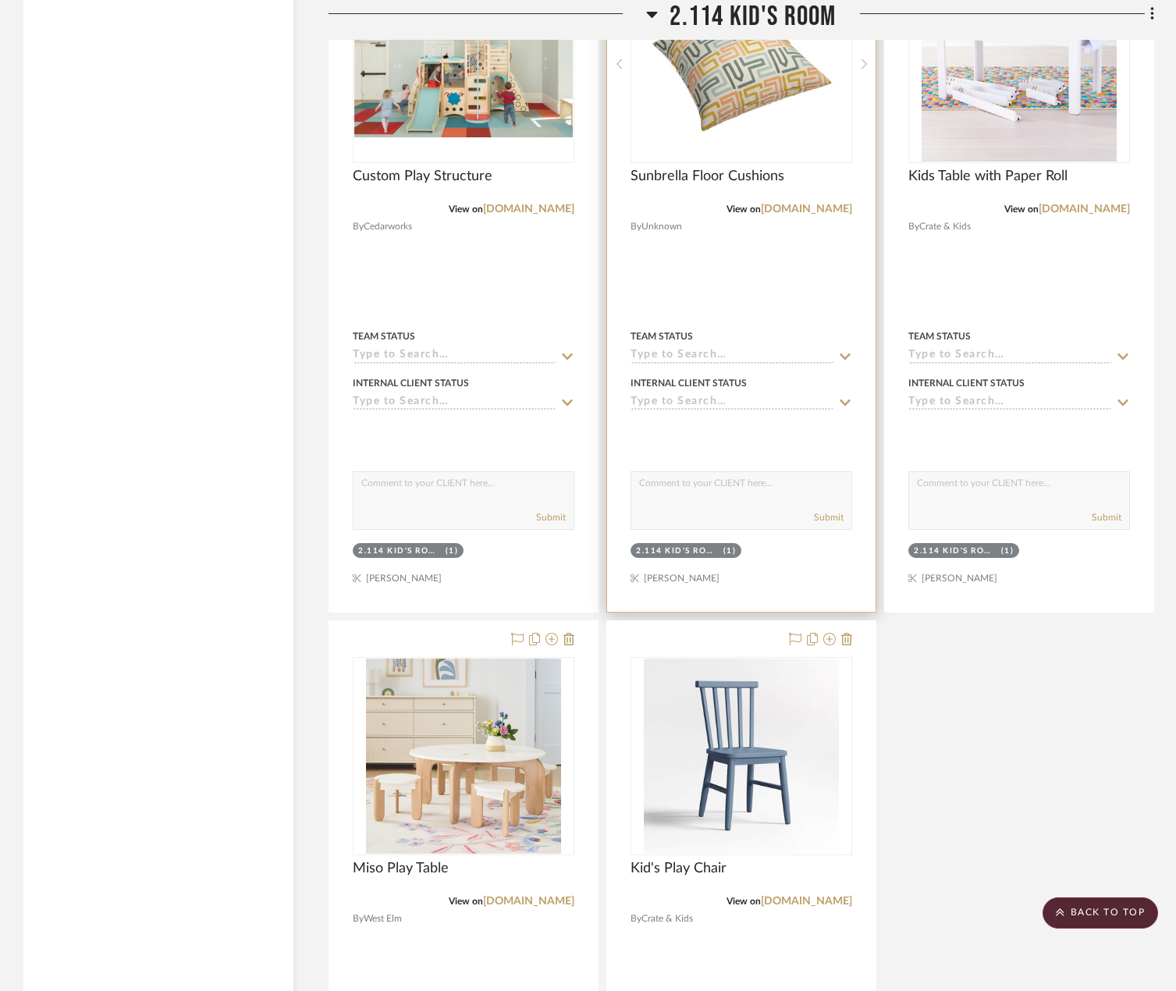
scroll to position [7851, 0]
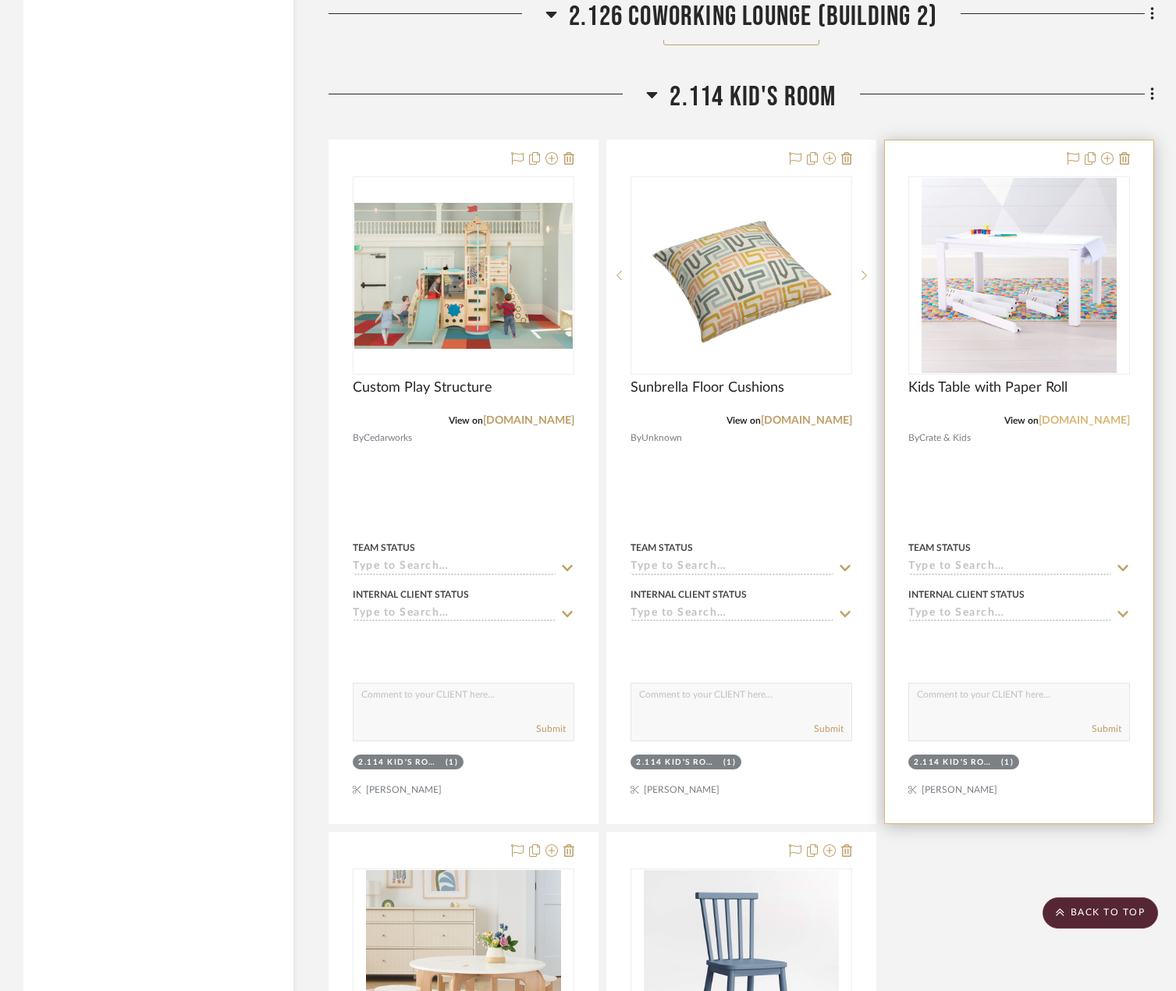
click at [1087, 423] on link "[DOMAIN_NAME]" at bounding box center [1084, 420] width 91 height 11
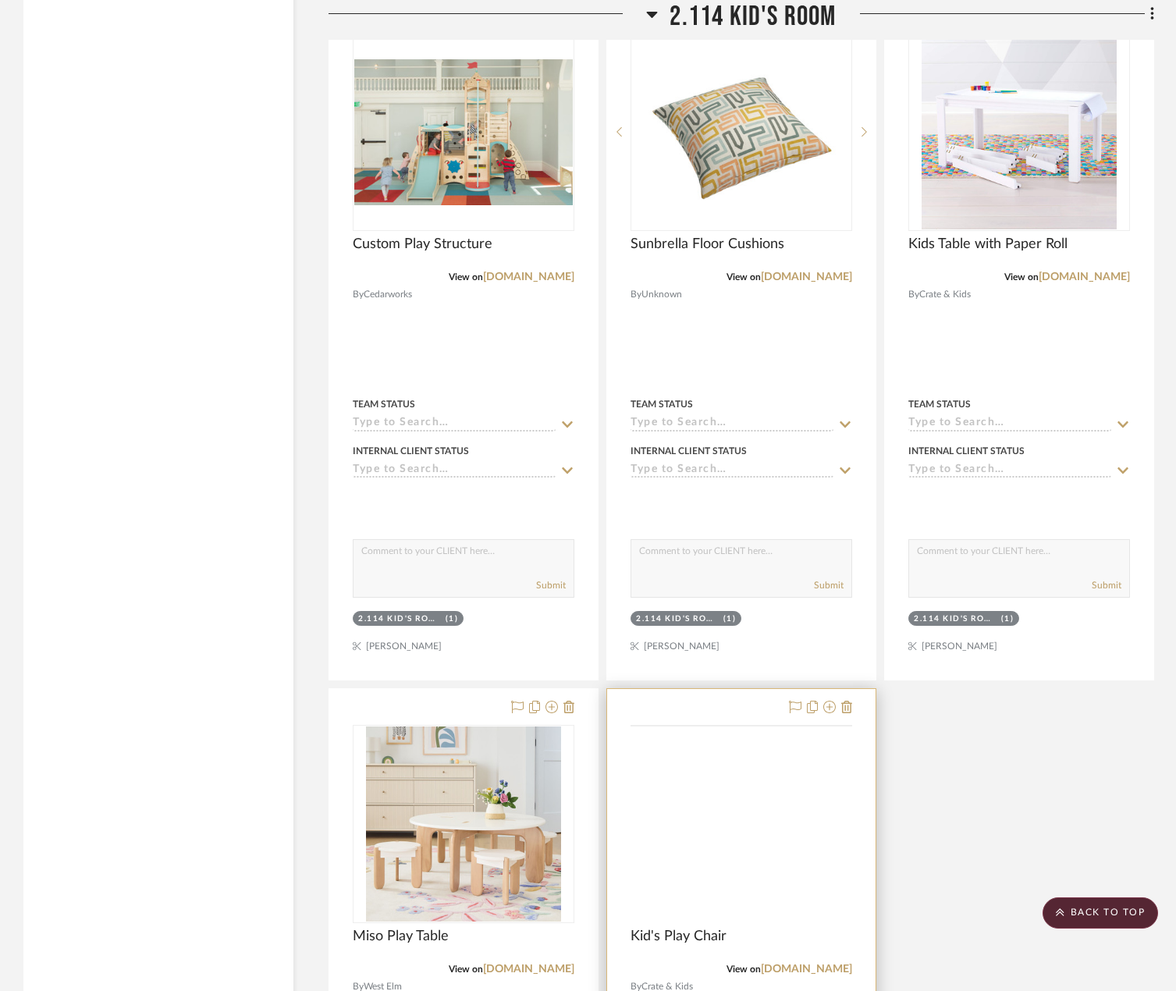
scroll to position [8085, 0]
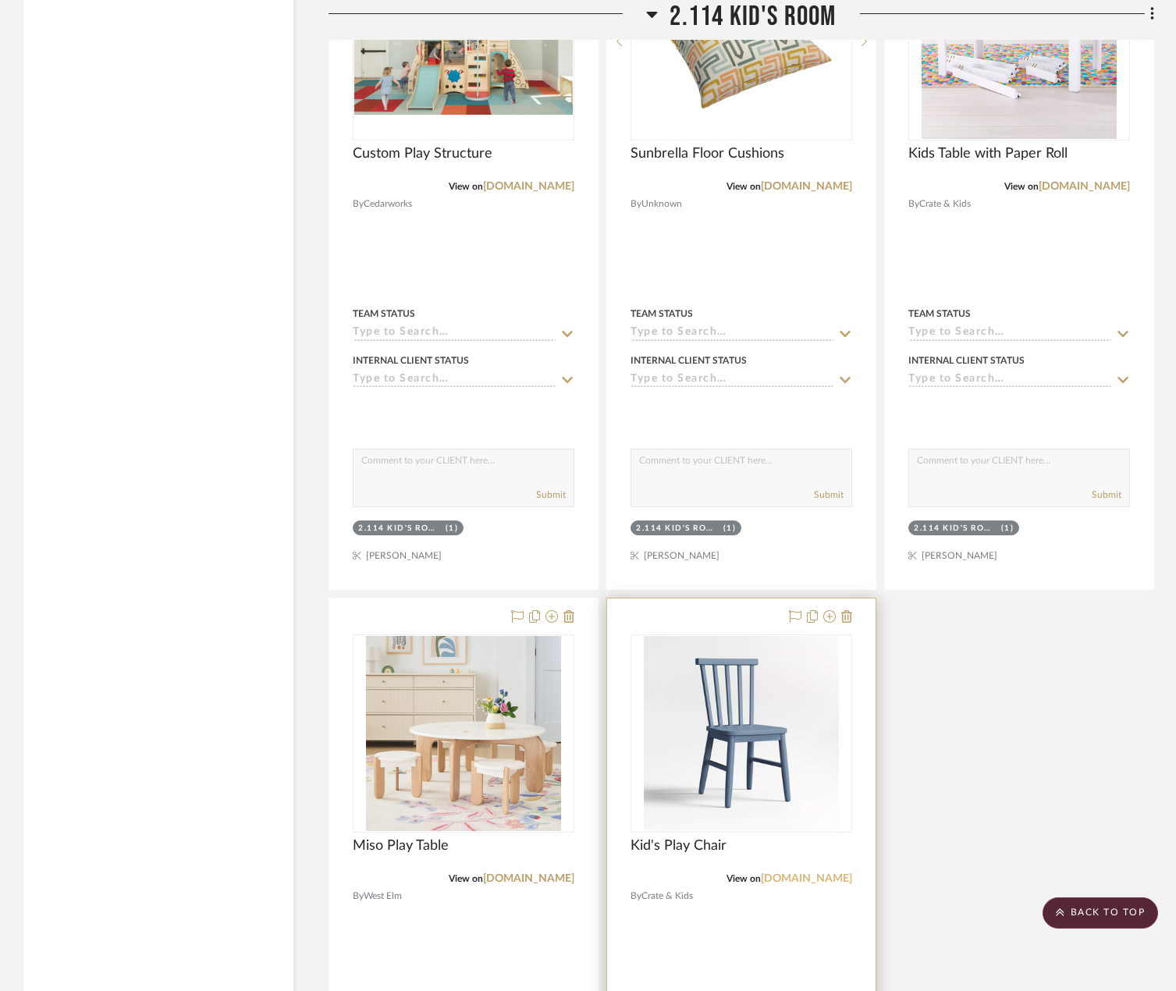
click at [778, 880] on link "[DOMAIN_NAME]" at bounding box center [806, 878] width 91 height 11
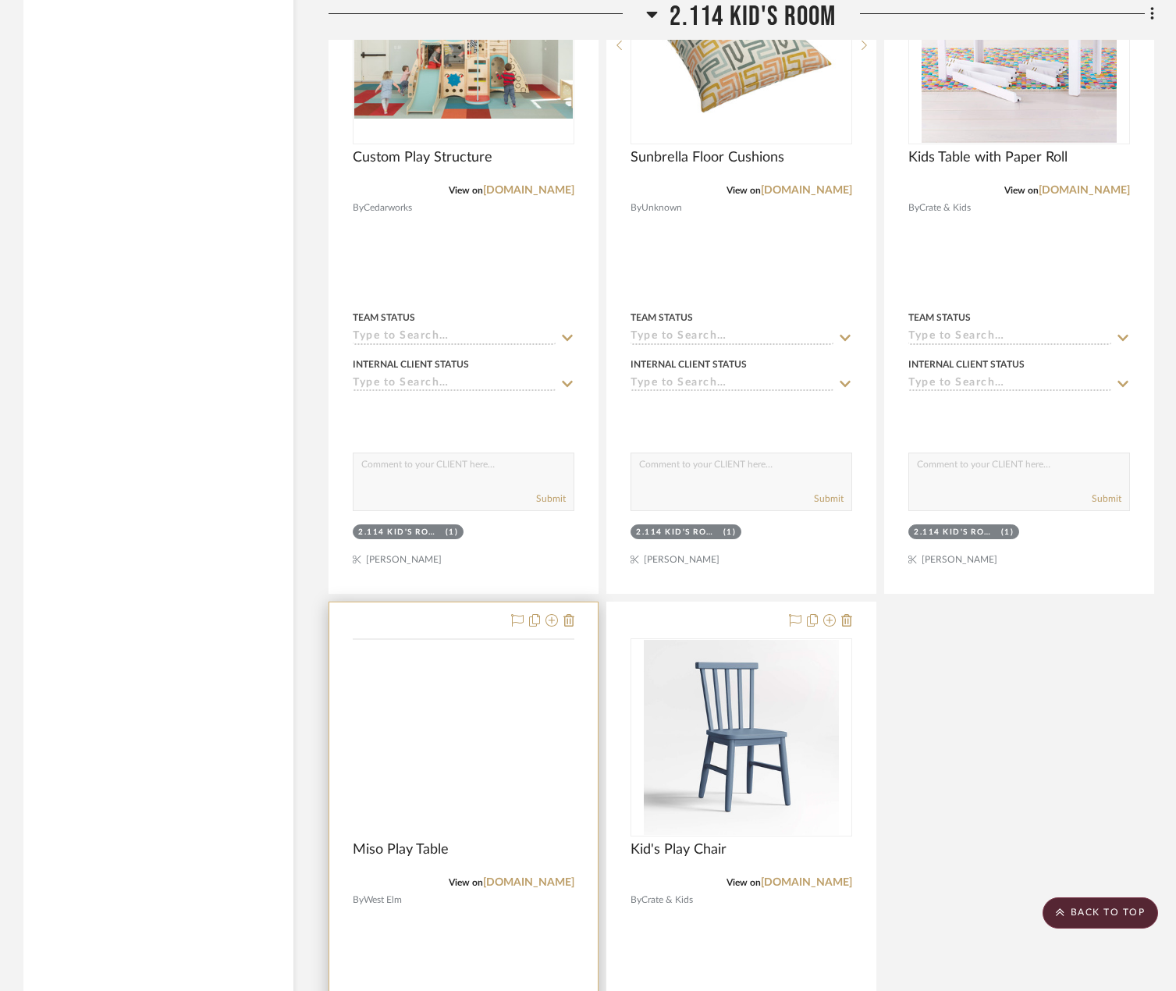
scroll to position [8898, 0]
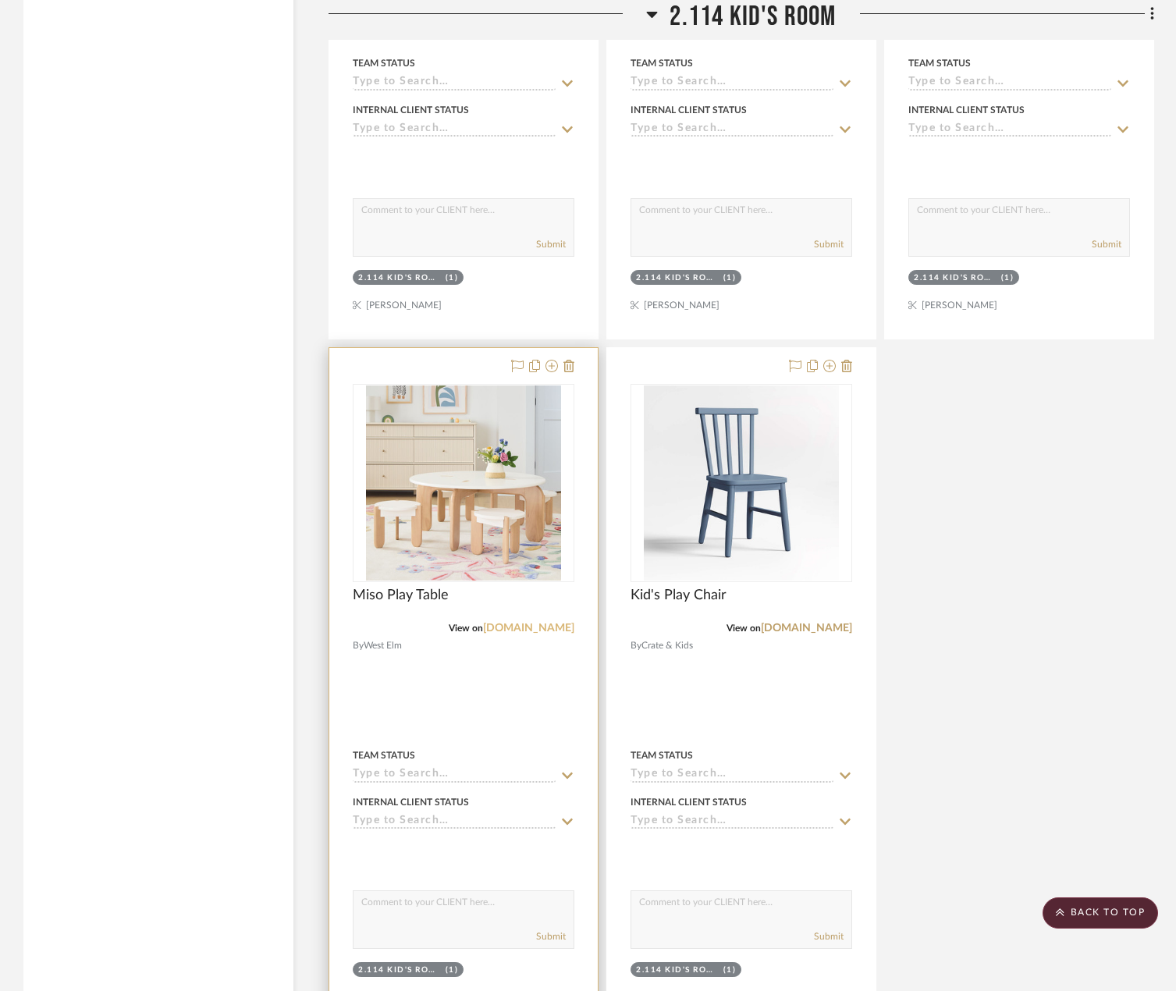
click at [542, 627] on link "[DOMAIN_NAME]" at bounding box center [528, 628] width 91 height 11
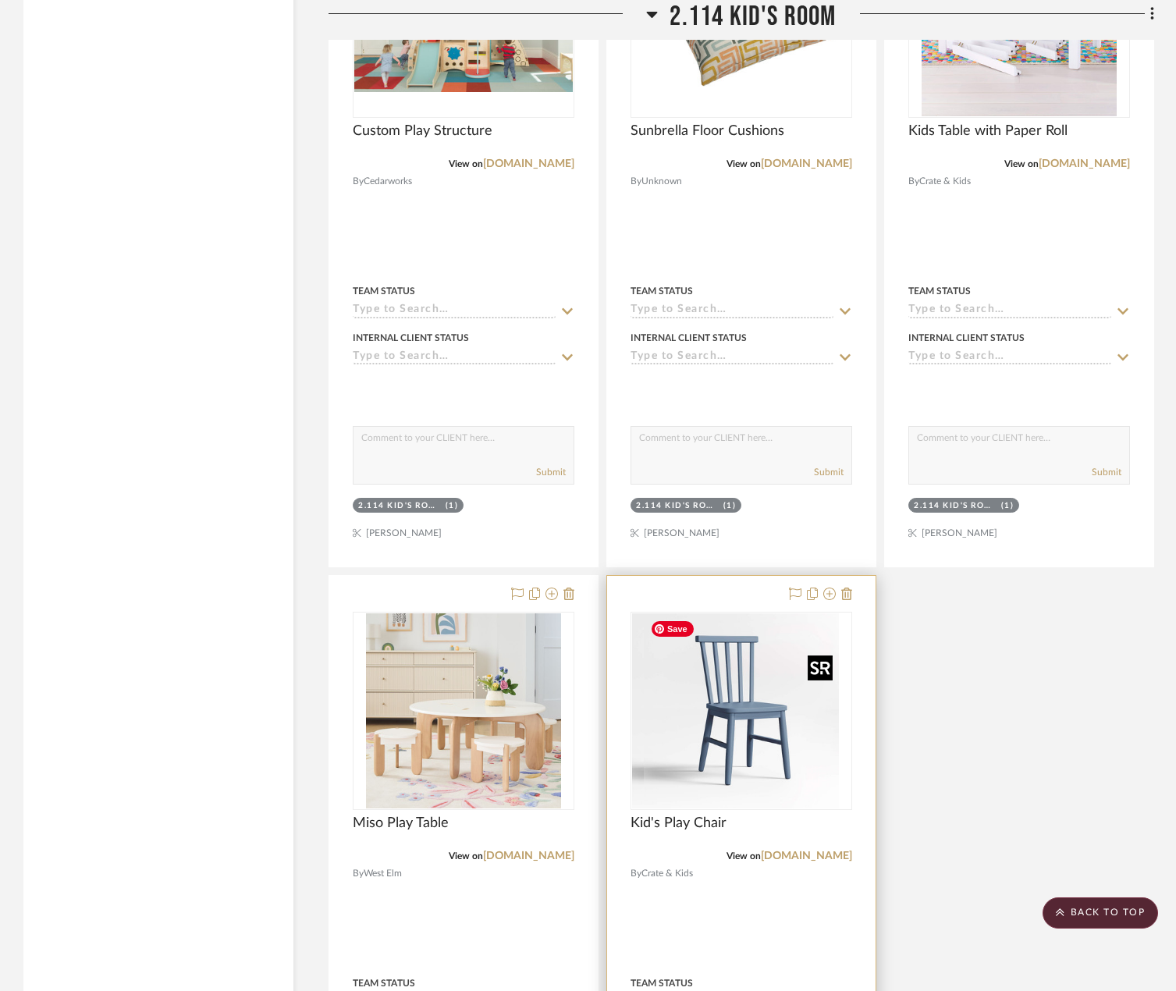
scroll to position [8273, 0]
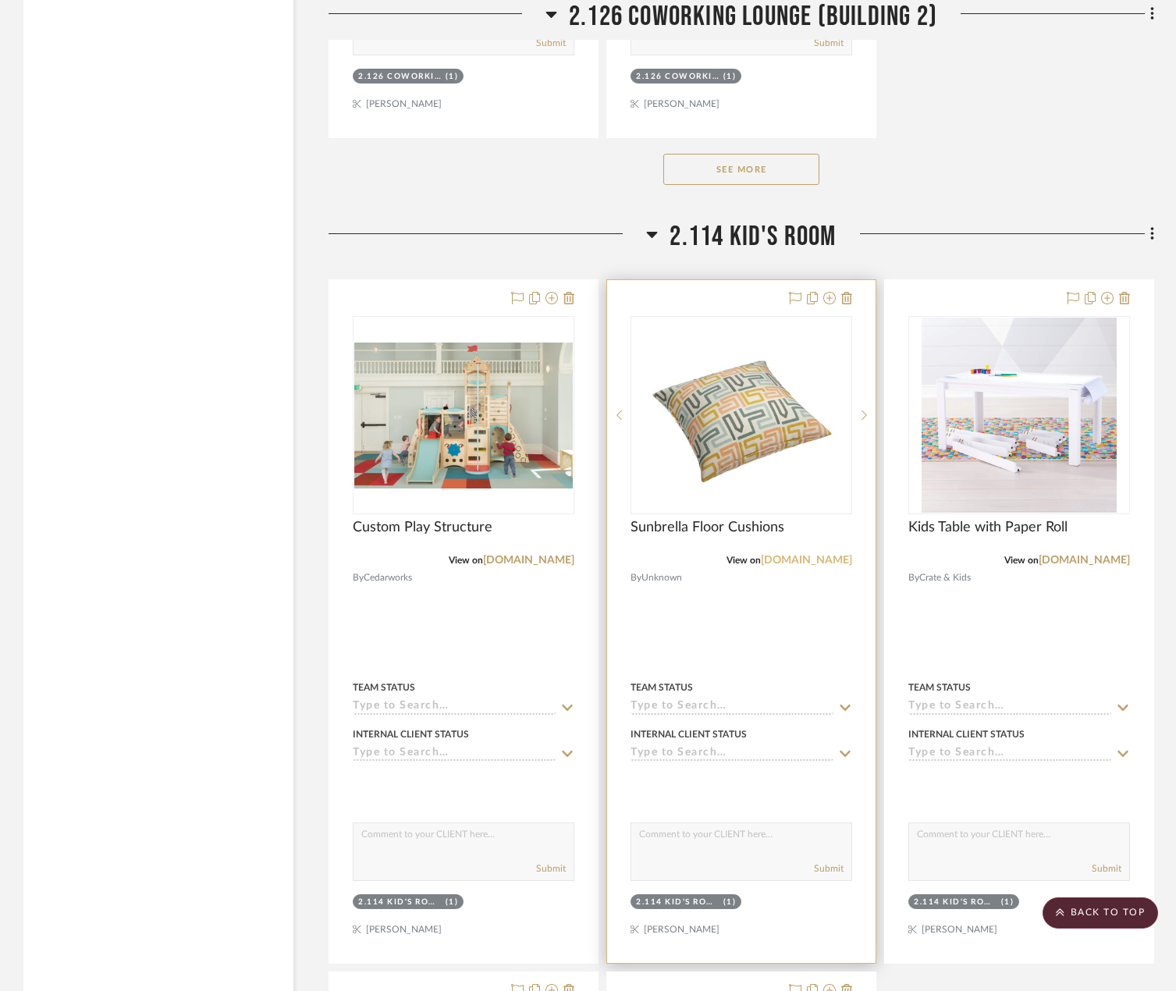
click at [818, 560] on link "loomdecor.com" at bounding box center [806, 560] width 91 height 11
click at [760, 405] on img "0" at bounding box center [741, 415] width 195 height 195
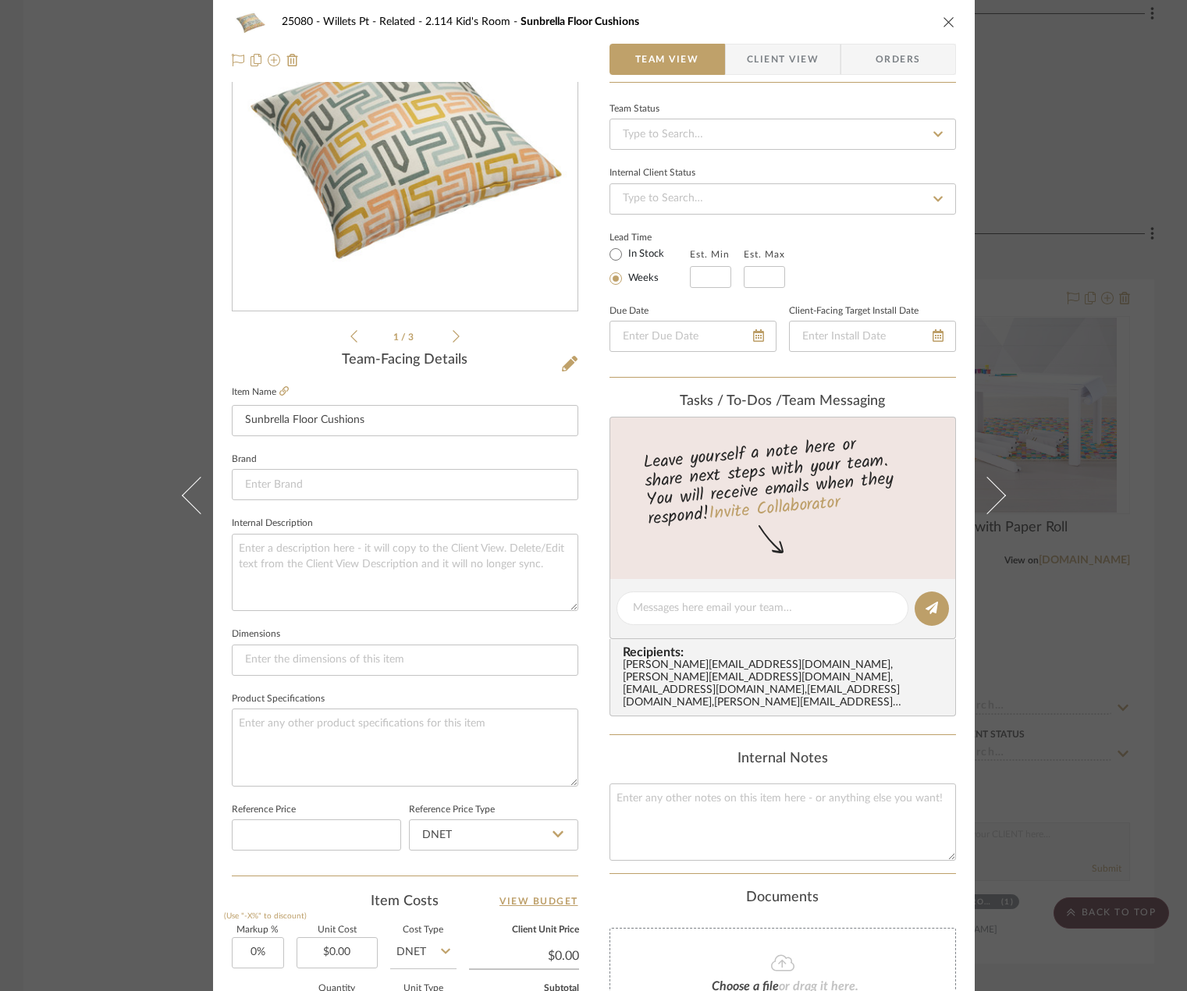
scroll to position [0, 0]
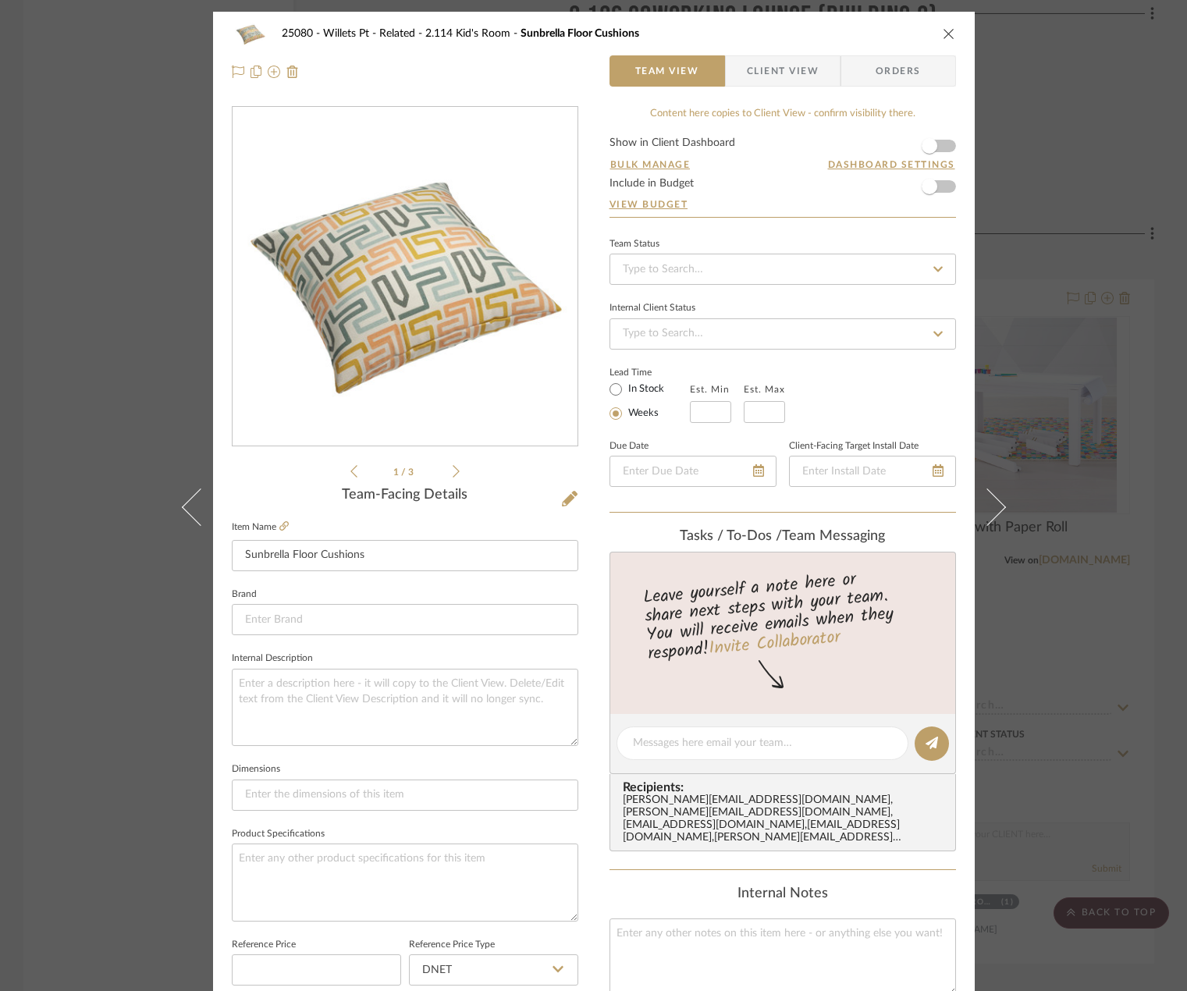
click at [1090, 434] on div "25080 - Willets Pt - Related 2.114 Kid's Room Sunbrella Floor Cushions Team Vie…" at bounding box center [593, 495] width 1187 height 991
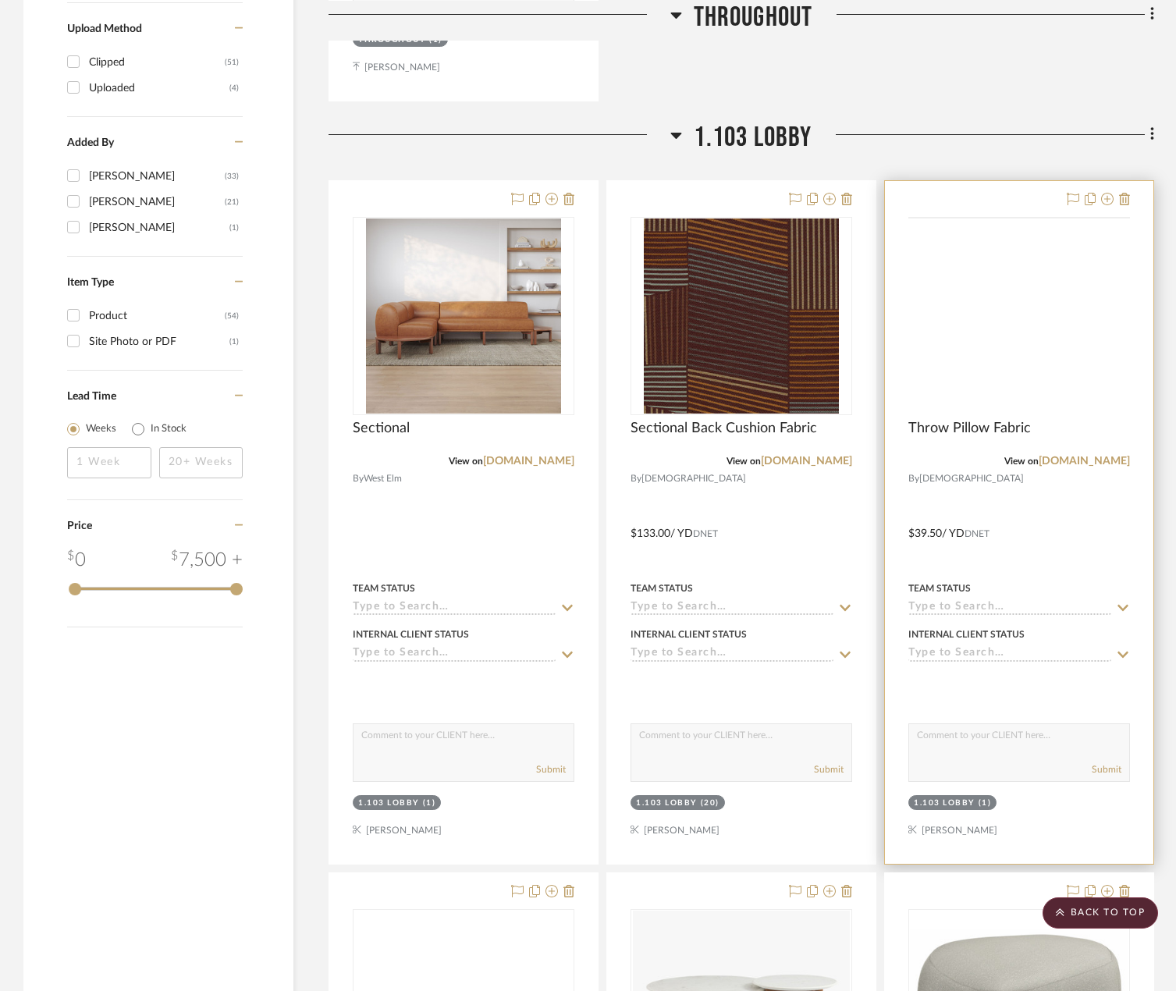
scroll to position [1327, 0]
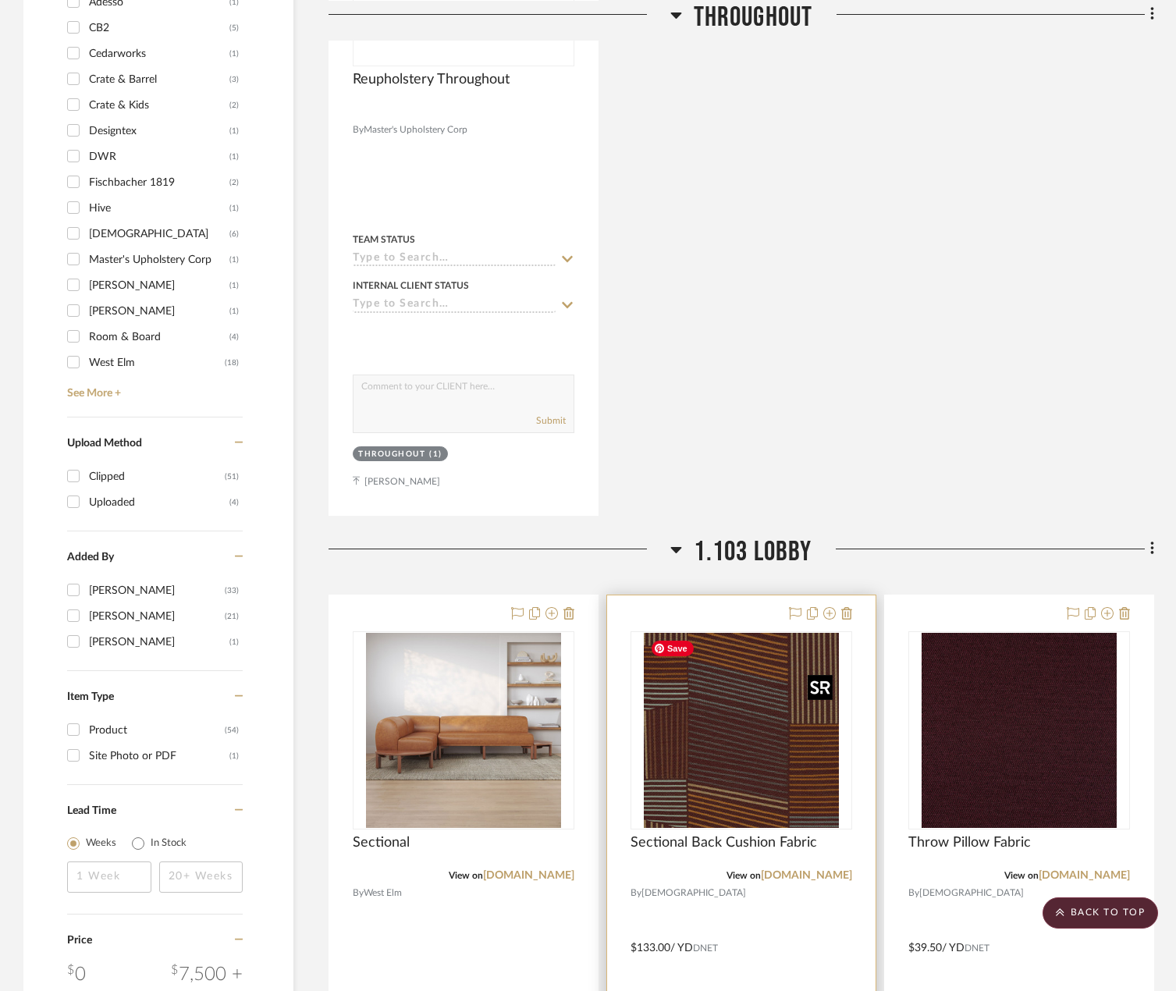
click at [0, 0] on img at bounding box center [0, 0] width 0 height 0
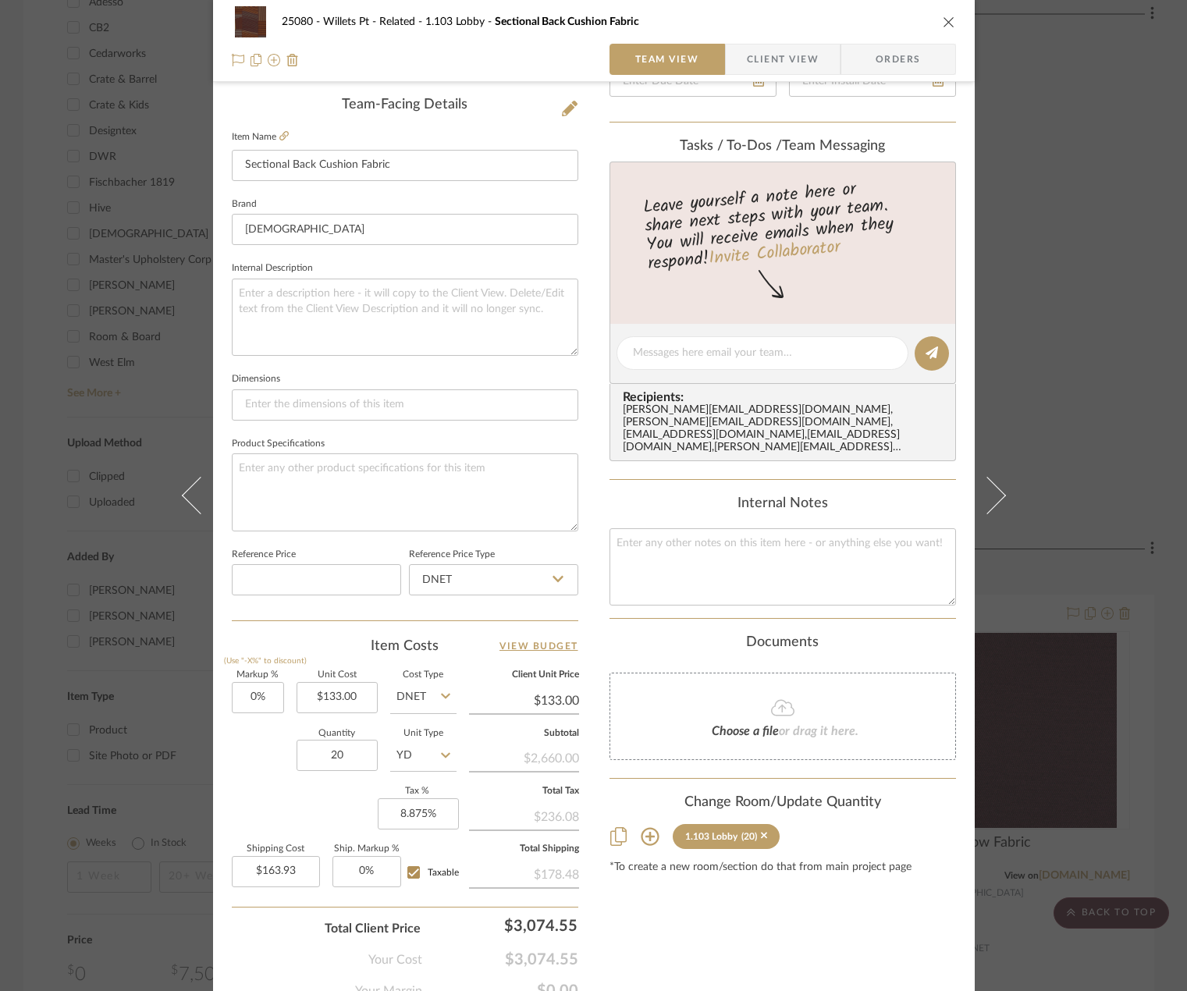
scroll to position [0, 0]
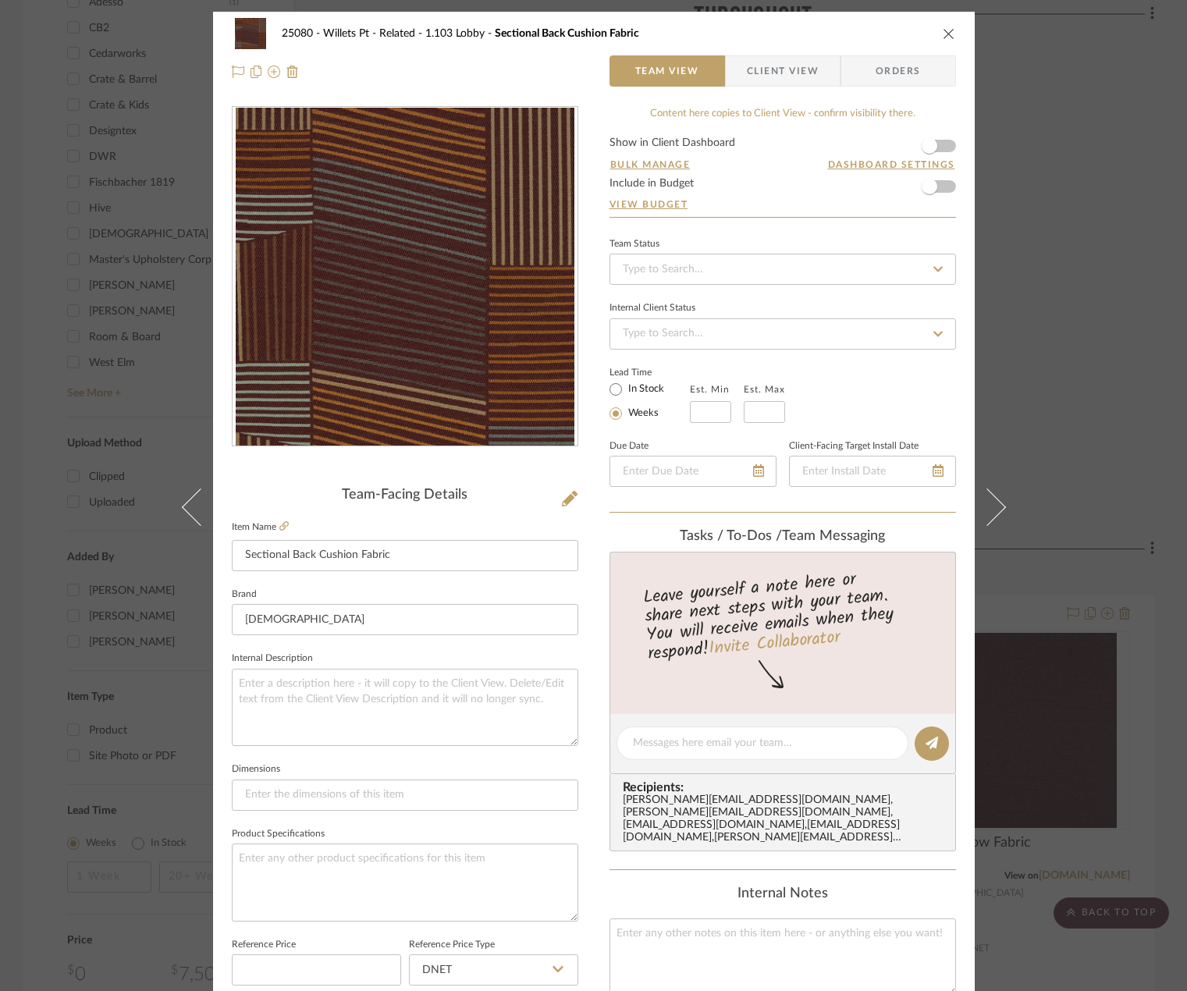
click at [752, 73] on span "Client View" at bounding box center [783, 70] width 72 height 31
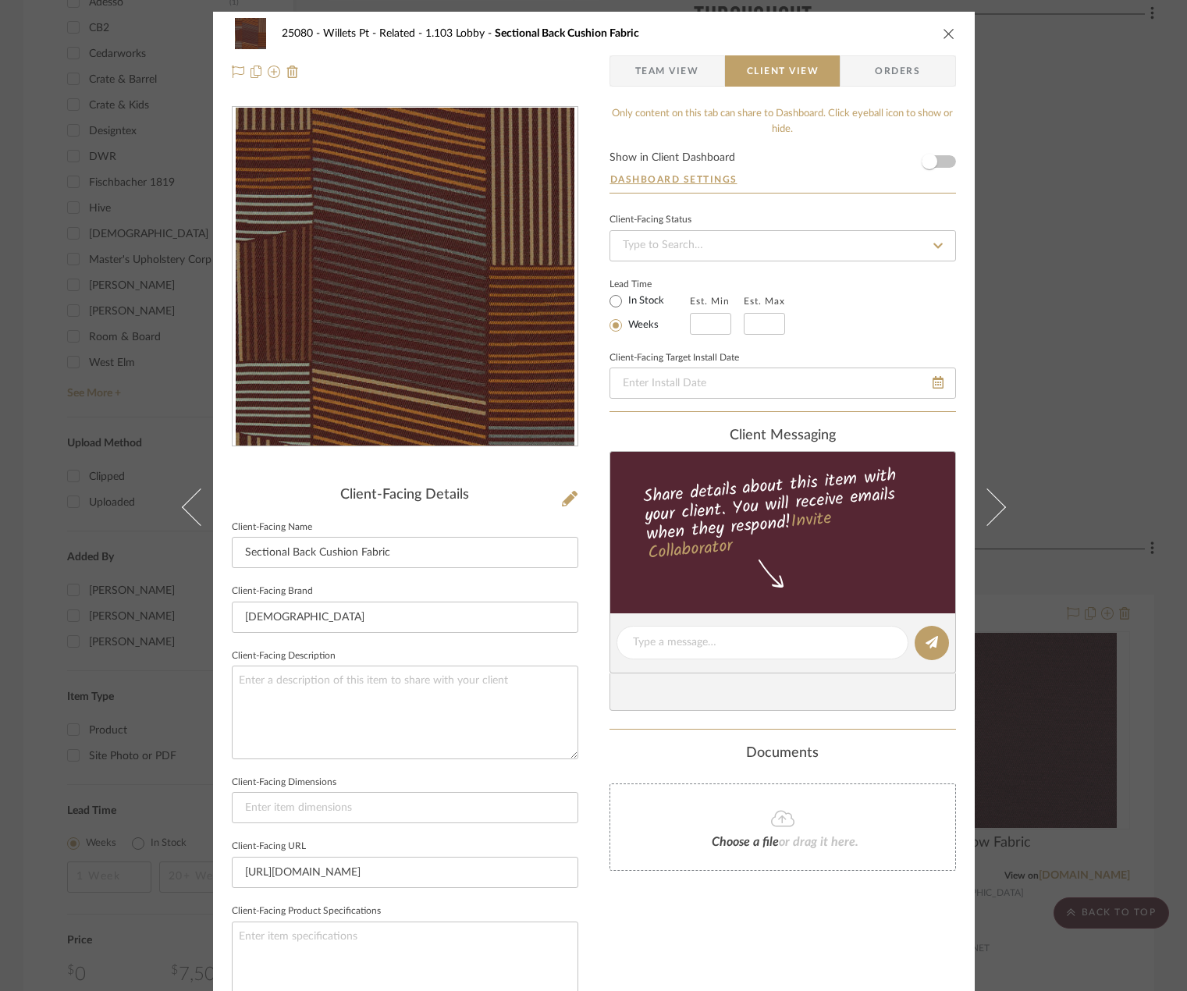
click at [680, 59] on span "Team View" at bounding box center [667, 70] width 64 height 31
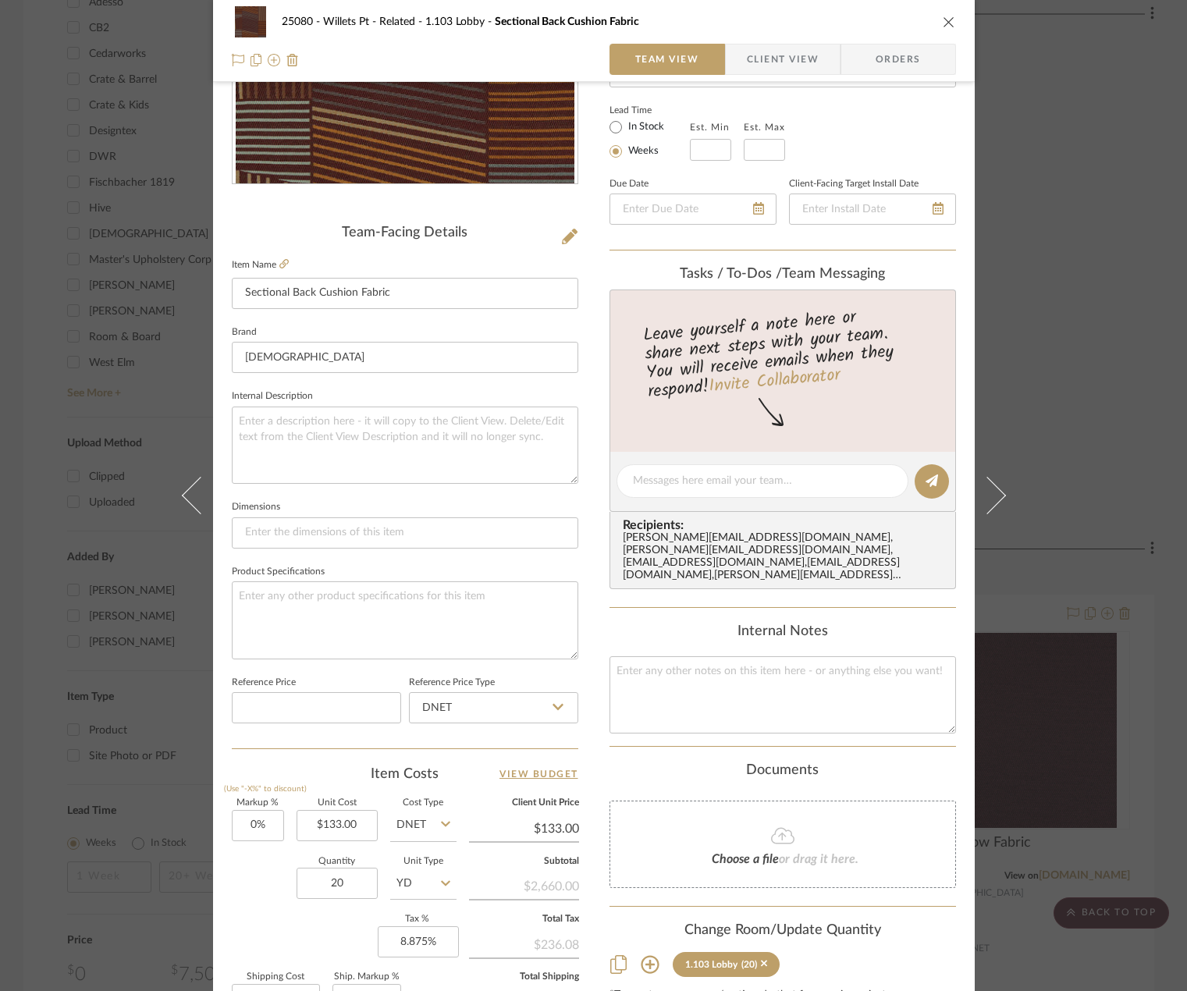
scroll to position [462, 0]
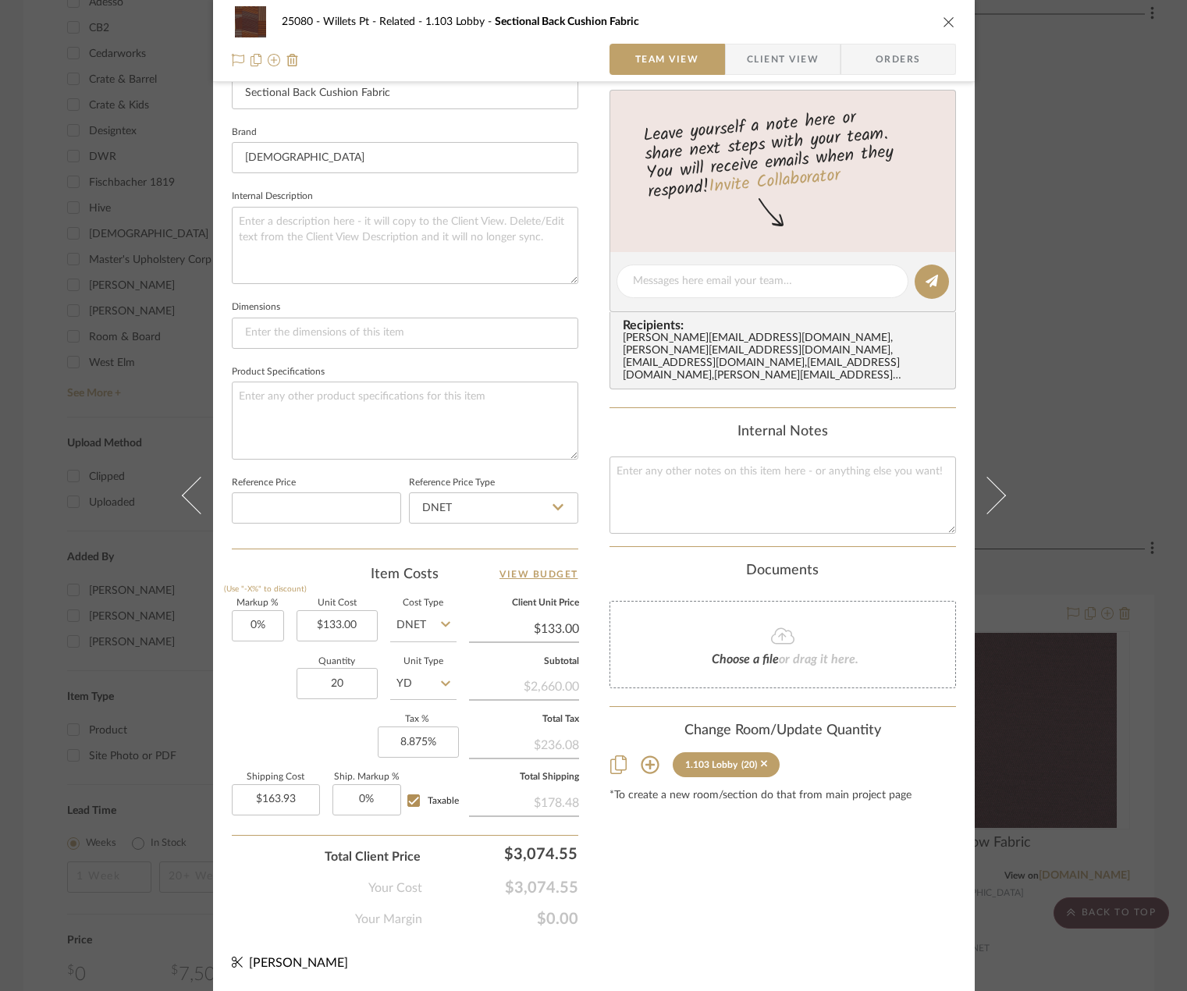
click at [820, 918] on div "Content here copies to Client View - confirm visibility there. Show in Client D…" at bounding box center [783, 286] width 347 height 1285
click at [1122, 461] on div "25080 - Willets Pt - Related 1.103 Lobby Sectional Back Cushion Fabric Team Vie…" at bounding box center [593, 495] width 1187 height 991
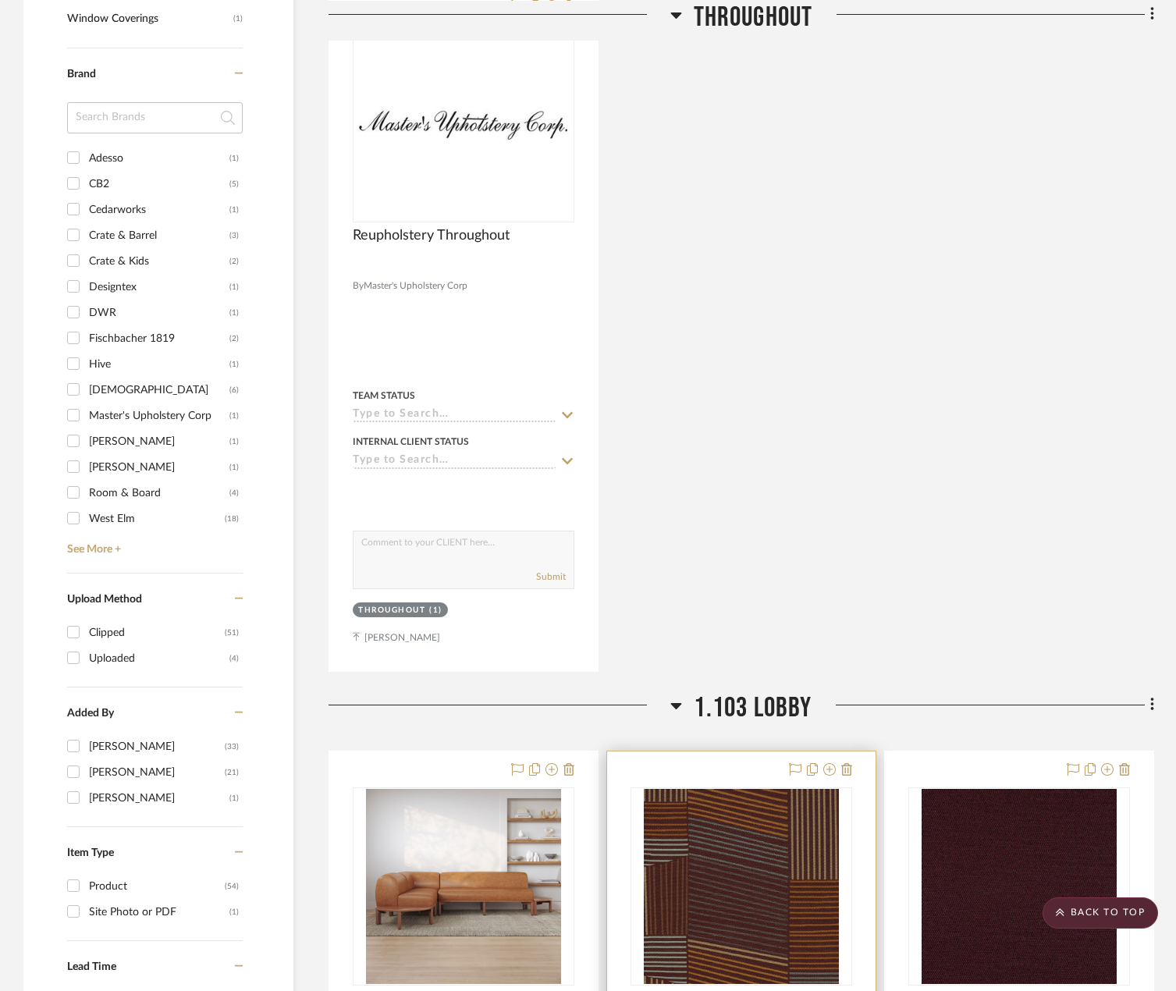
scroll to position [1717, 0]
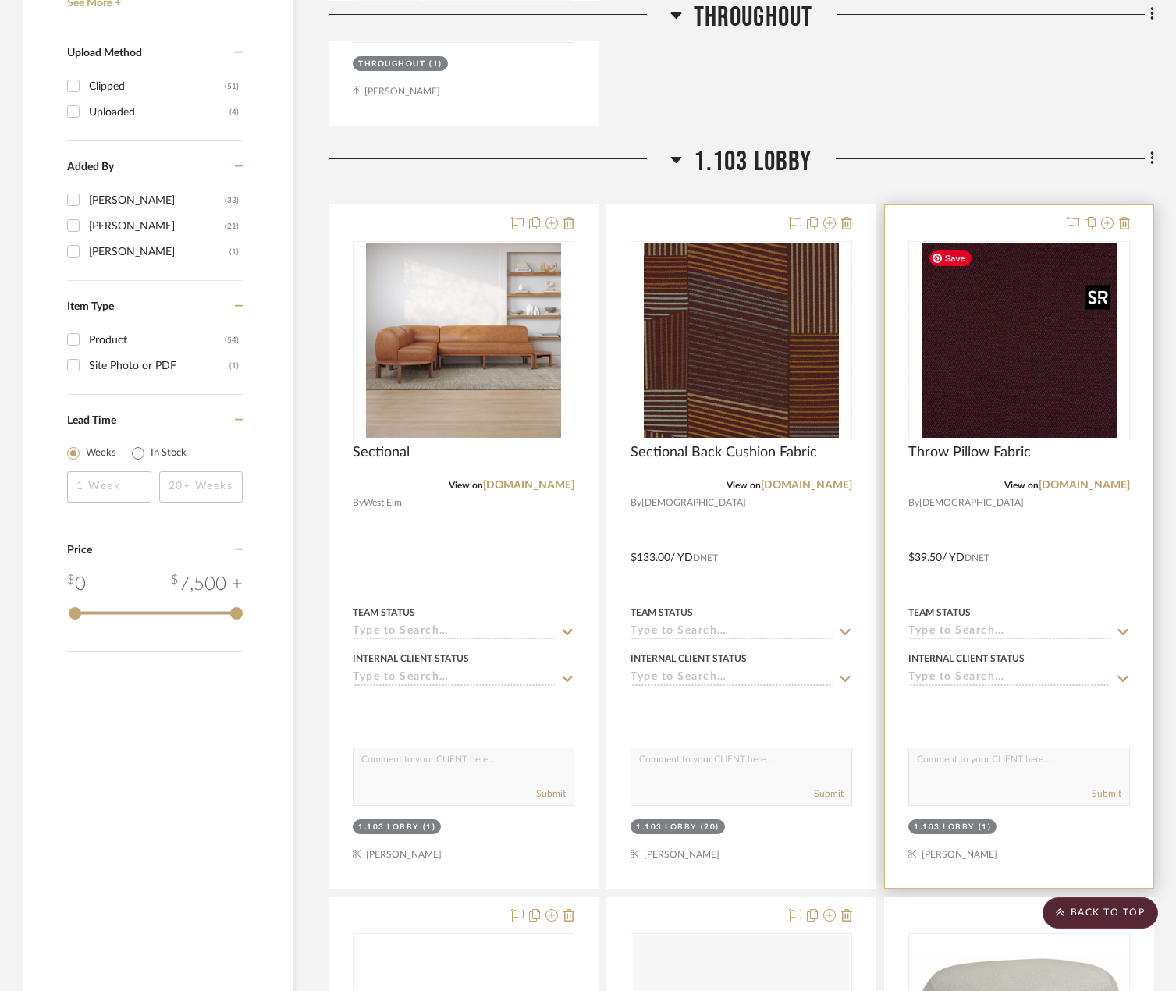
click at [1024, 356] on img "0" at bounding box center [1019, 340] width 195 height 195
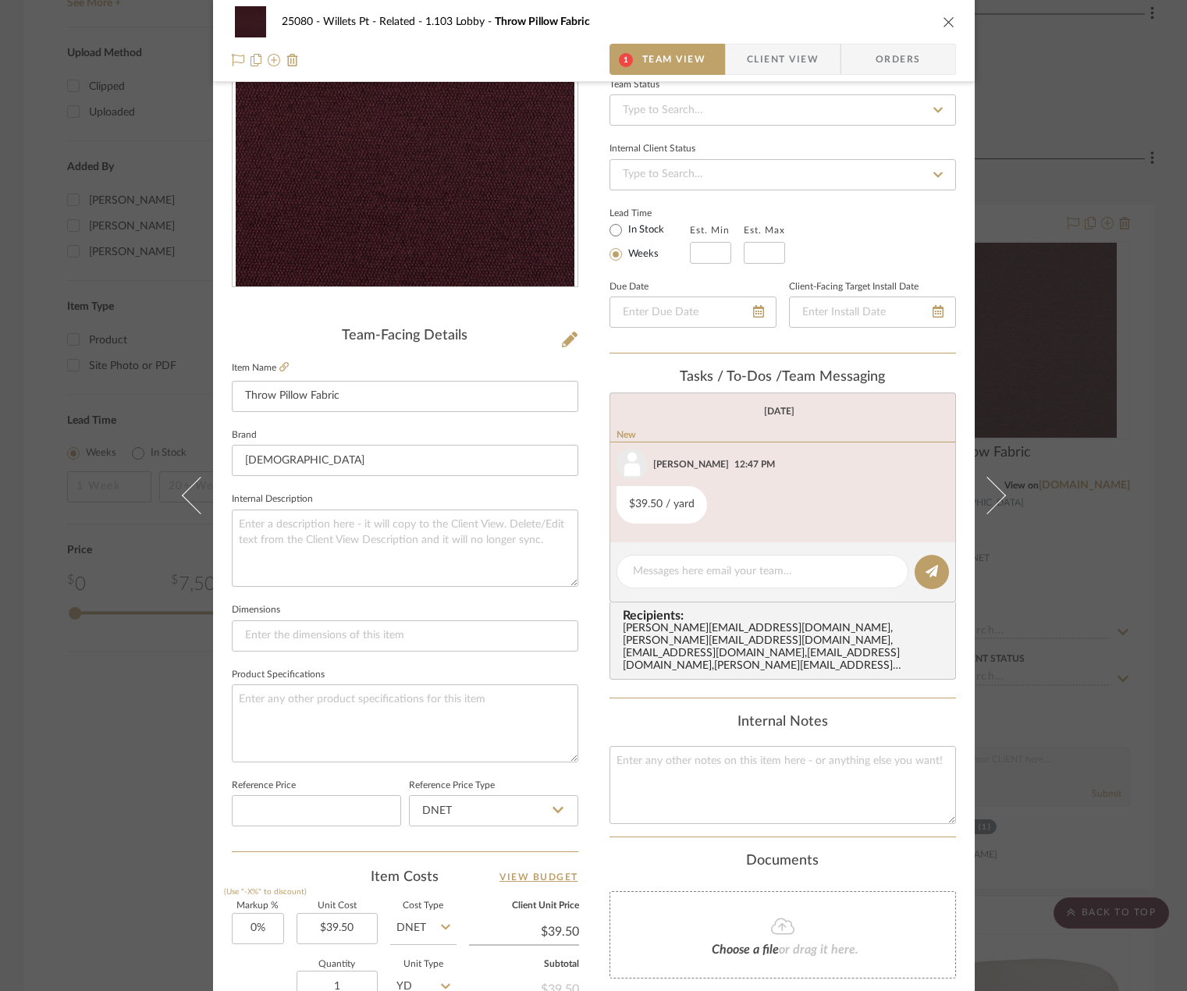
scroll to position [462, 0]
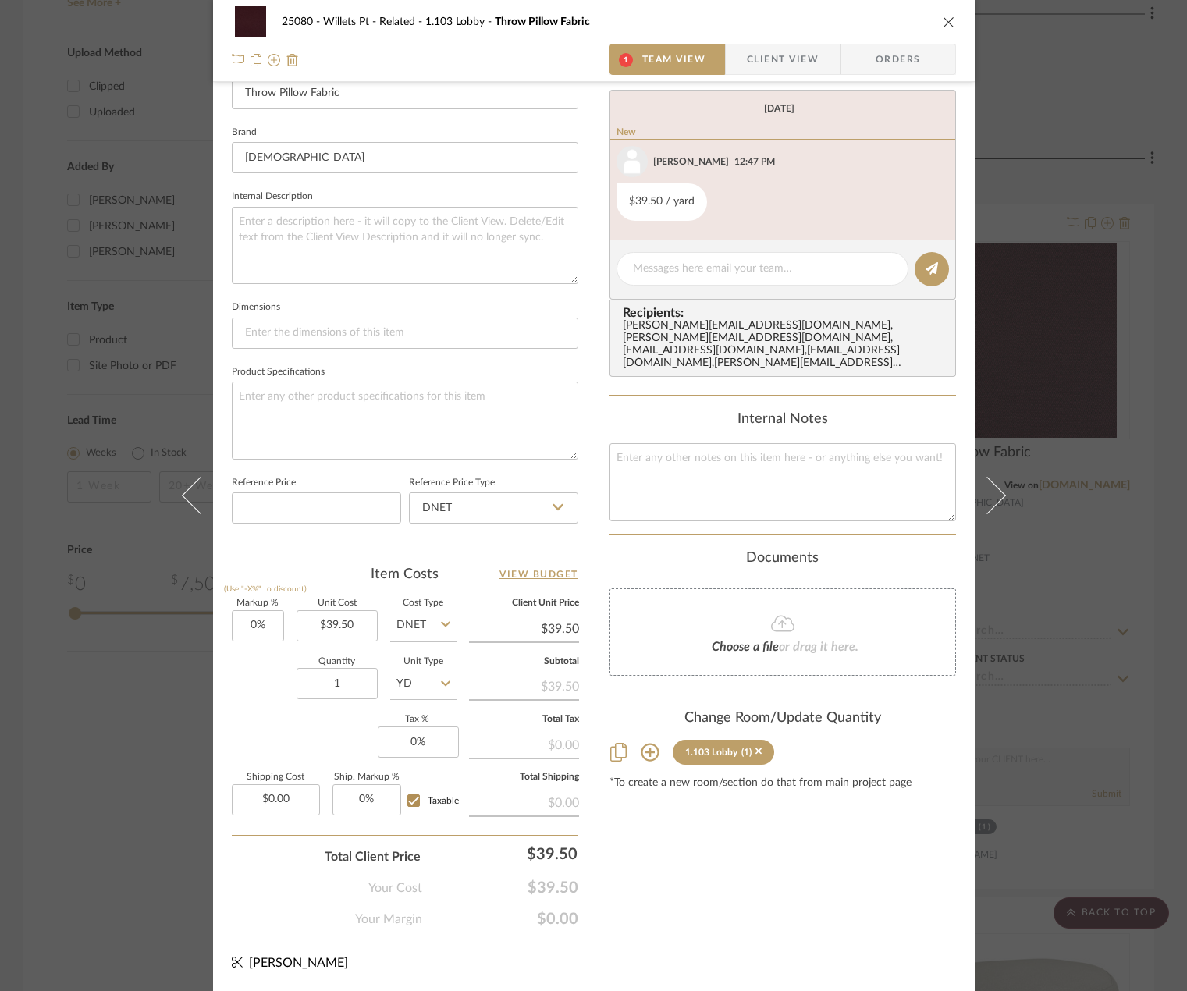
click at [1149, 457] on div "25080 - Willets Pt - Related 1.103 Lobby Throw Pillow Fabric 1 Team View Client…" at bounding box center [593, 495] width 1187 height 991
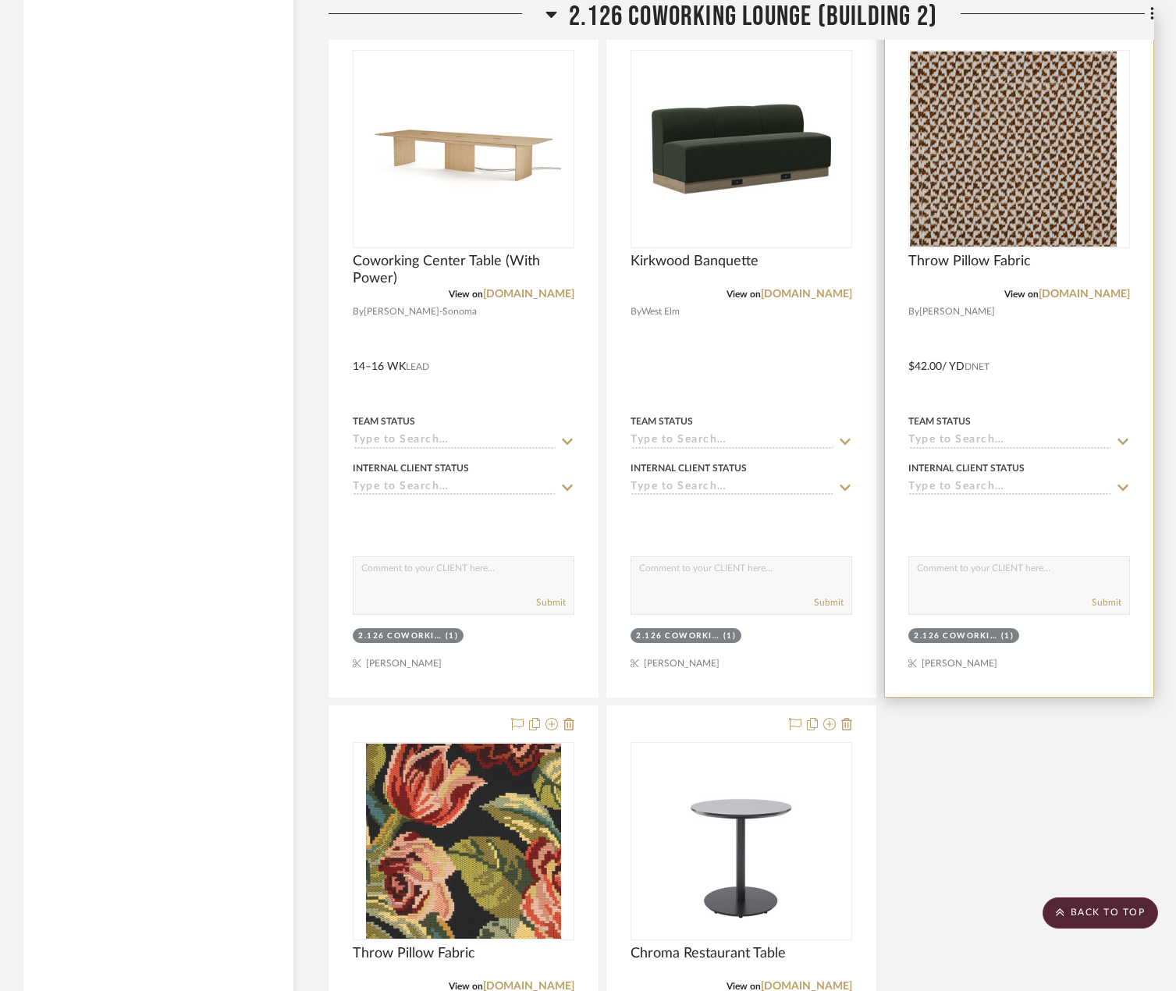
scroll to position [7025, 0]
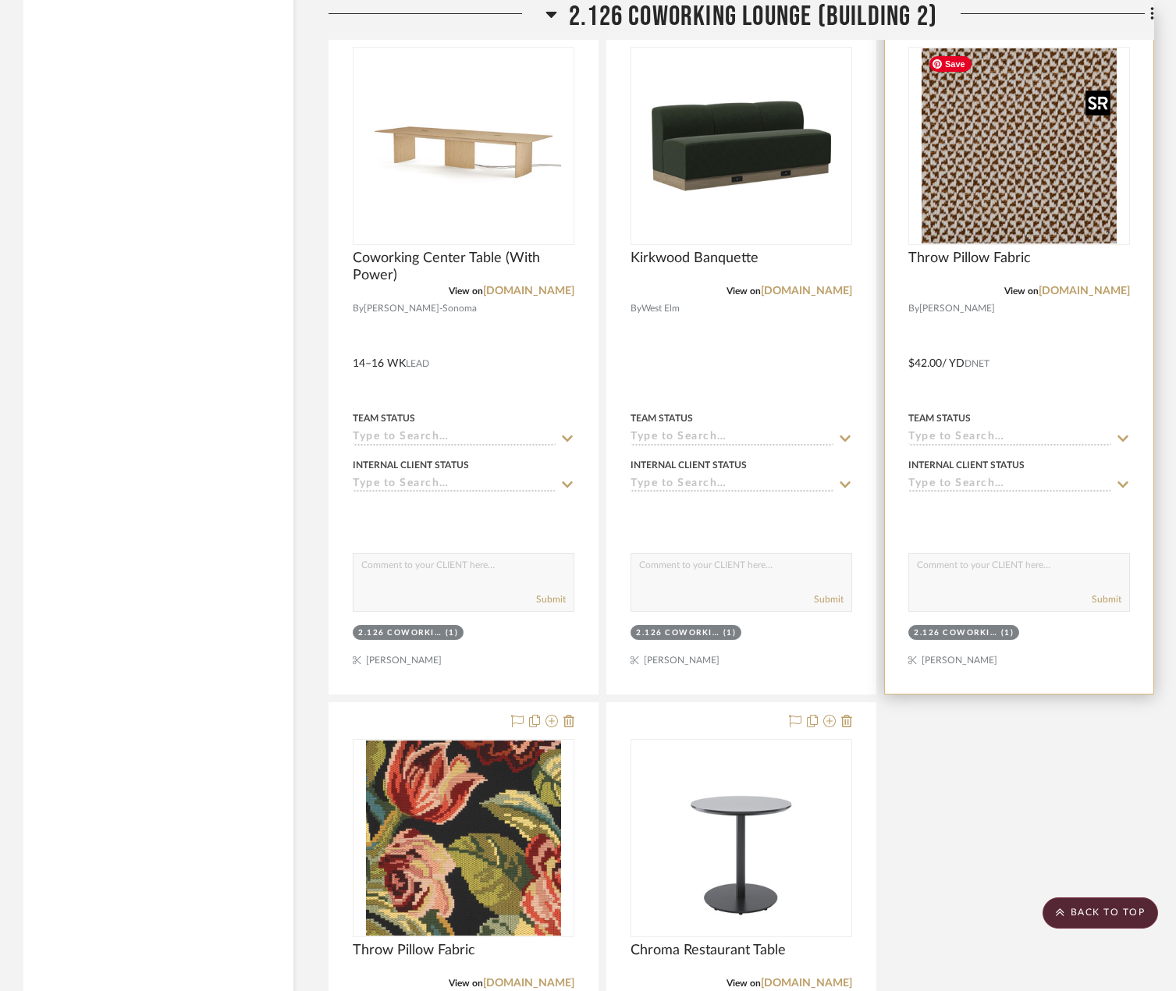
click at [997, 126] on img "0" at bounding box center [1019, 145] width 195 height 195
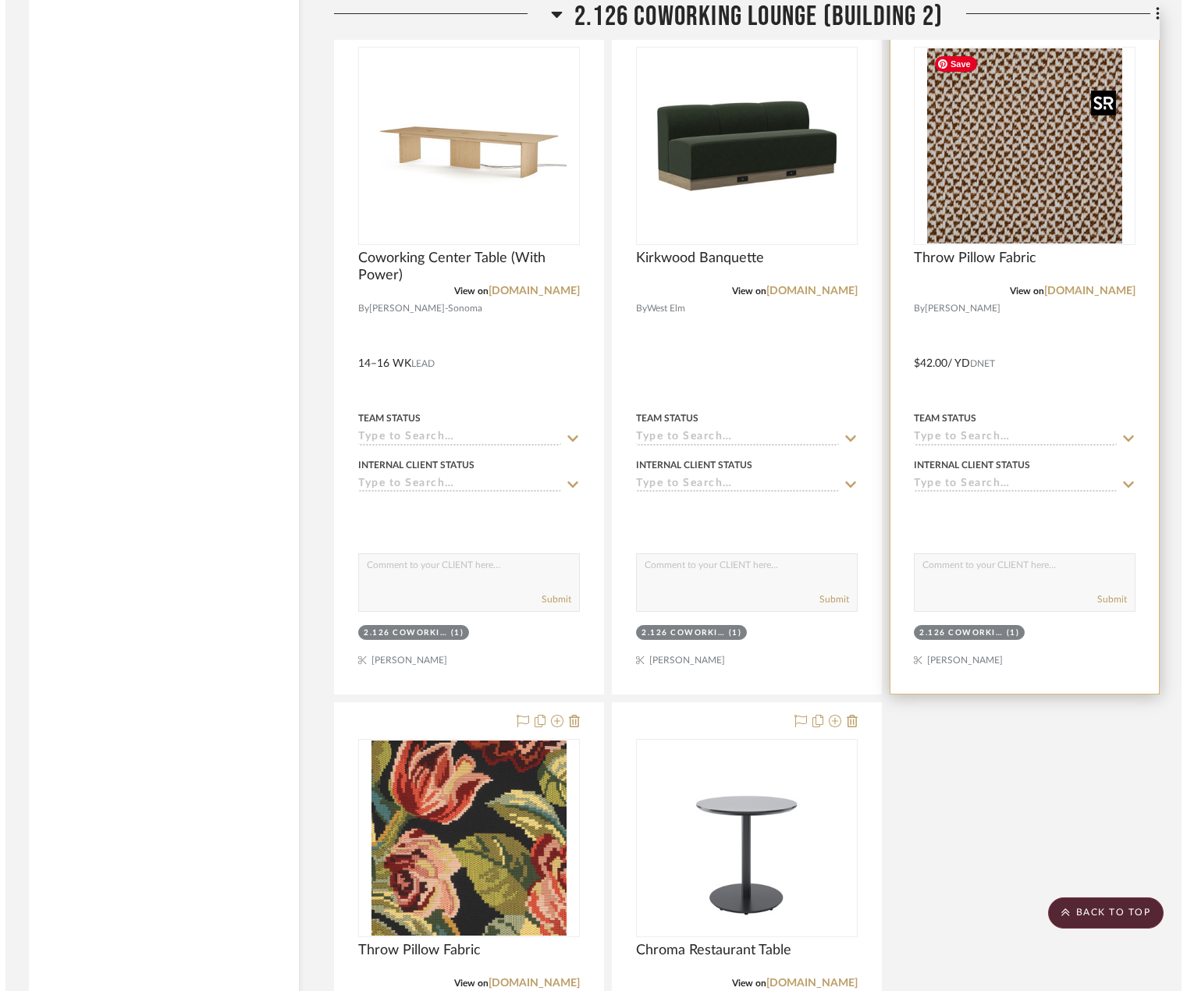
scroll to position [0, 0]
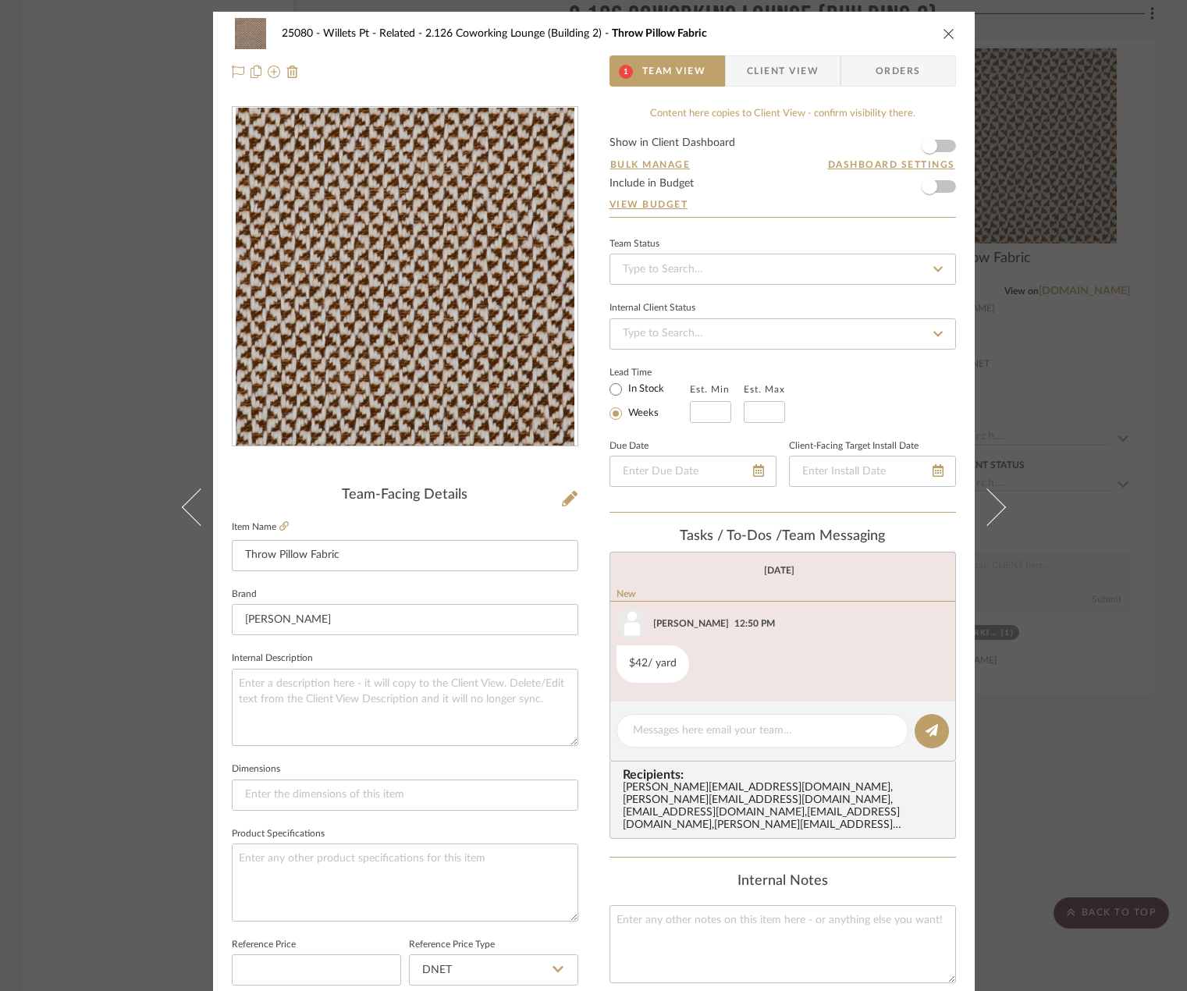
click at [1119, 540] on div "25080 - Willets Pt - Related 2.126 Coworking Lounge (Building 2) Throw Pillow F…" at bounding box center [593, 495] width 1187 height 991
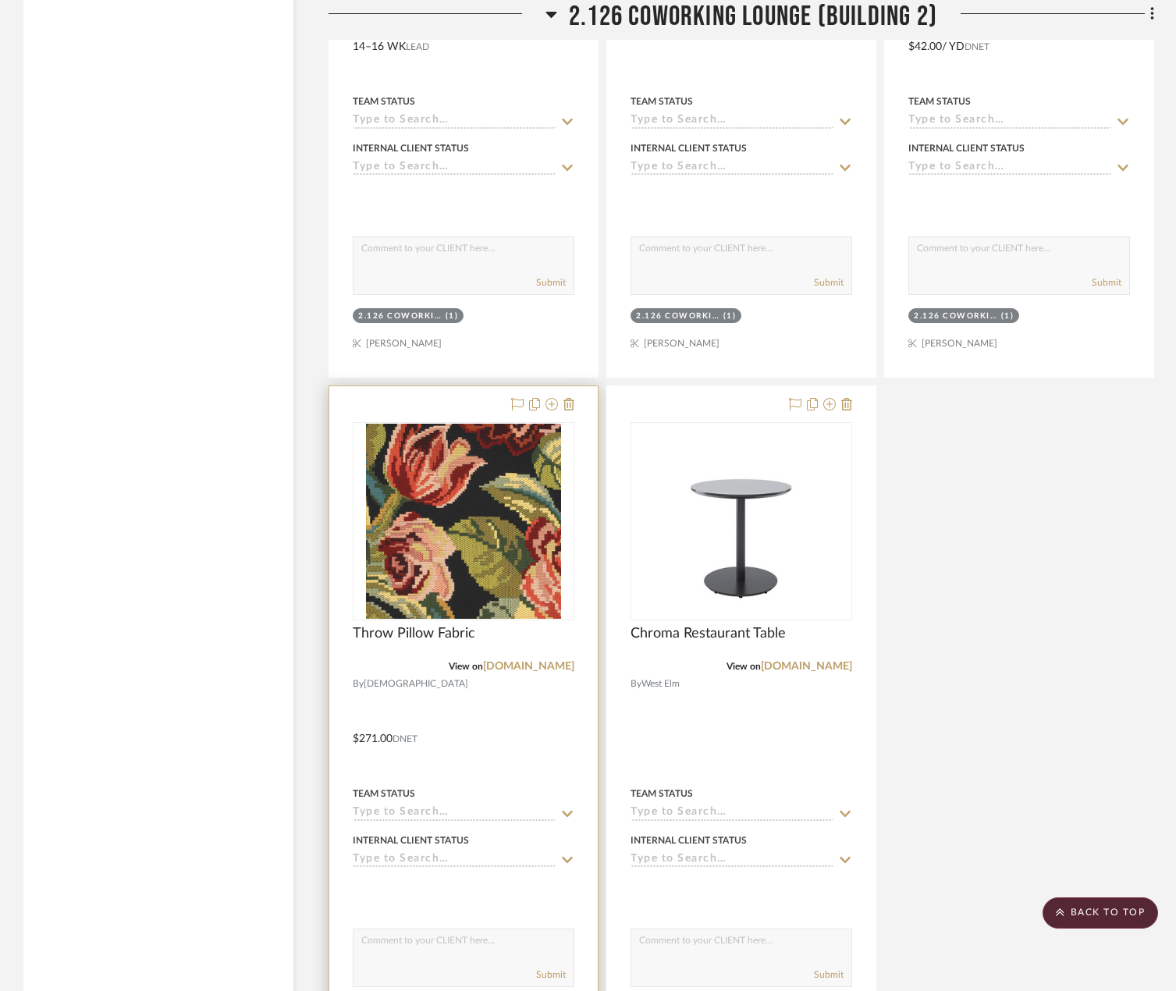
scroll to position [7571, 0]
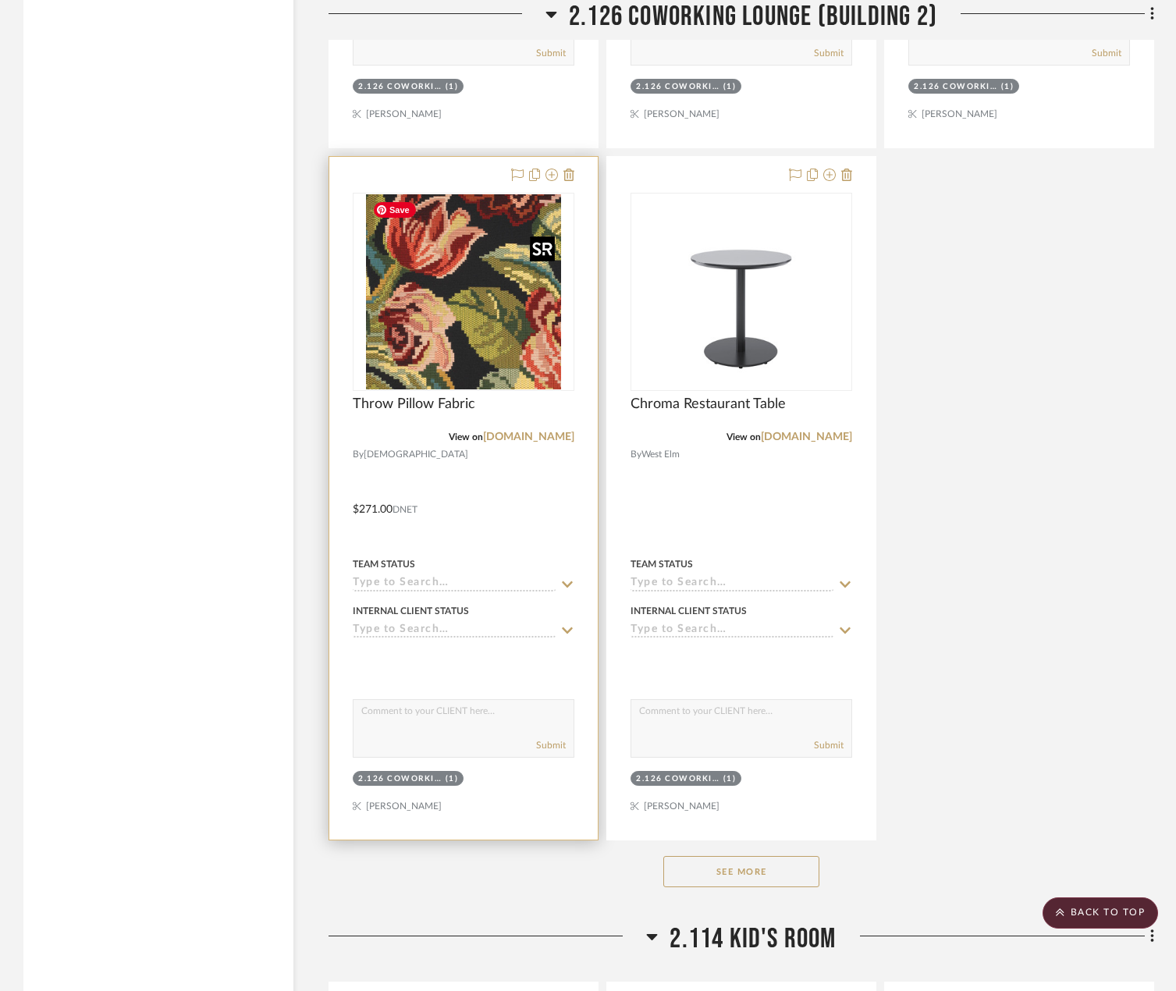
click at [0, 0] on img at bounding box center [0, 0] width 0 height 0
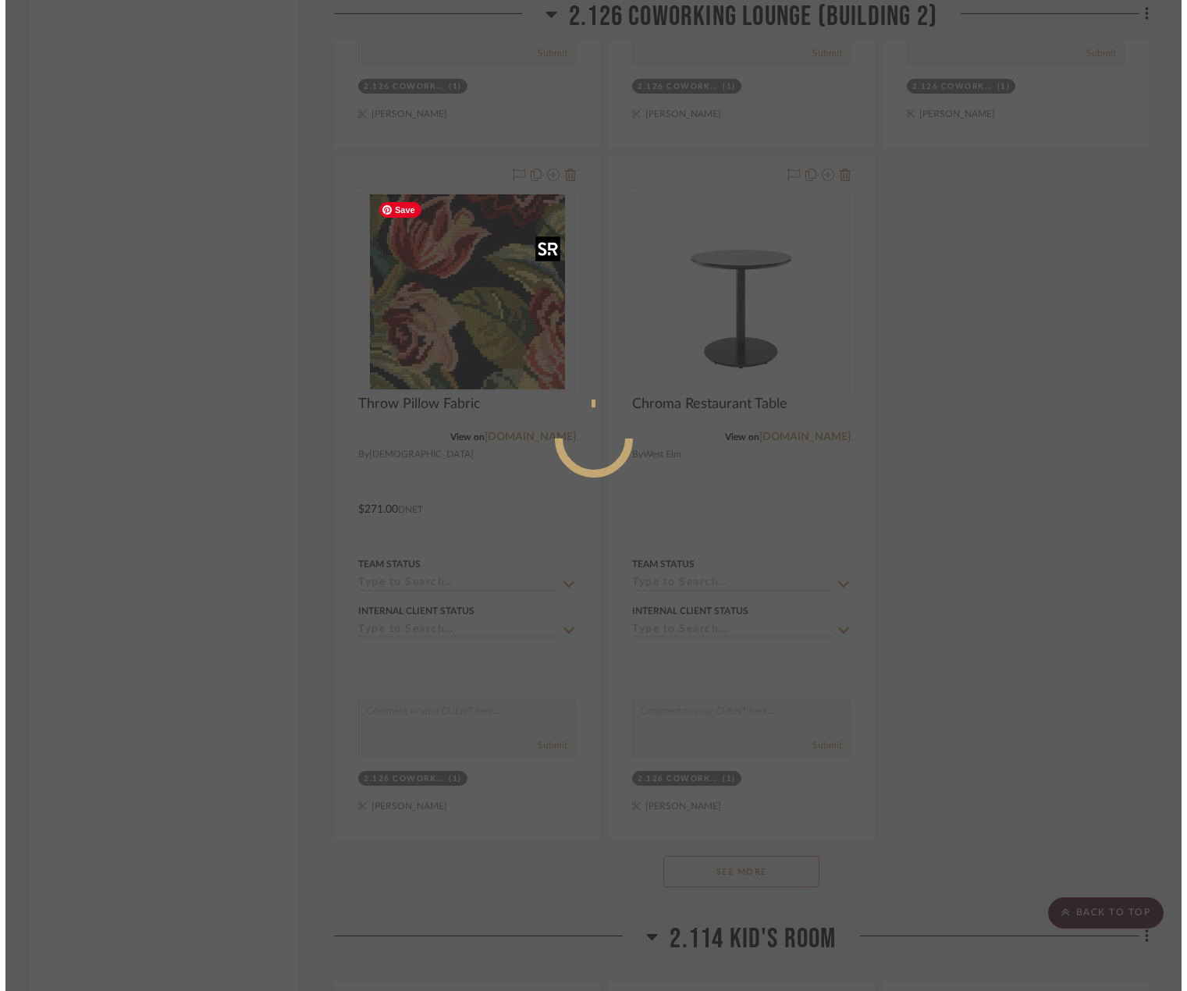
scroll to position [0, 0]
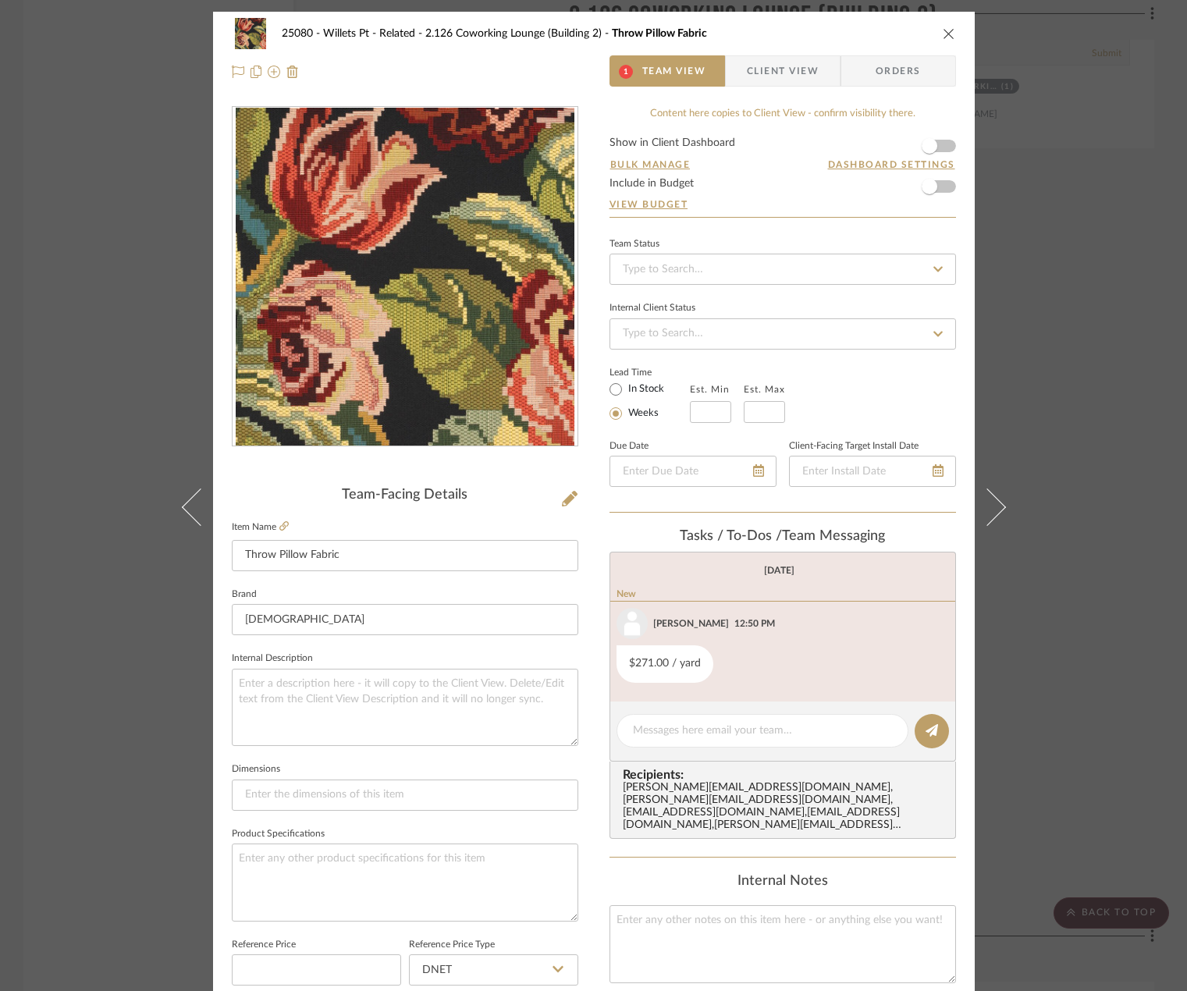
click at [1134, 539] on div "25080 - Willets Pt - Related 2.126 Coworking Lounge (Building 2) Throw Pillow F…" at bounding box center [593, 495] width 1187 height 991
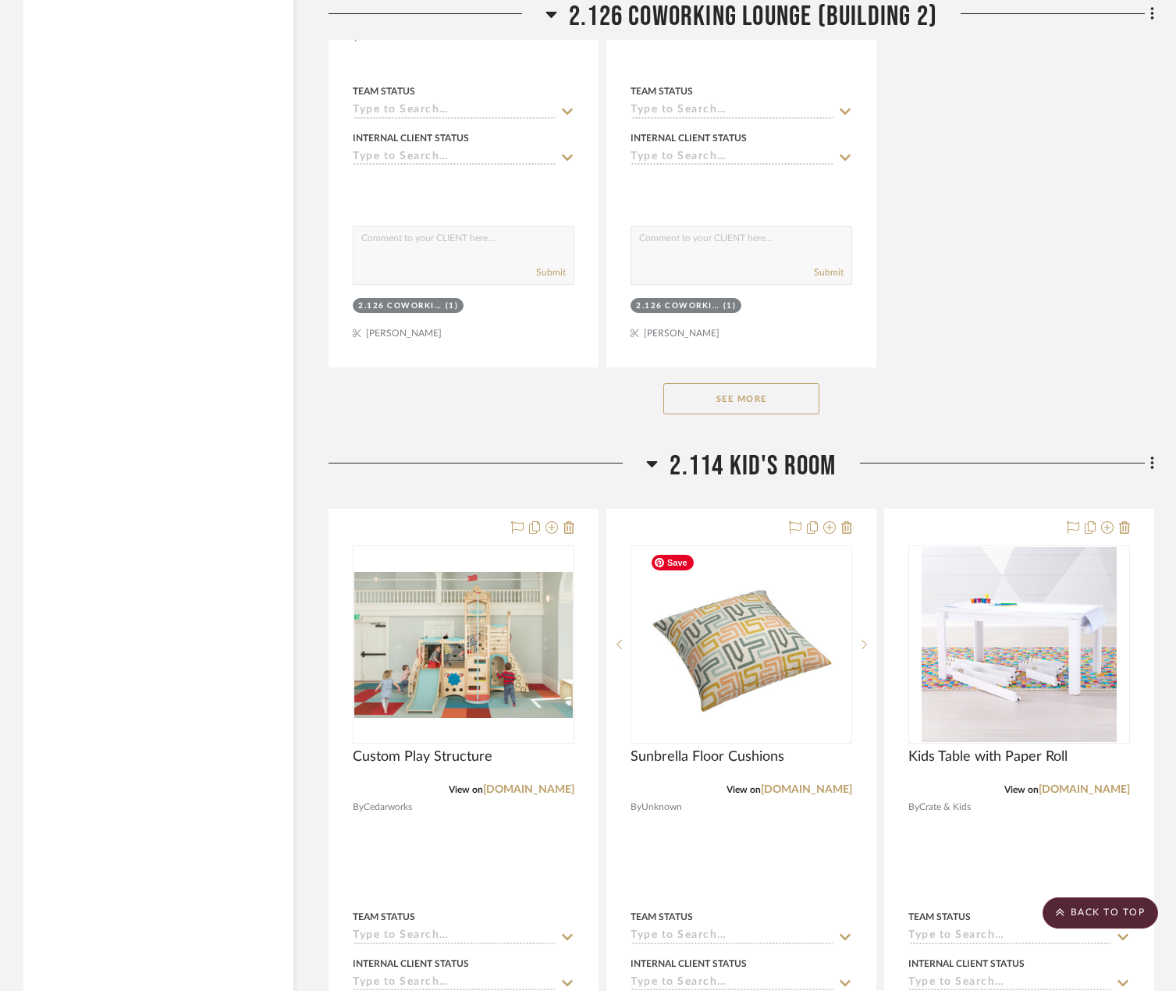
scroll to position [8039, 0]
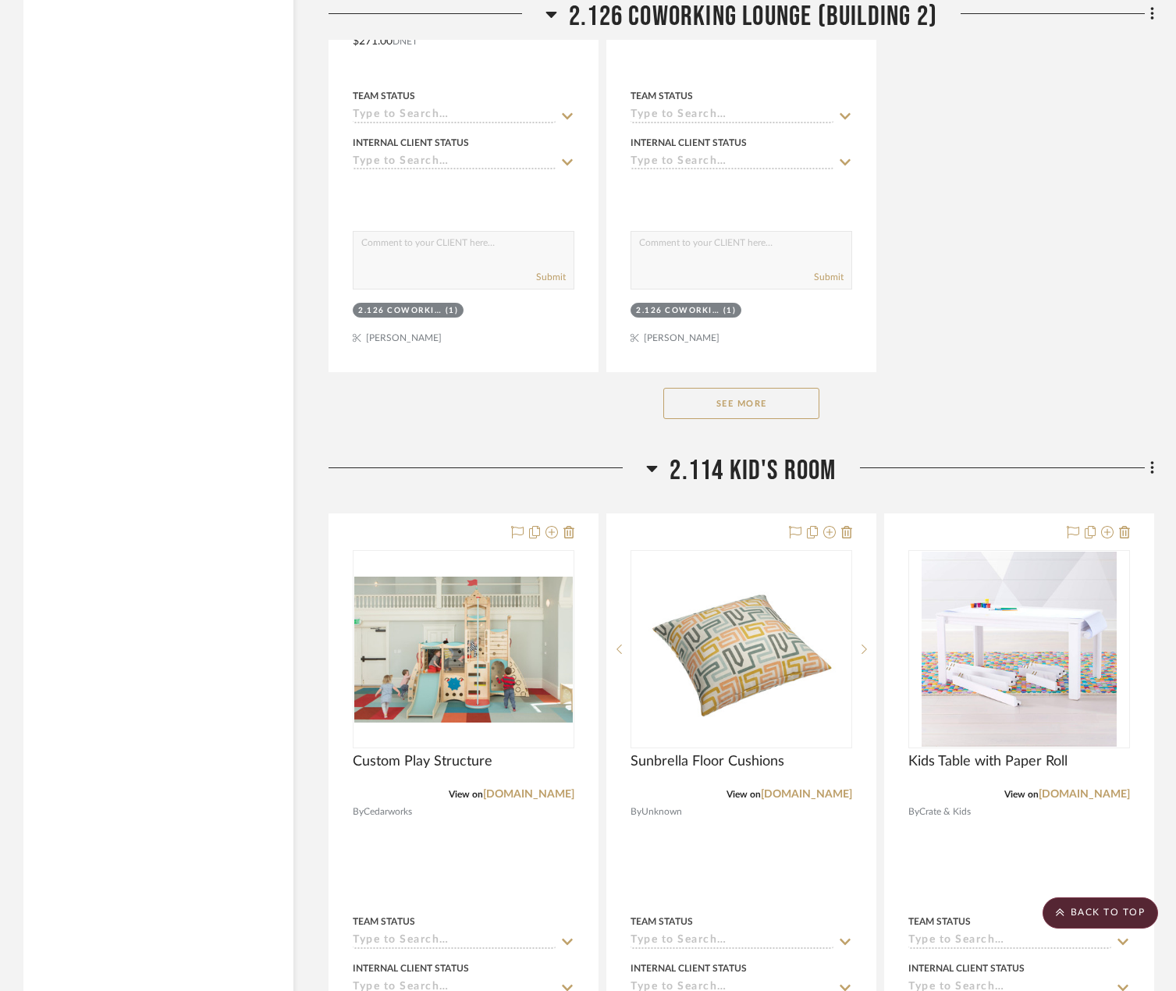
click at [759, 396] on button "See More" at bounding box center [741, 403] width 156 height 31
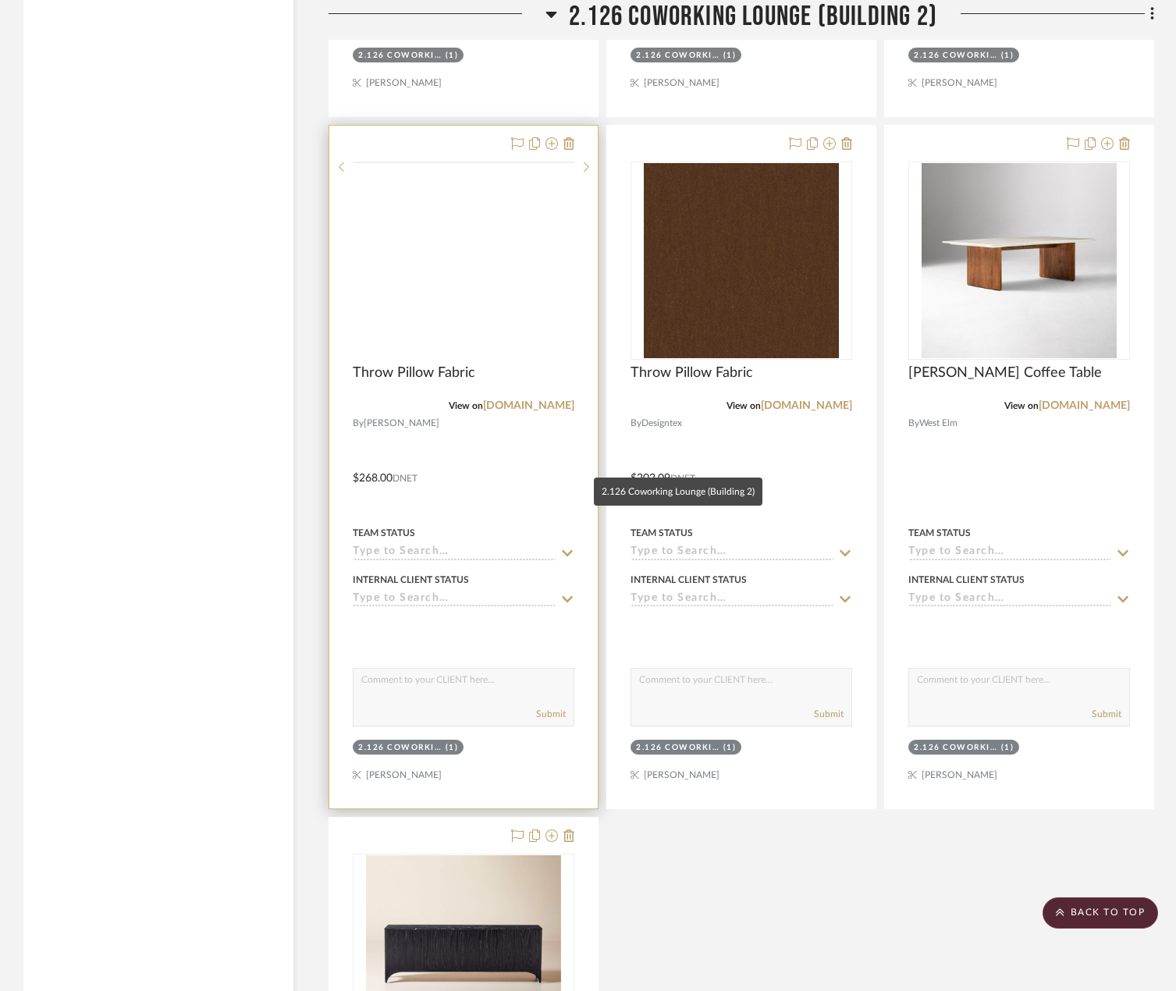
scroll to position [9600, 0]
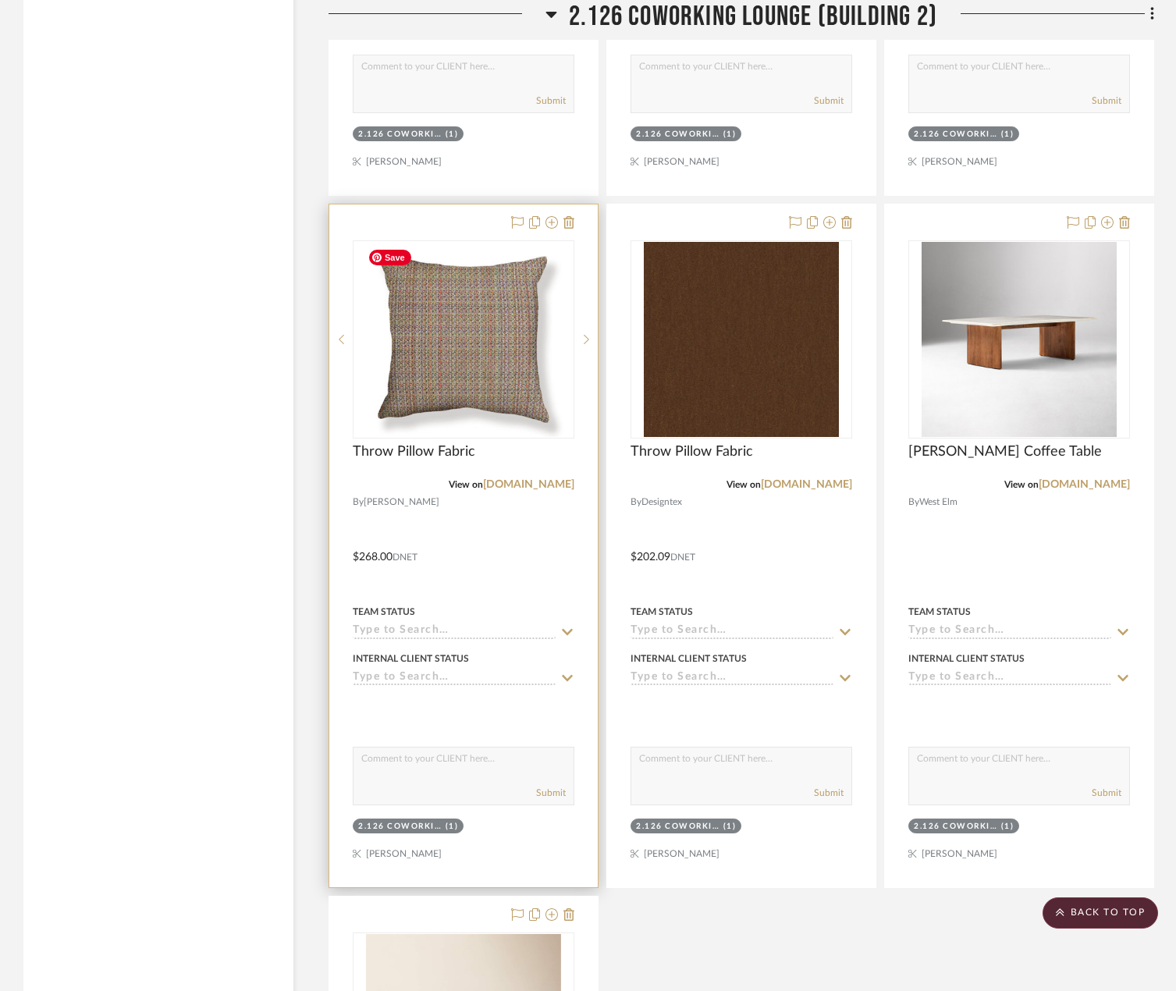
click at [0, 0] on img at bounding box center [0, 0] width 0 height 0
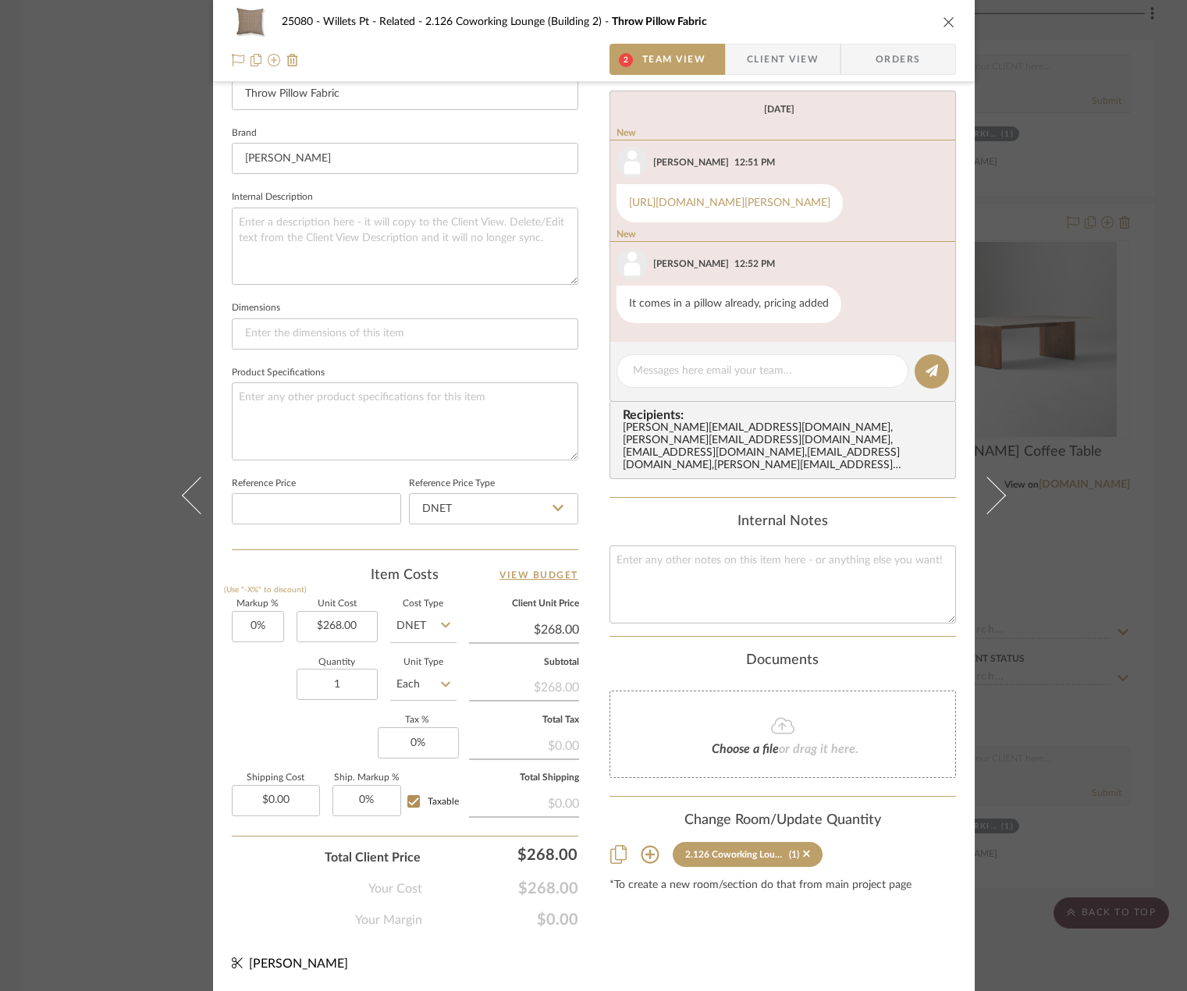
scroll to position [462, 0]
type input "2"
click at [702, 946] on div "25080 - Willets Pt - Related 2.126 Coworking Lounge (Building 2) Throw Pillow F…" at bounding box center [594, 271] width 762 height 1442
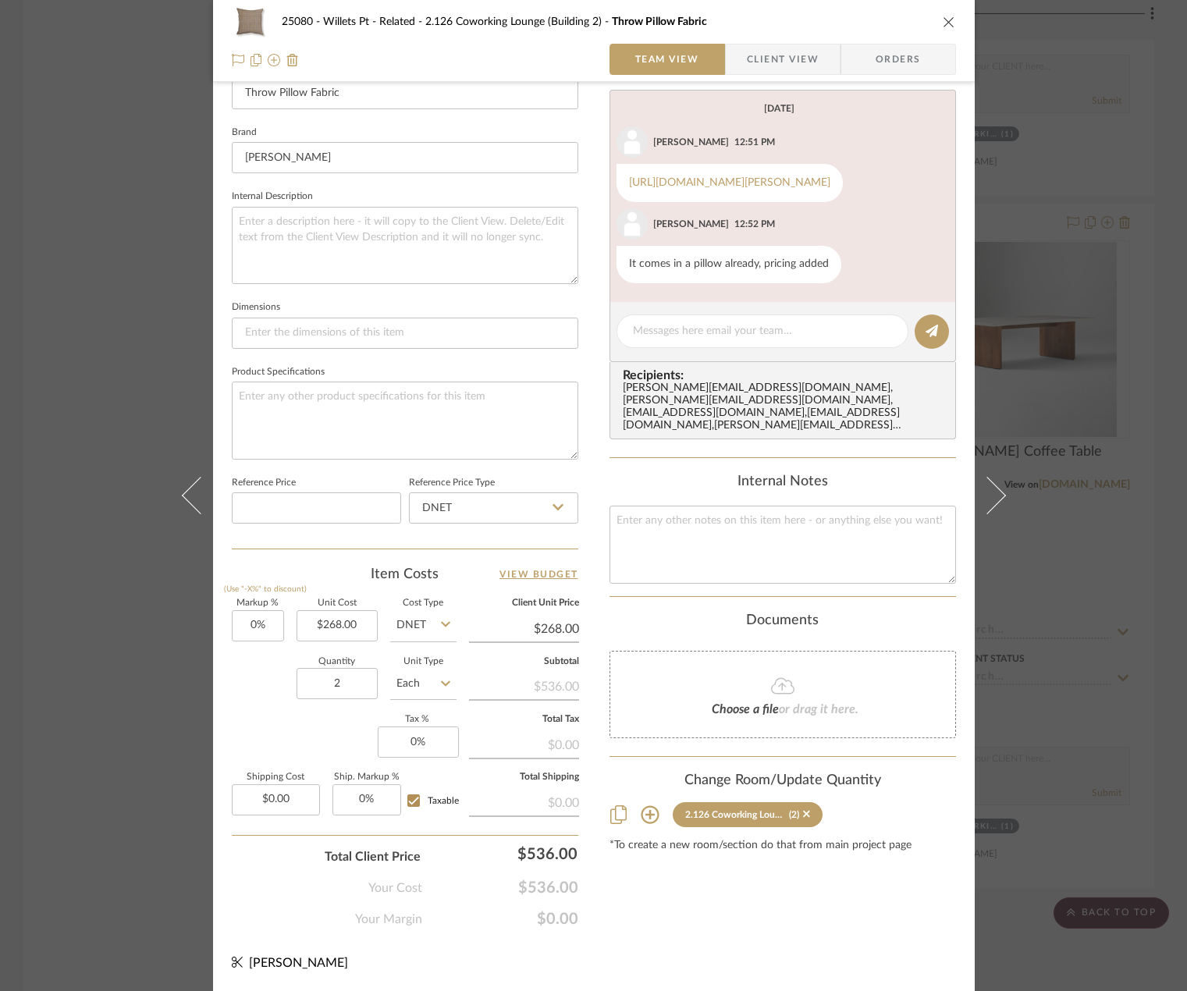
scroll to position [0, 0]
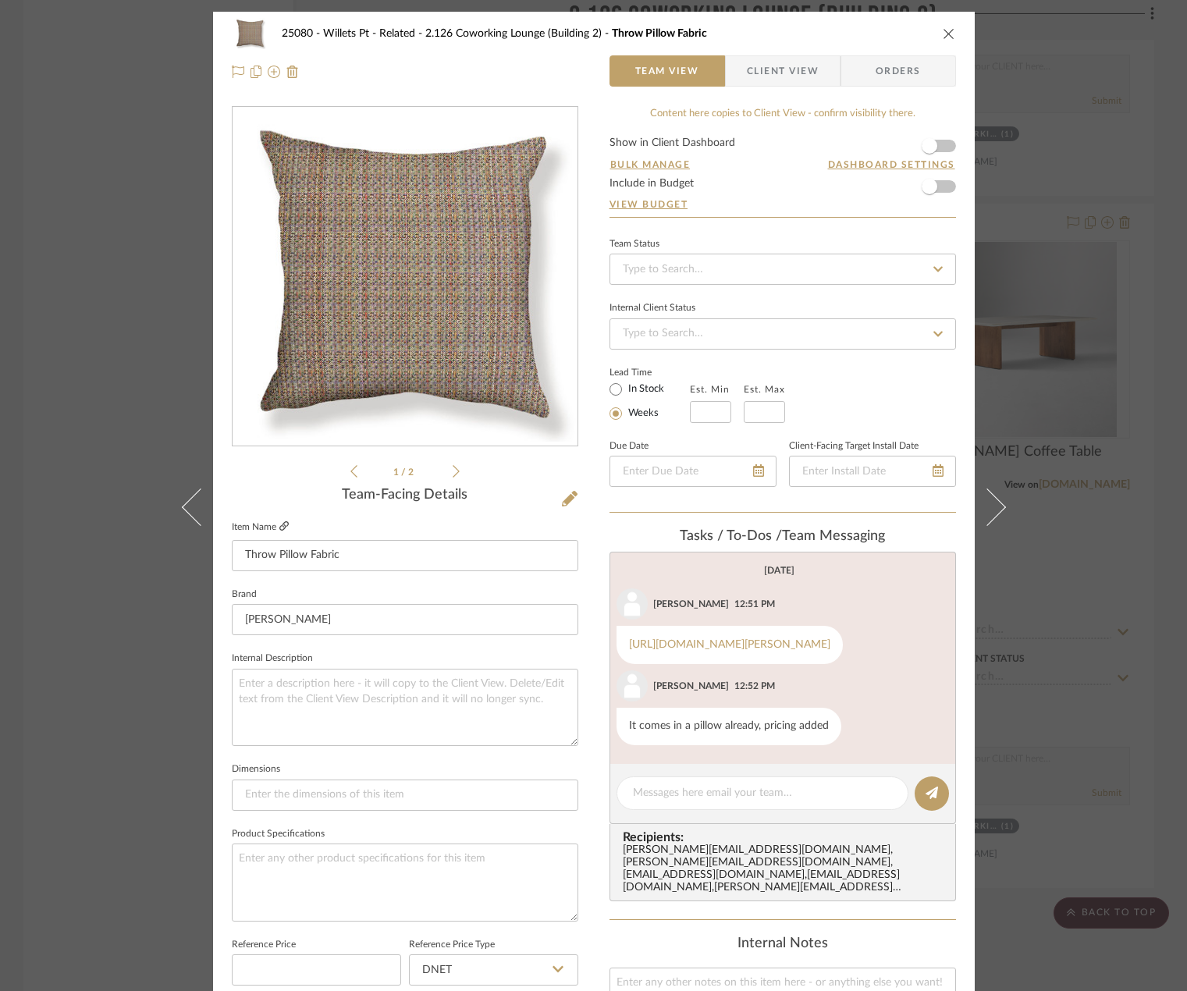
click at [279, 525] on icon at bounding box center [283, 525] width 9 height 9
click at [1072, 235] on div "25080 - Willets Pt - Related 2.126 Coworking Lounge (Building 2) Throw Pillow F…" at bounding box center [593, 495] width 1187 height 991
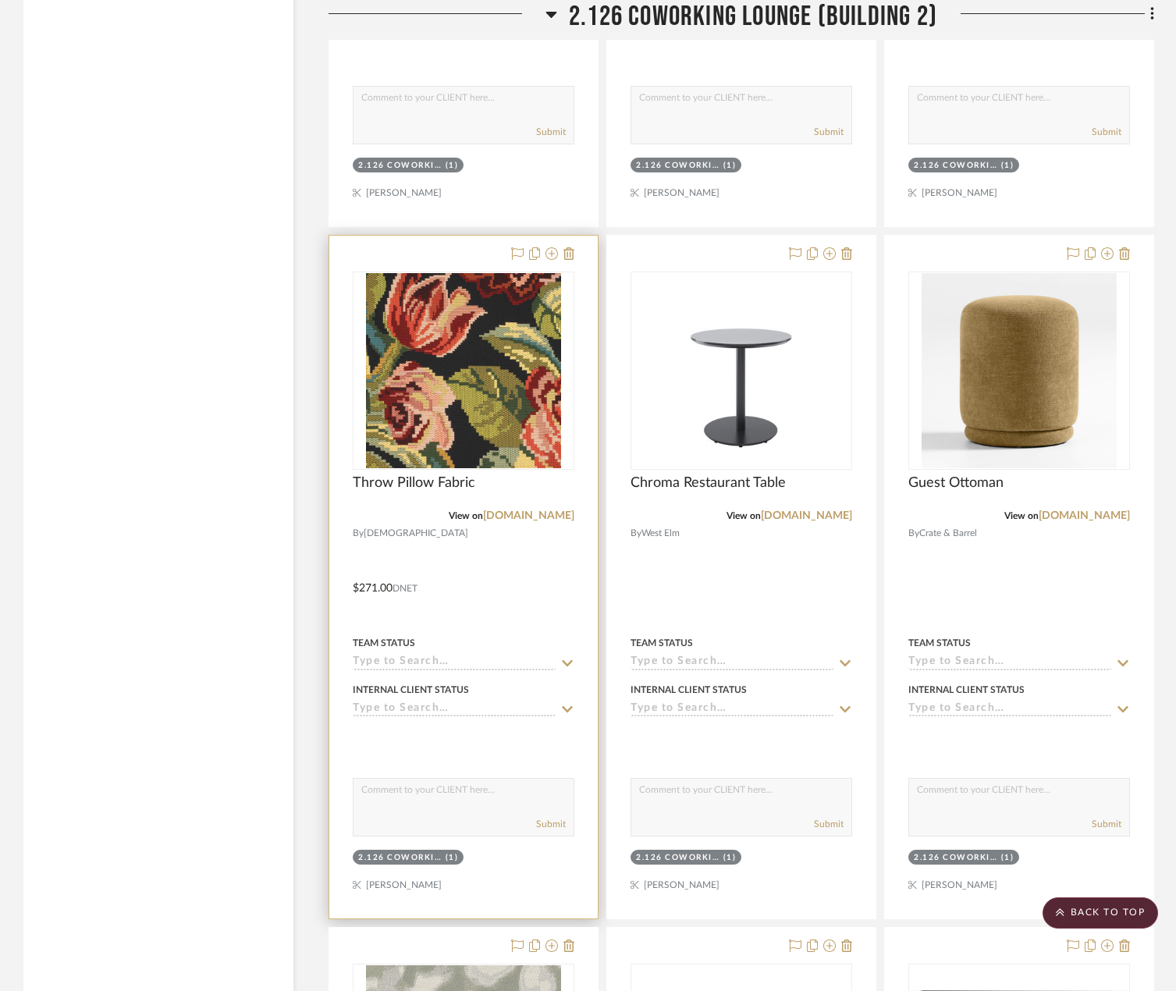
scroll to position [7259, 0]
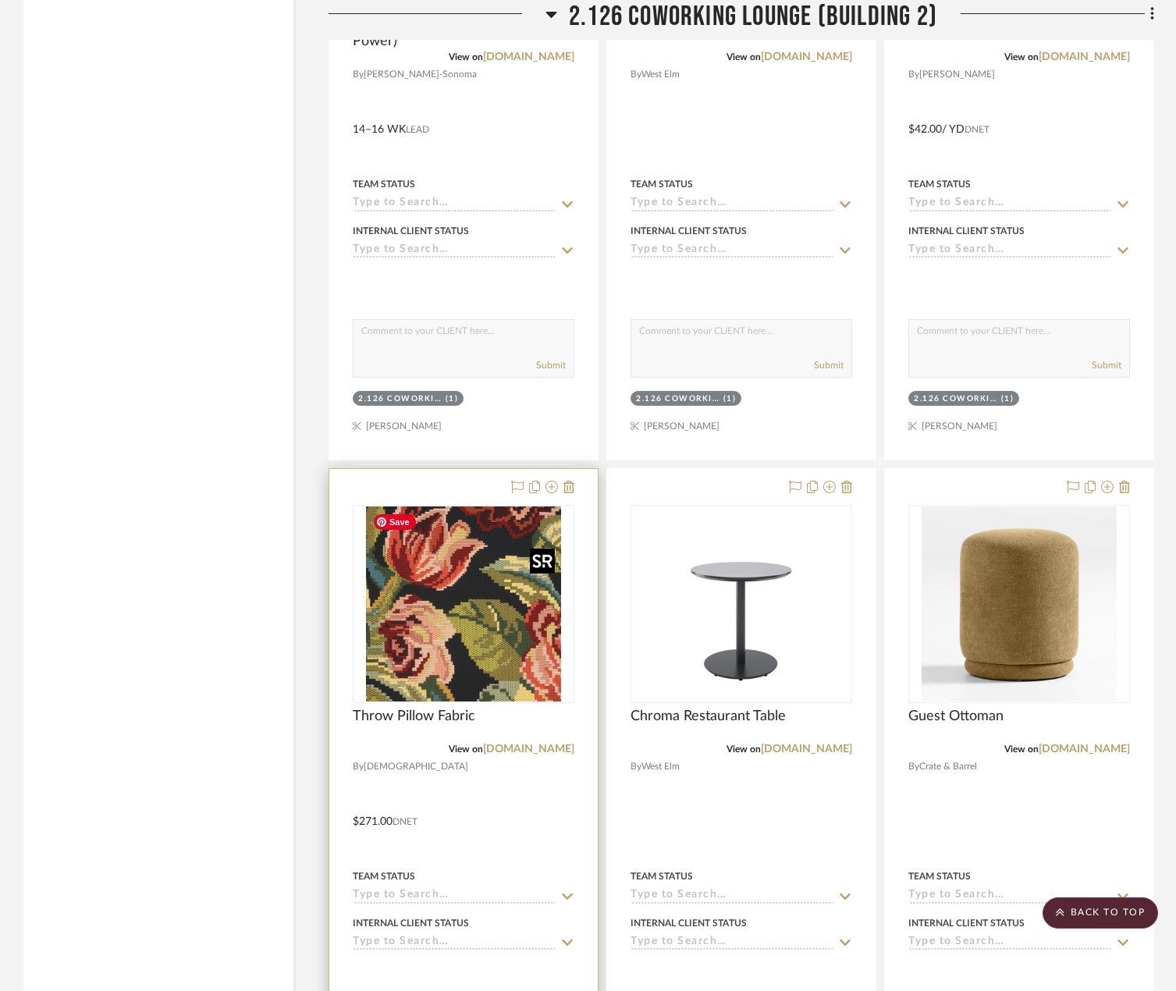
click at [524, 613] on img "0" at bounding box center [463, 604] width 195 height 195
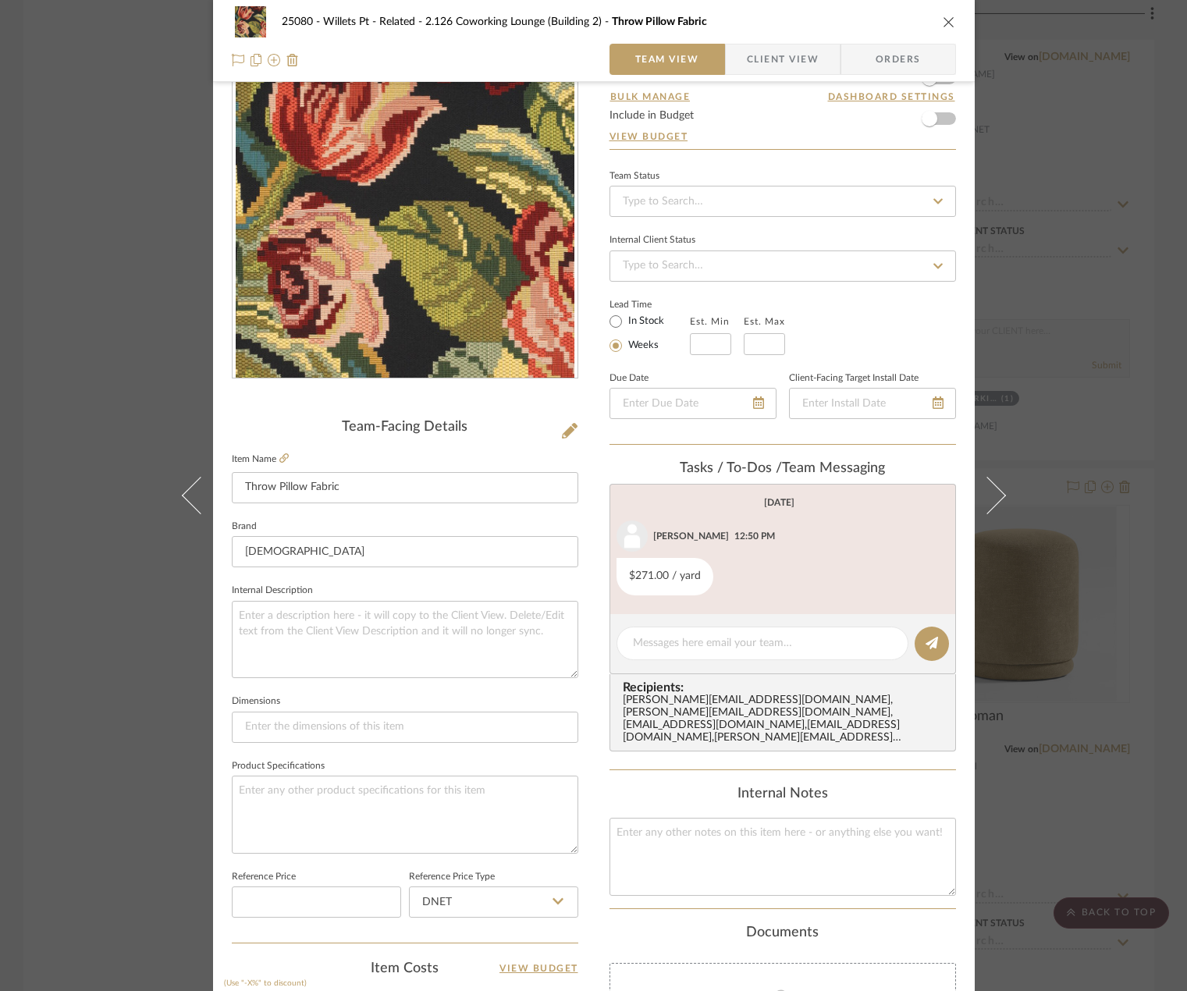
scroll to position [234, 0]
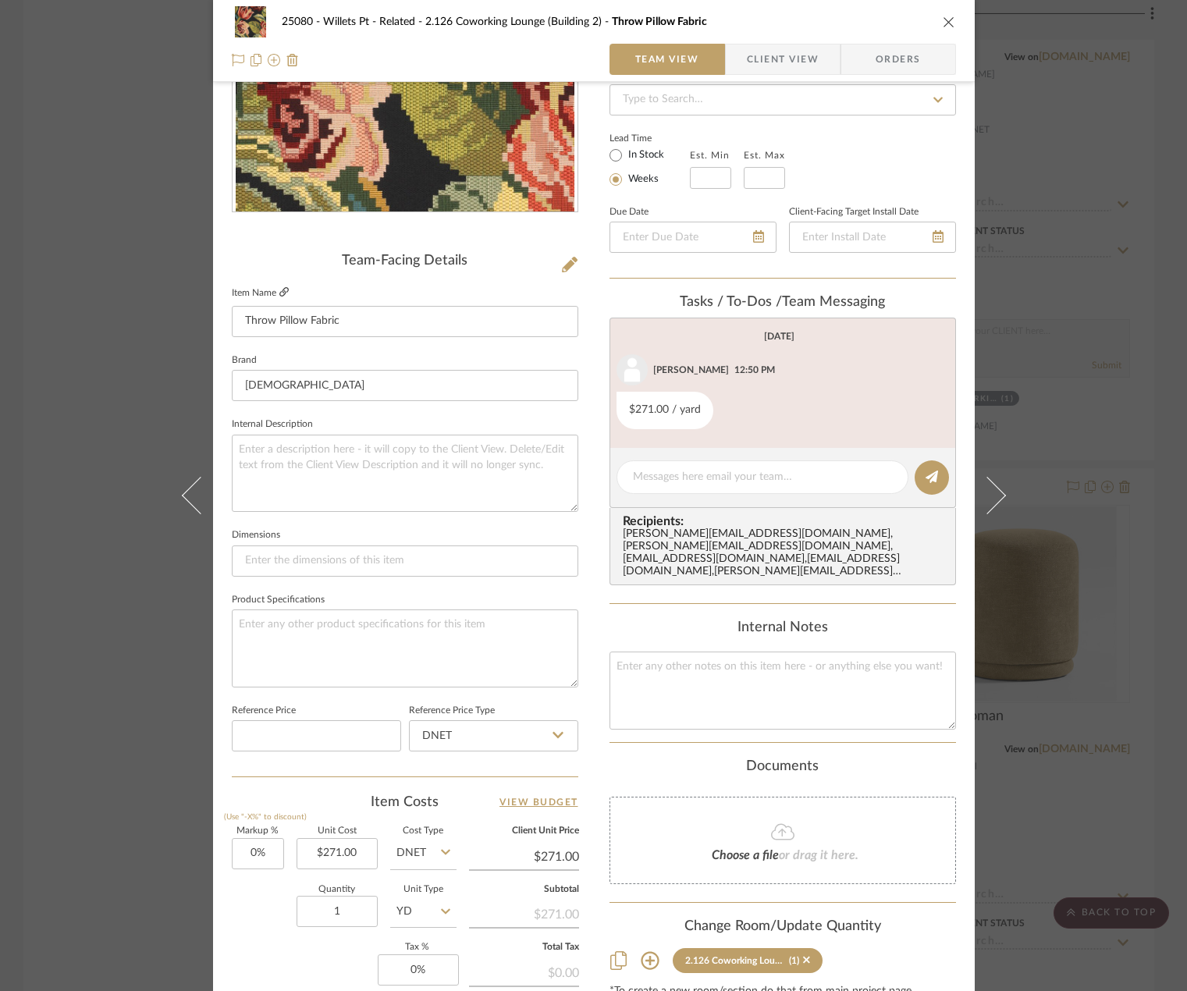
click at [279, 294] on icon at bounding box center [283, 291] width 9 height 9
click at [1138, 431] on div "25080 - Willets Pt - Related 2.126 Coworking Lounge (Building 2) Throw Pillow F…" at bounding box center [593, 495] width 1187 height 991
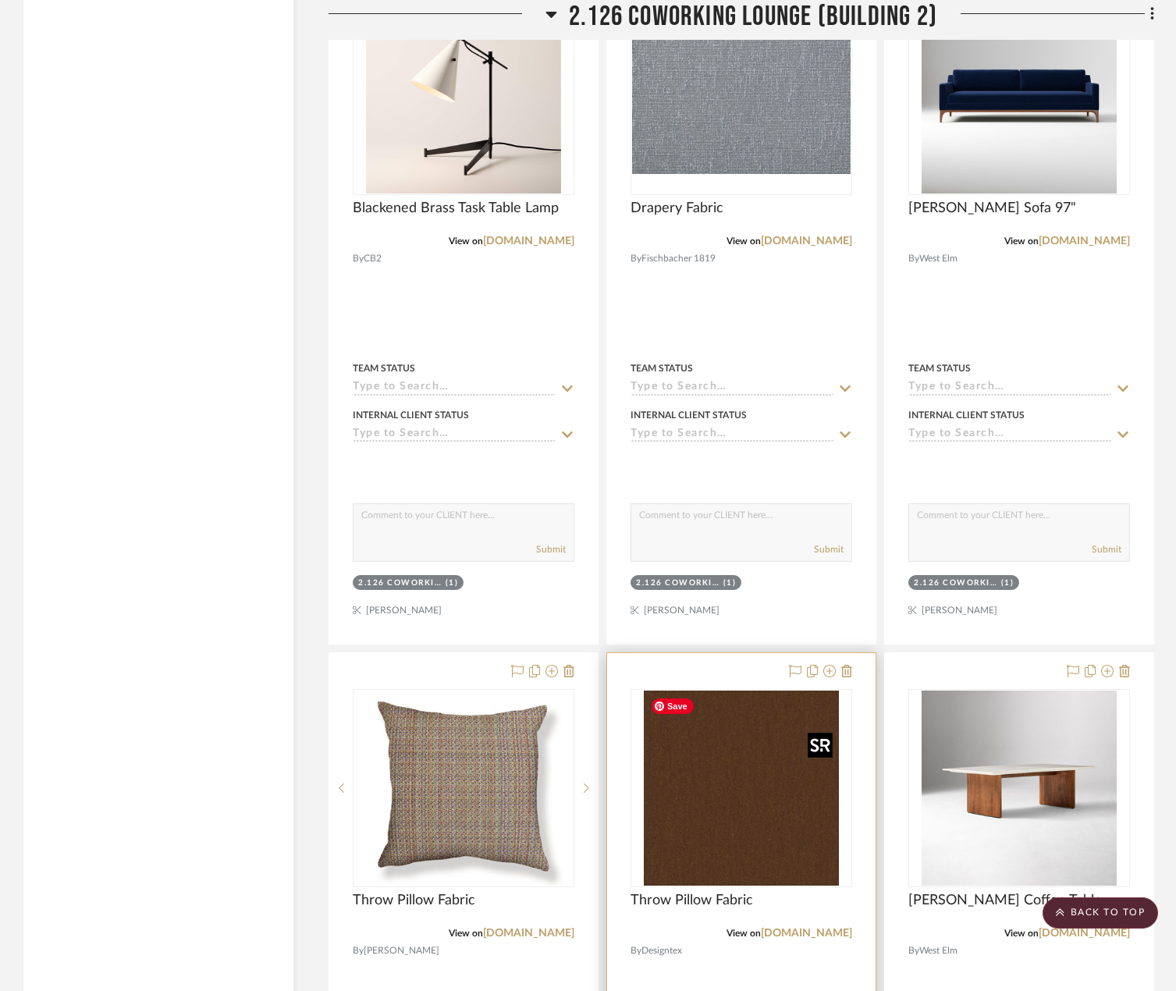
scroll to position [9288, 0]
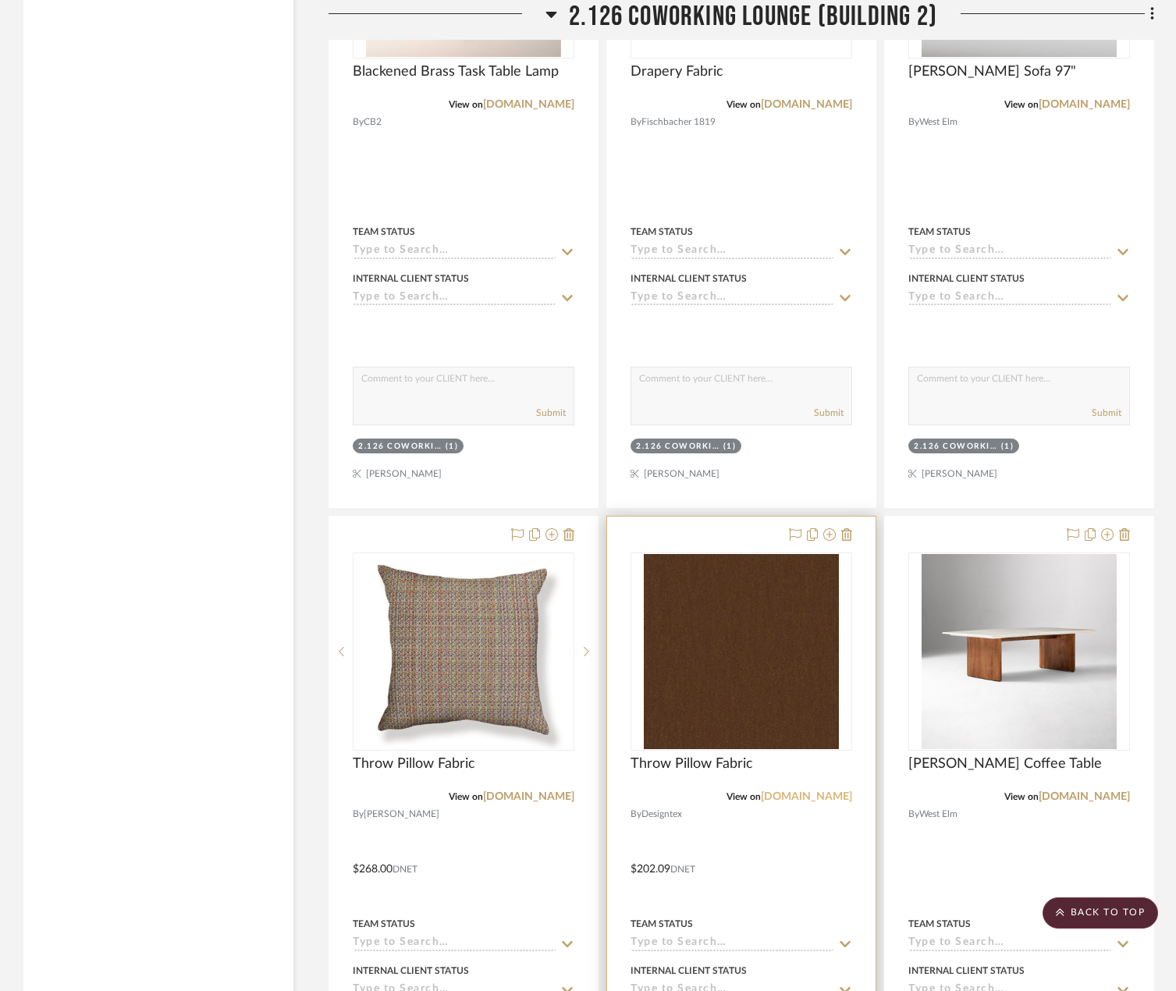
click at [785, 800] on link "shop.designtex.com" at bounding box center [806, 796] width 91 height 11
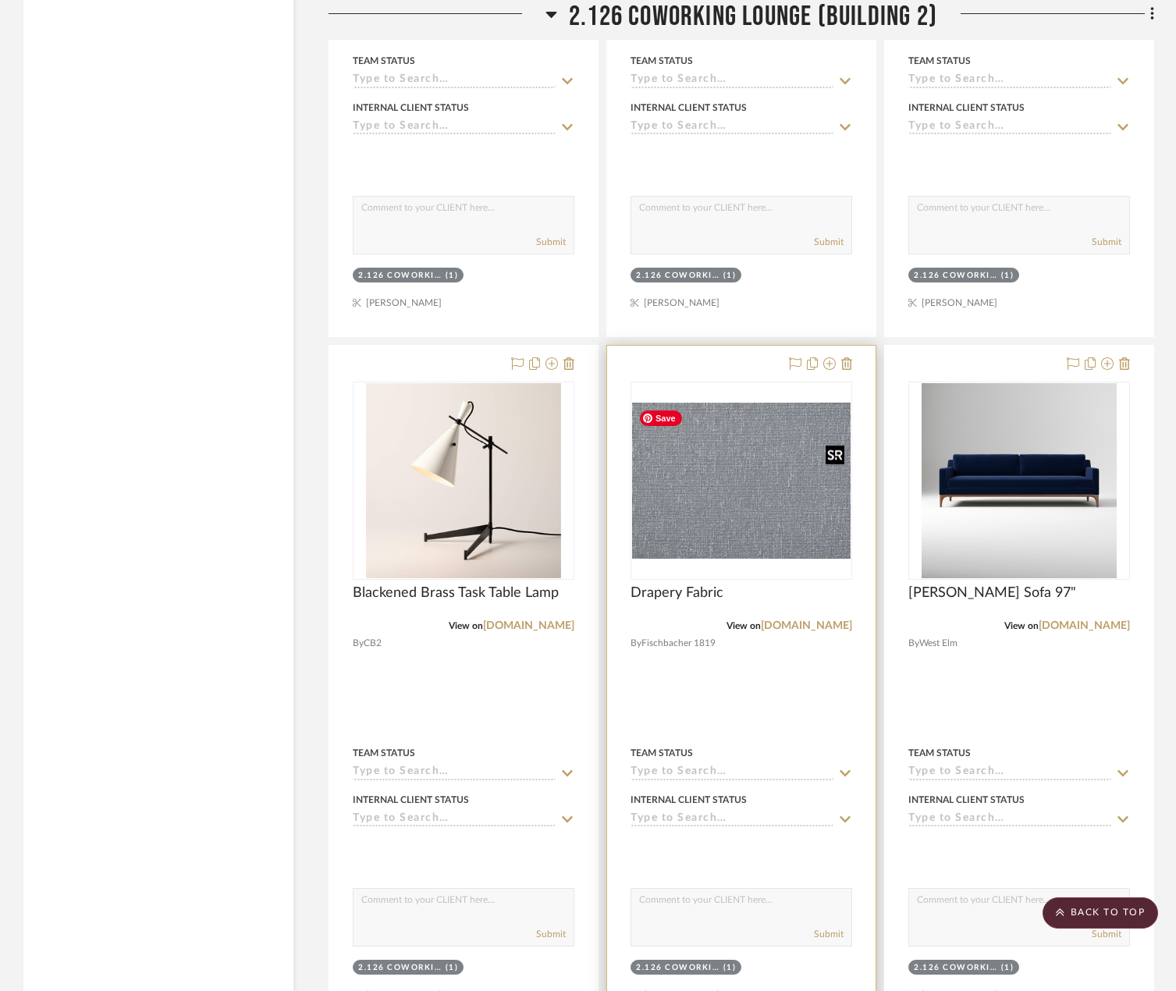
scroll to position [8742, 0]
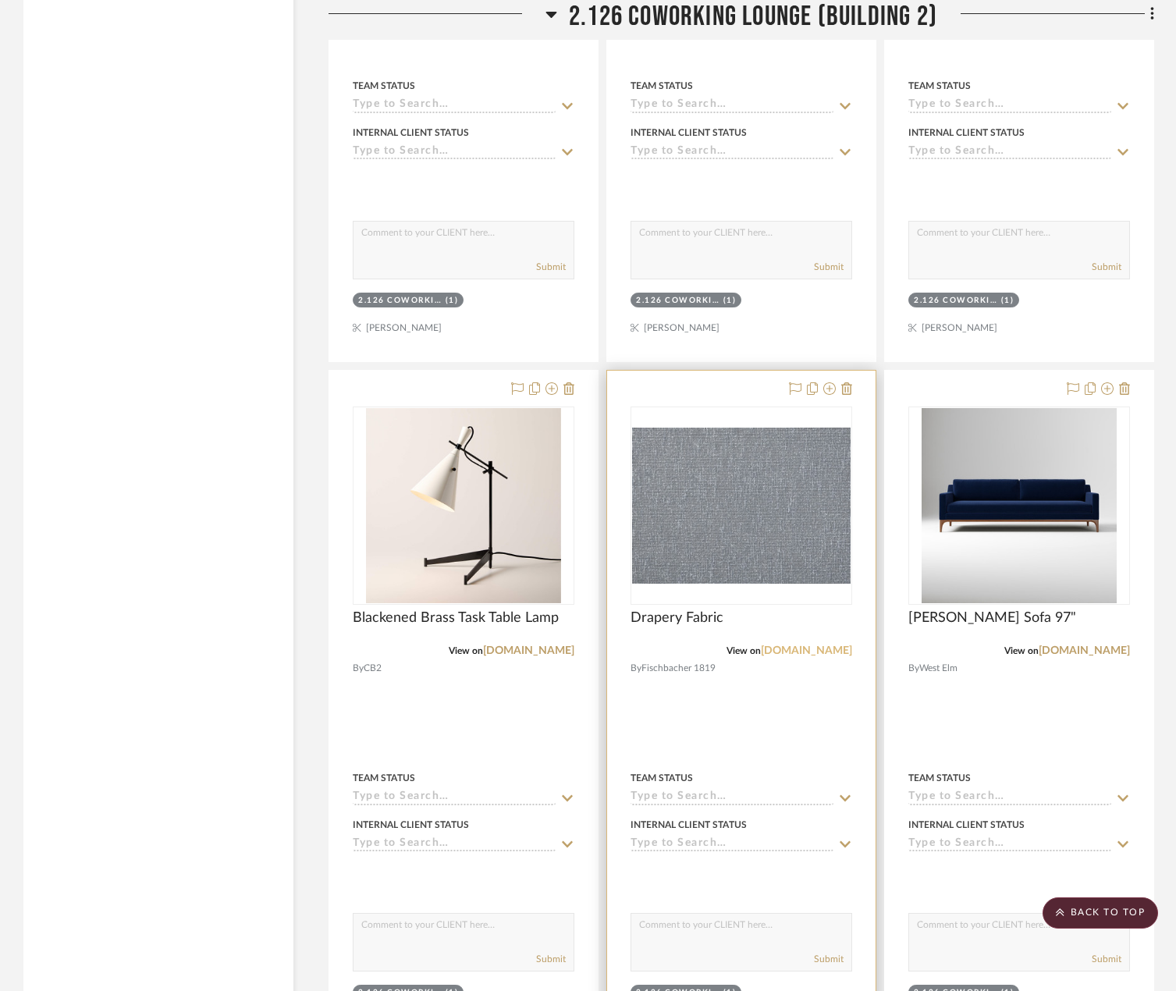
click at [817, 650] on link "[DOMAIN_NAME]" at bounding box center [806, 650] width 91 height 11
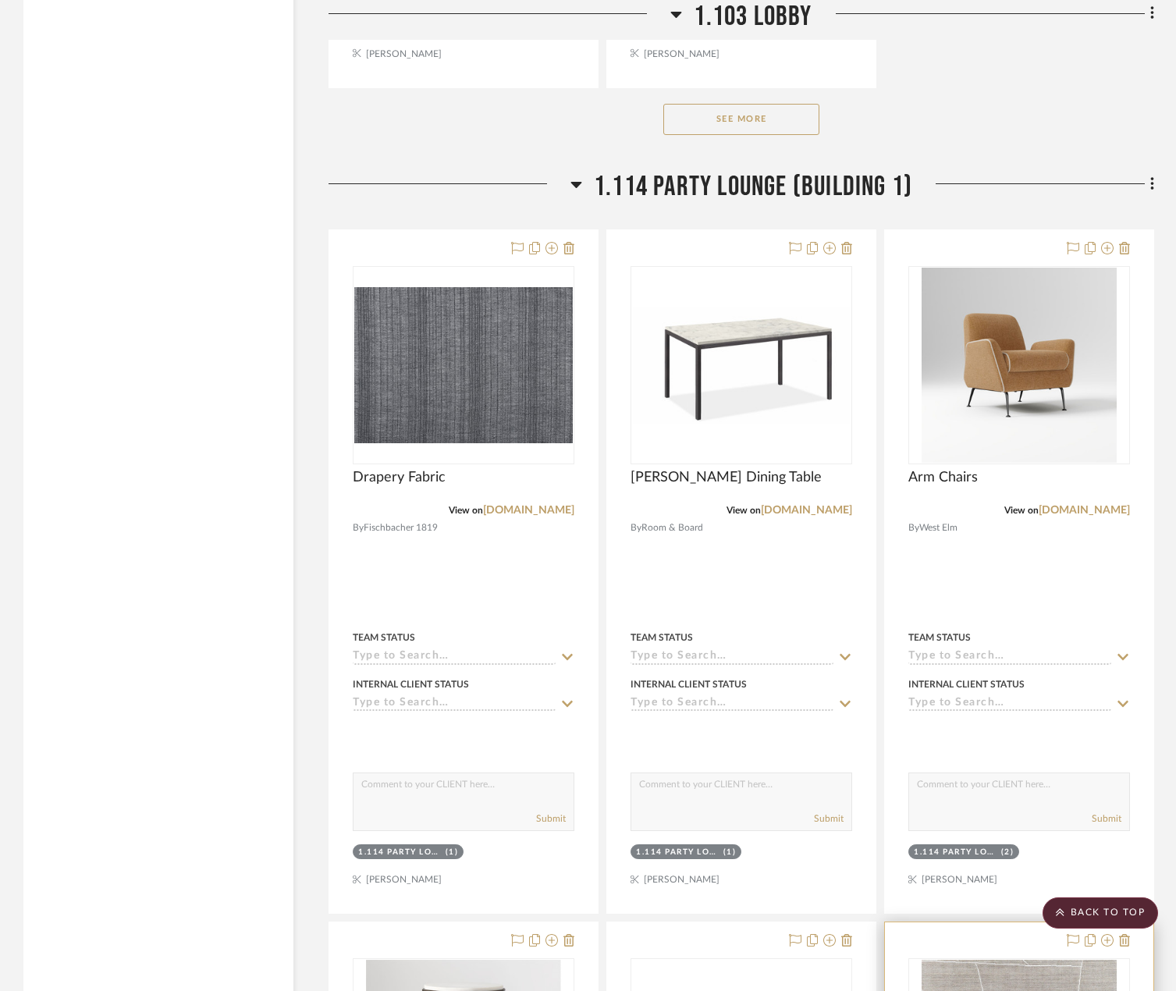
scroll to position [3668, 0]
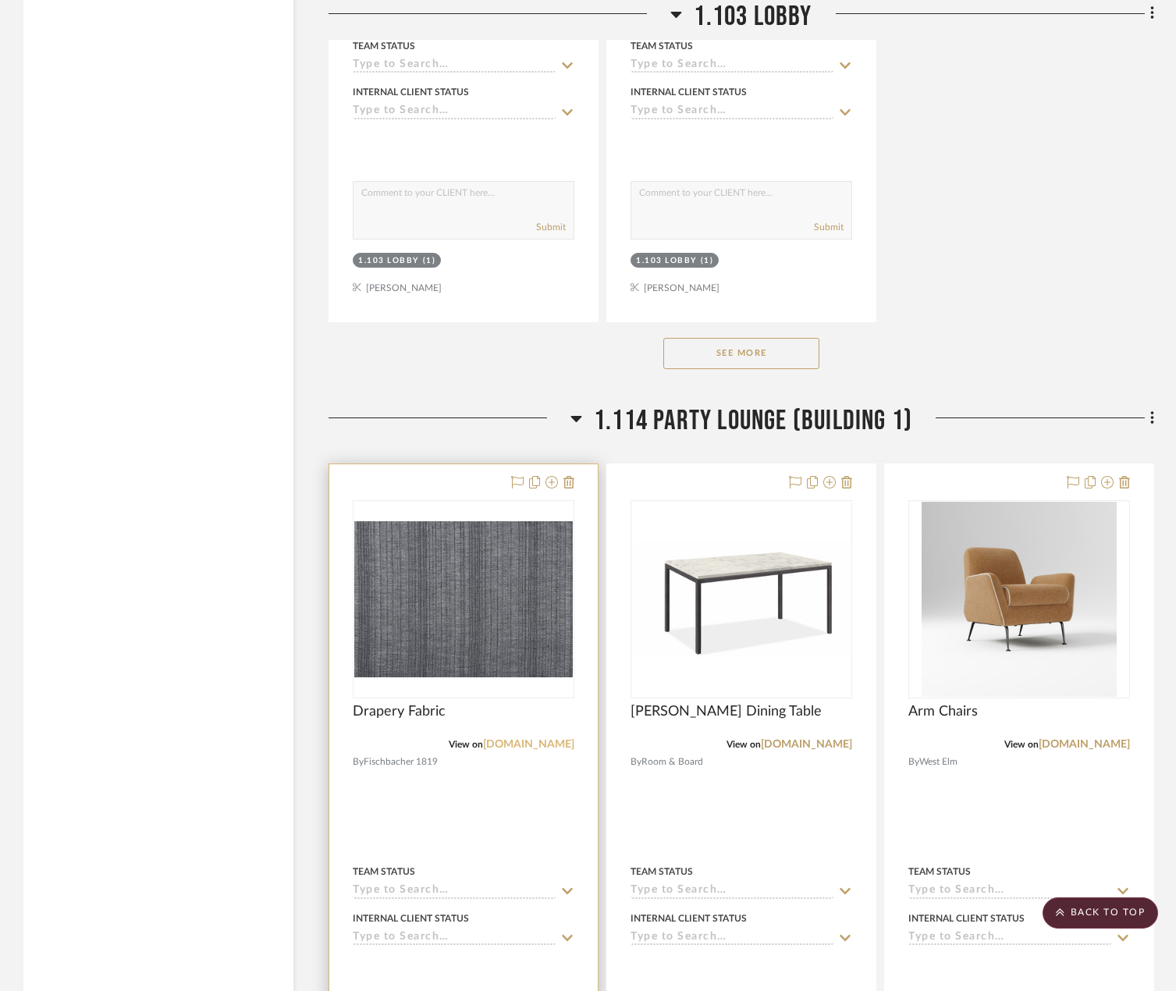
click at [550, 739] on link "[DOMAIN_NAME]" at bounding box center [528, 744] width 91 height 11
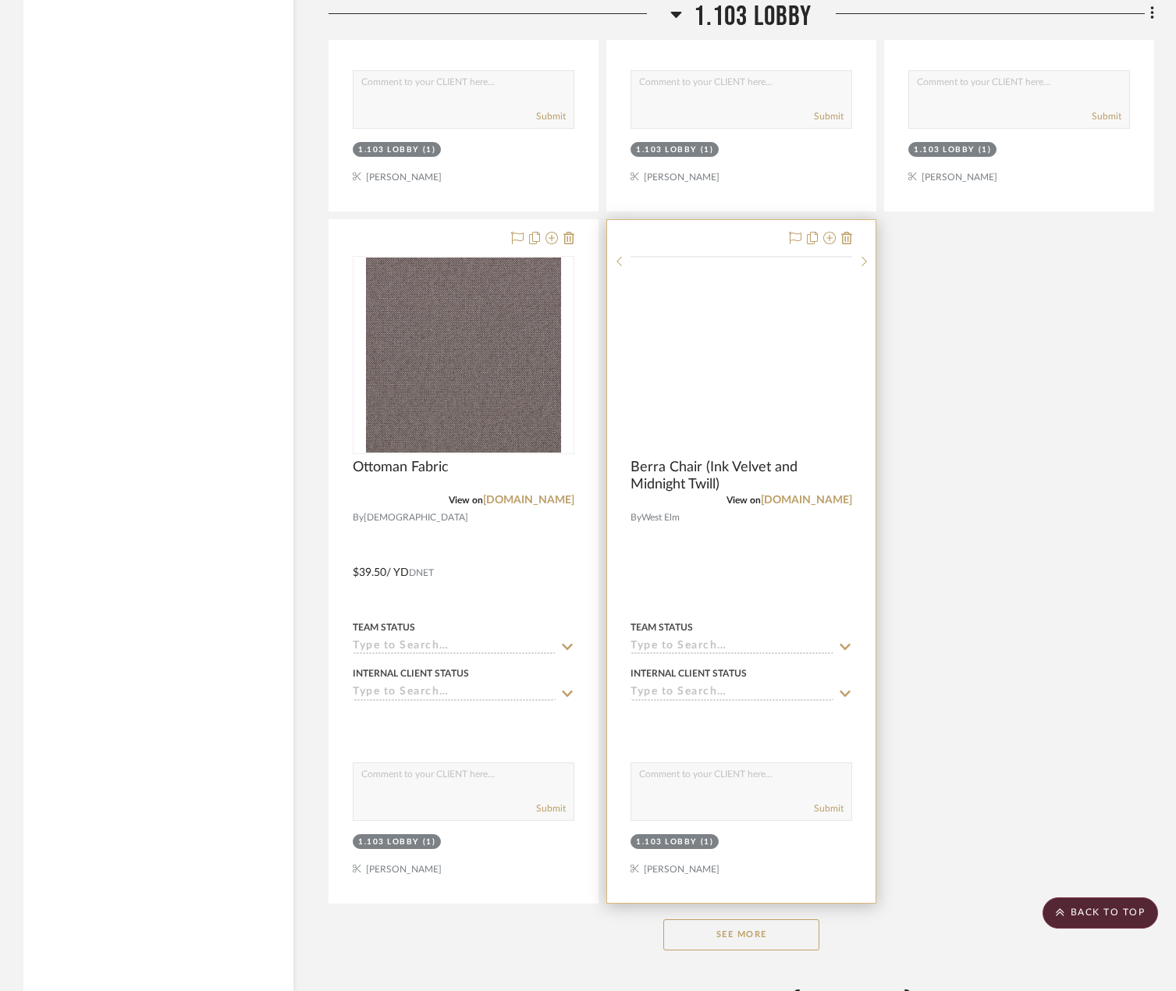
scroll to position [3122, 0]
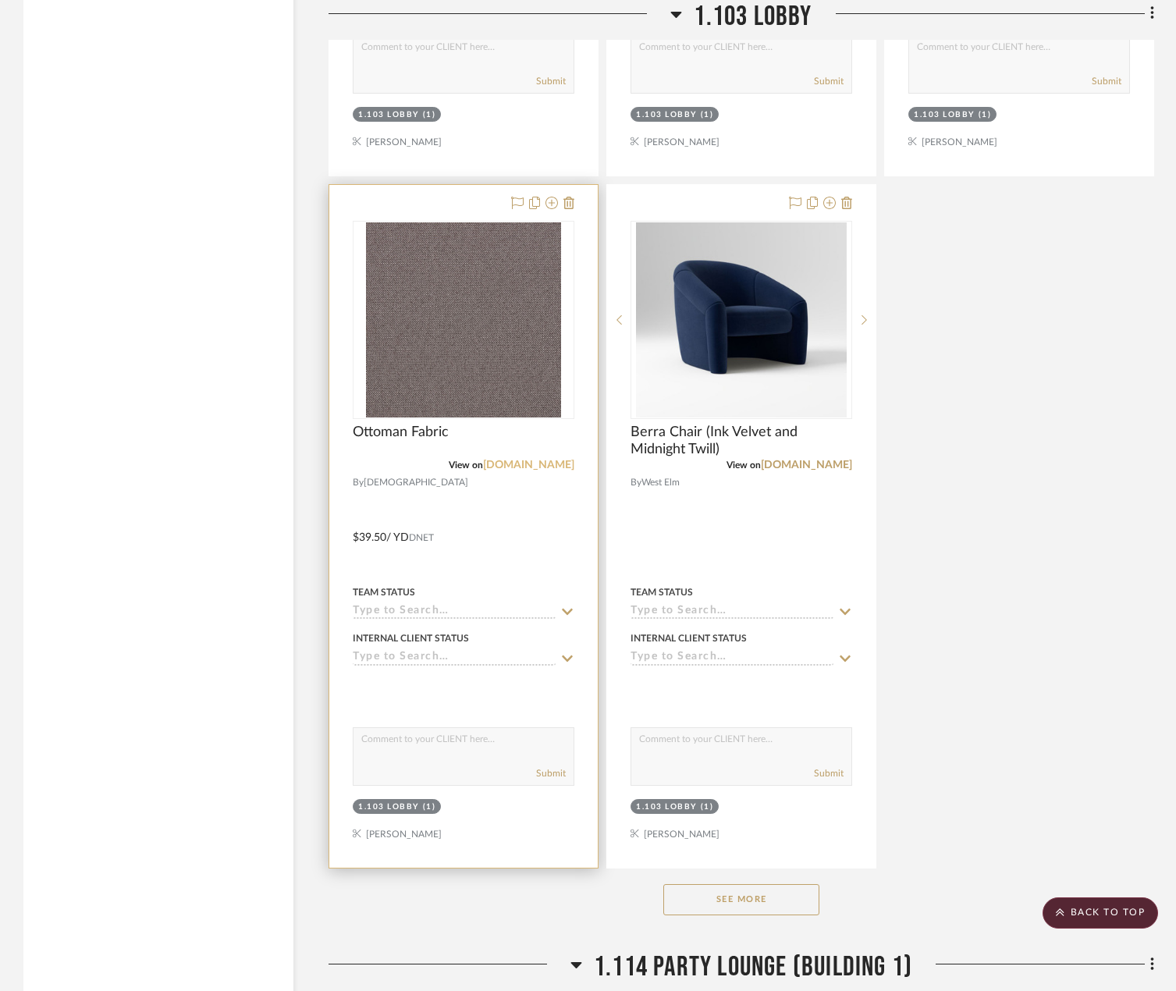
click at [546, 467] on link "[DOMAIN_NAME]" at bounding box center [528, 465] width 91 height 11
click at [521, 350] on img "0" at bounding box center [463, 319] width 195 height 195
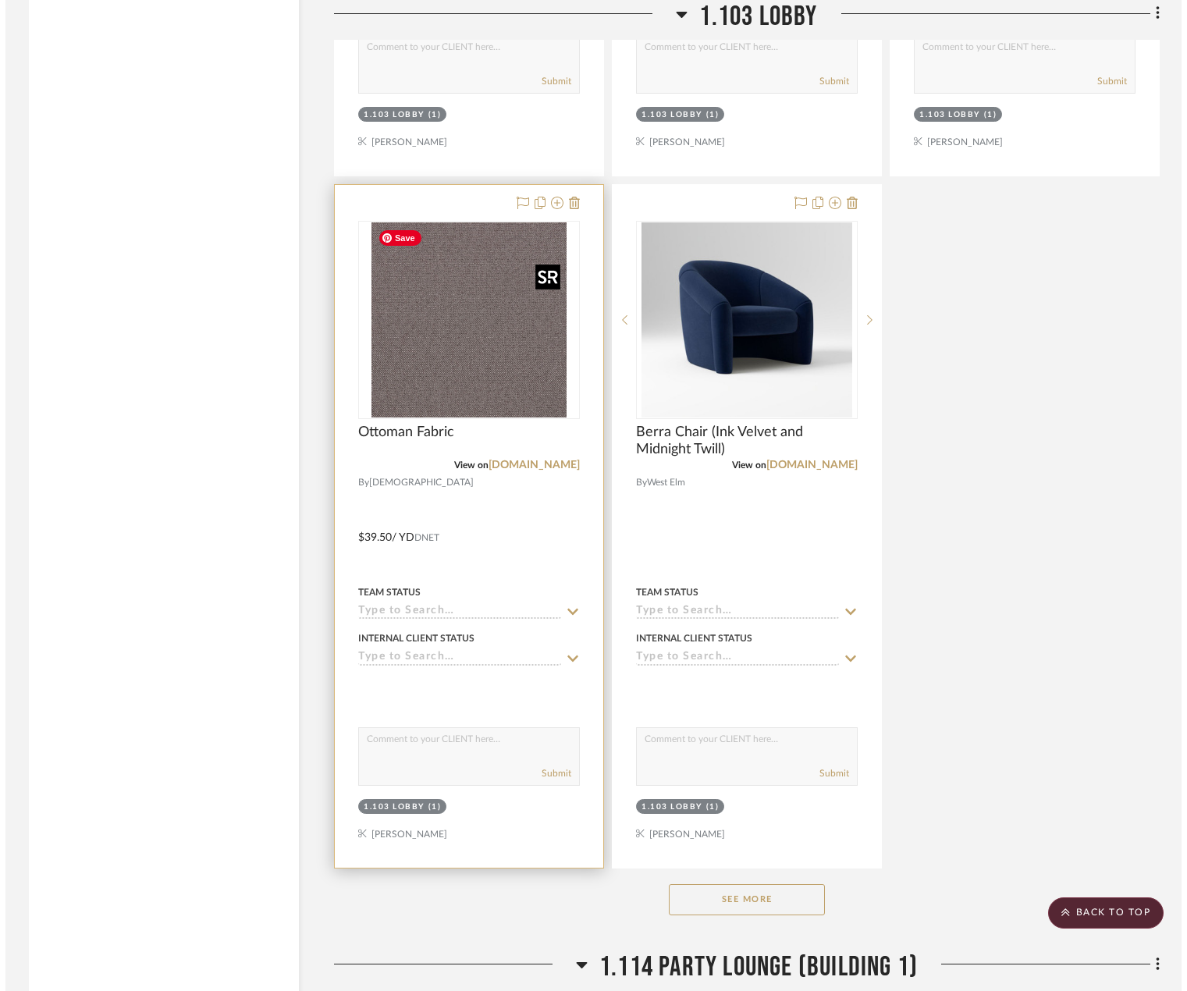
scroll to position [0, 0]
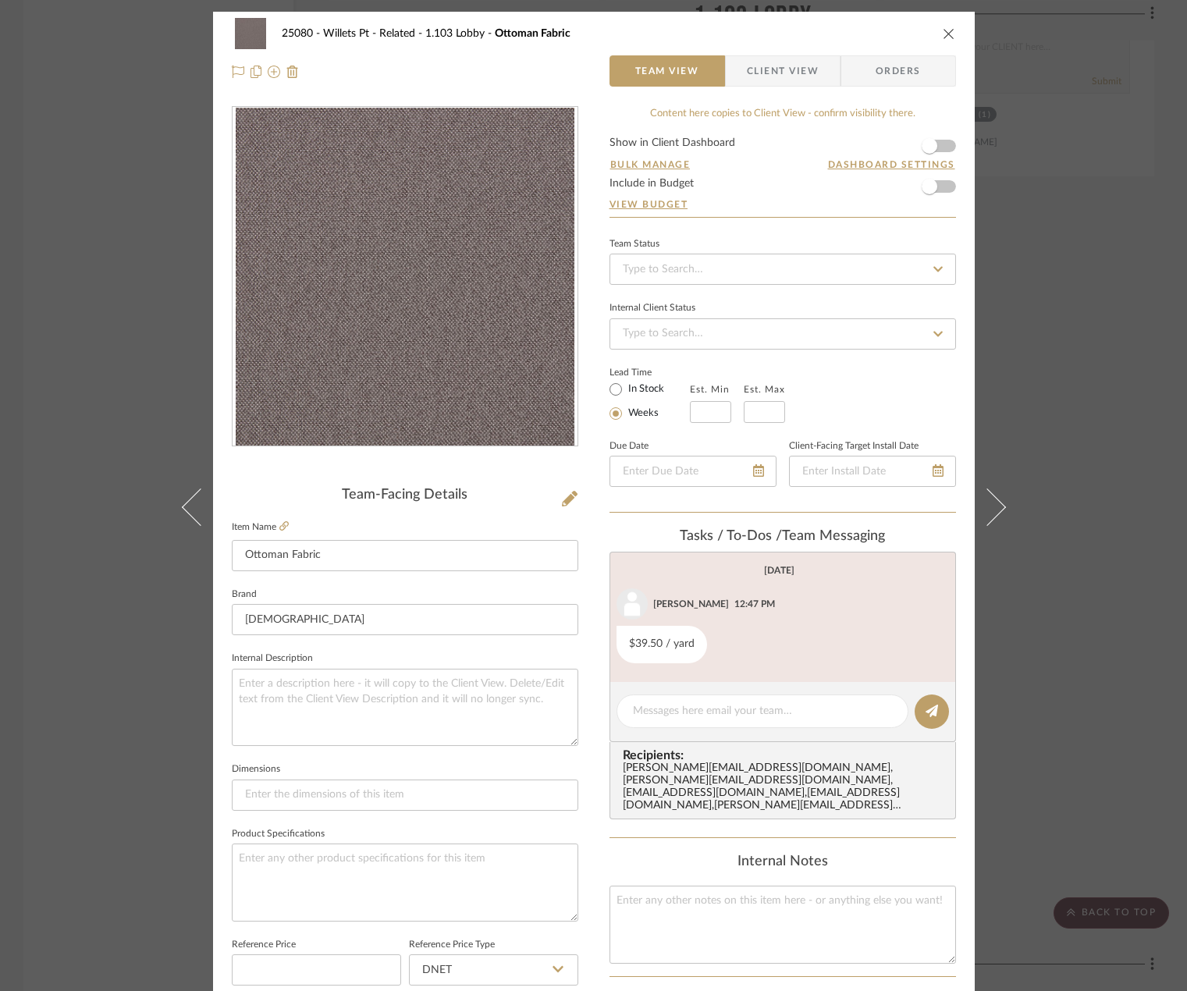
click at [1090, 428] on div "25080 - Willets Pt - Related 1.103 Lobby Ottoman Fabric Team View Client View O…" at bounding box center [593, 495] width 1187 height 991
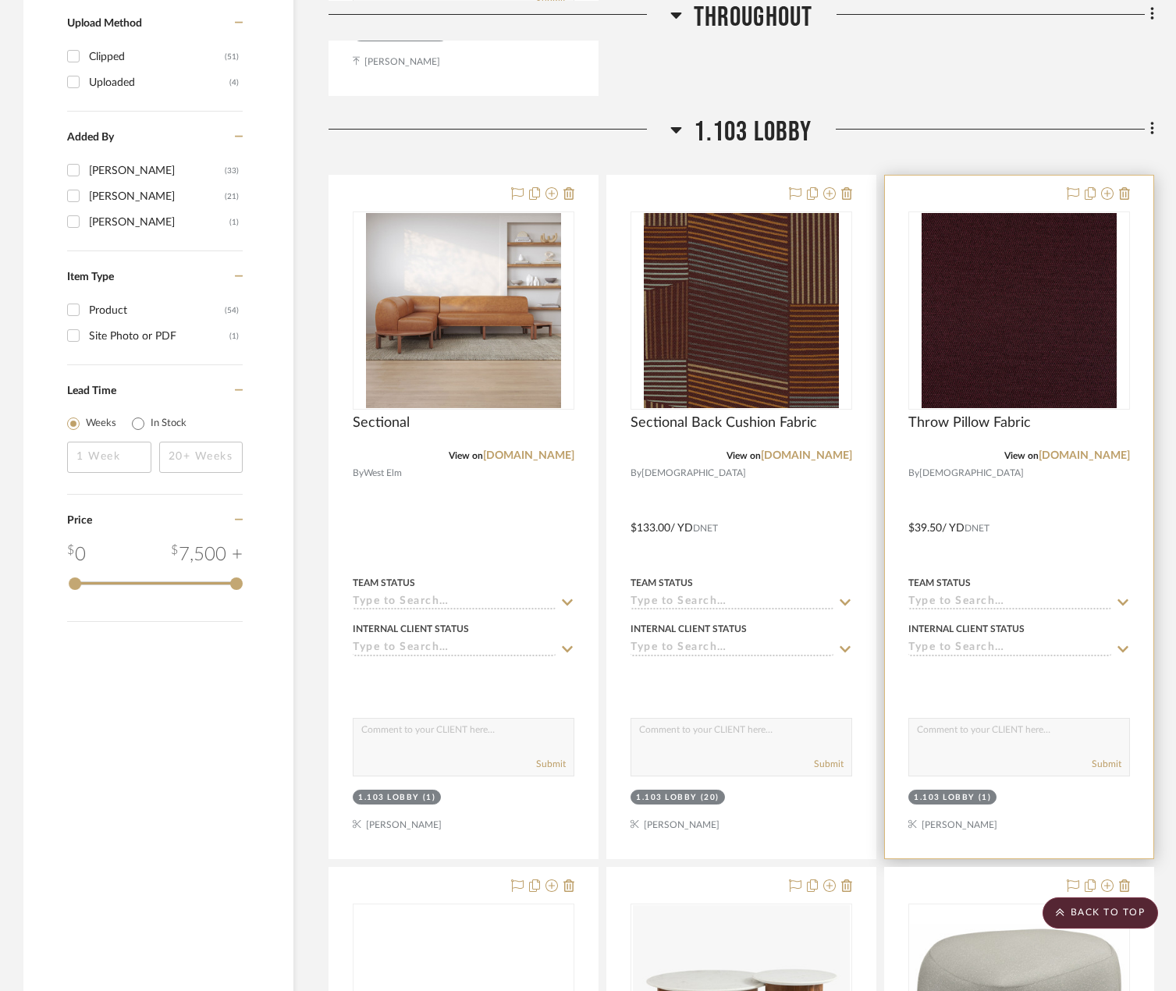
scroll to position [1483, 0]
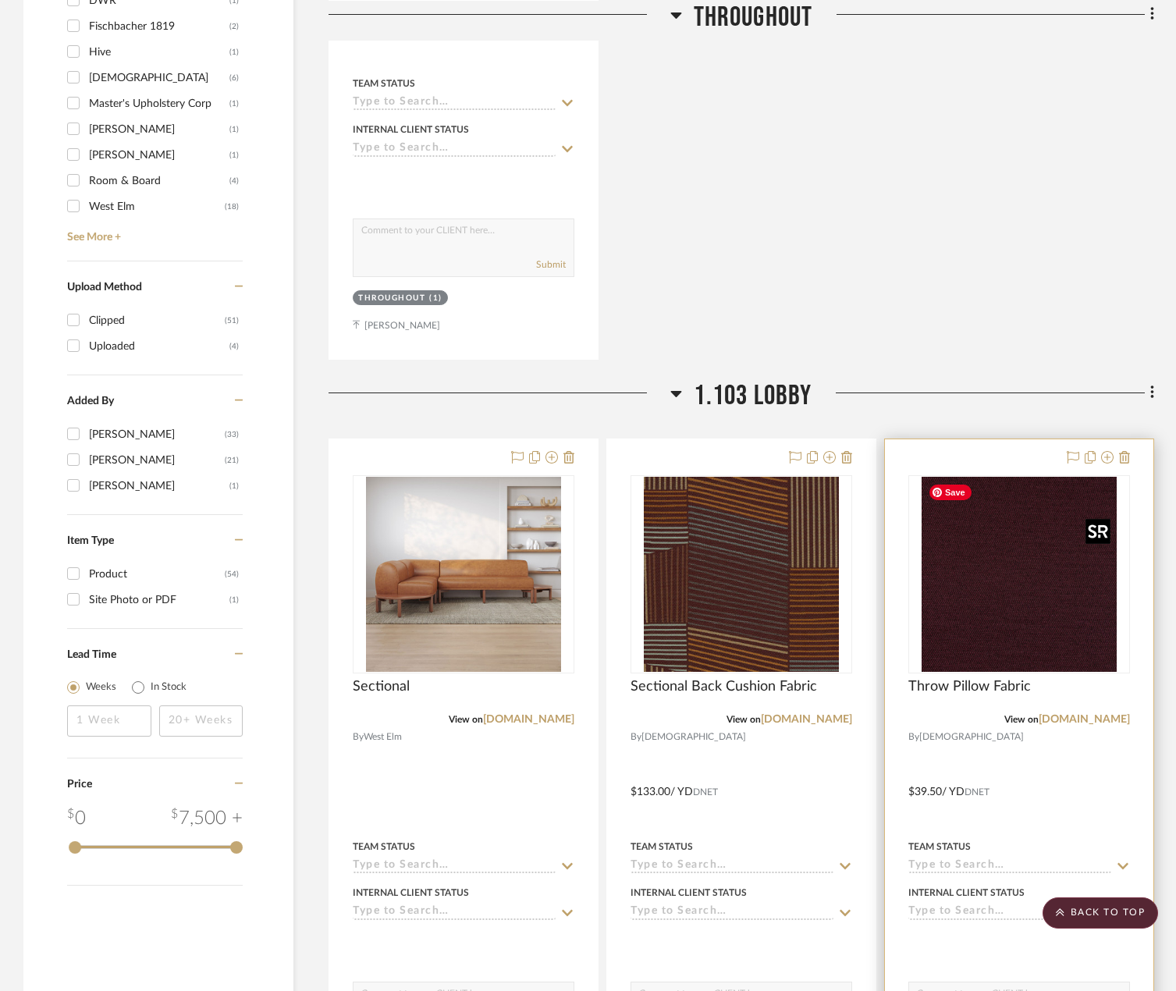
click at [988, 571] on img "0" at bounding box center [1019, 574] width 195 height 195
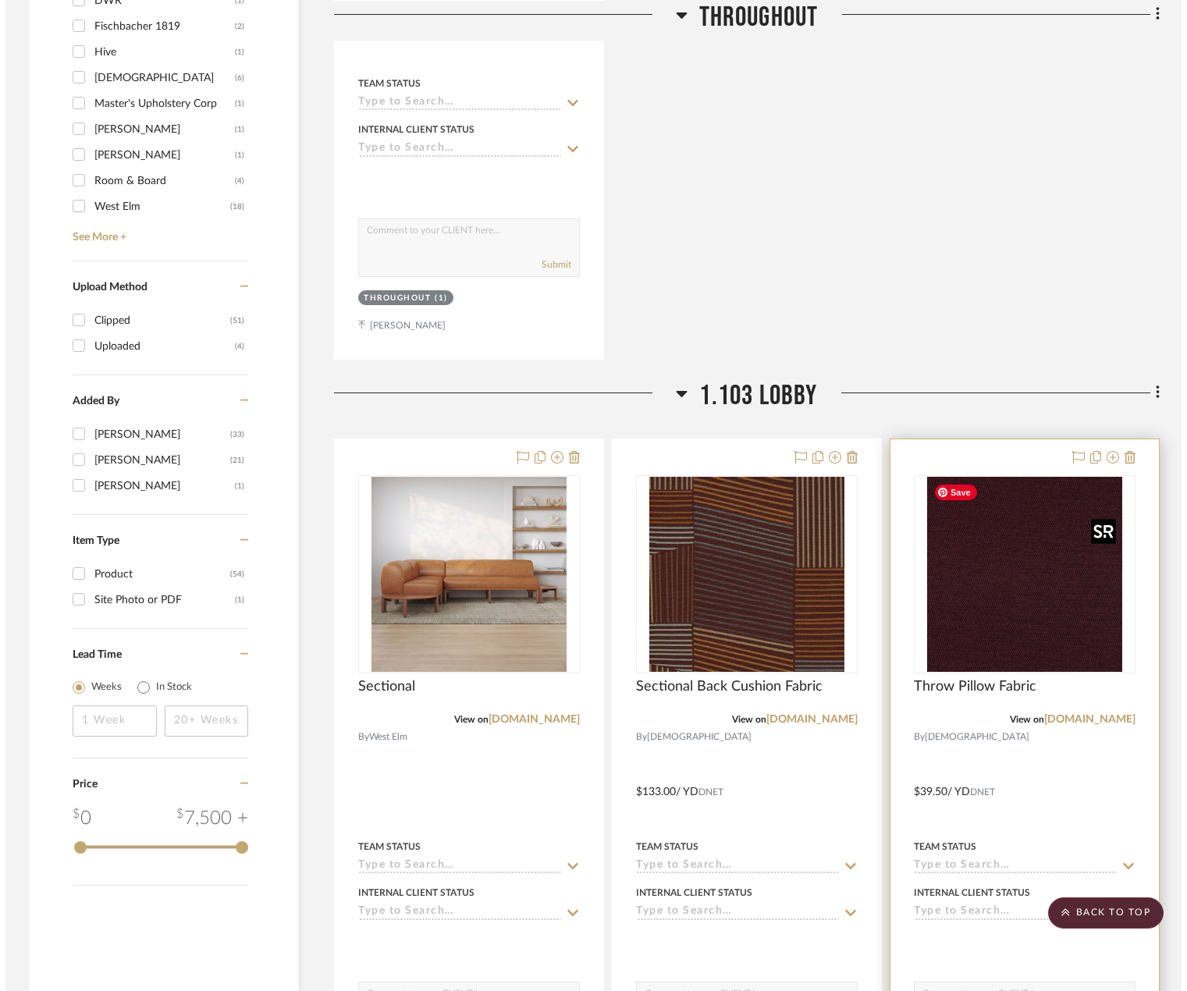
scroll to position [0, 0]
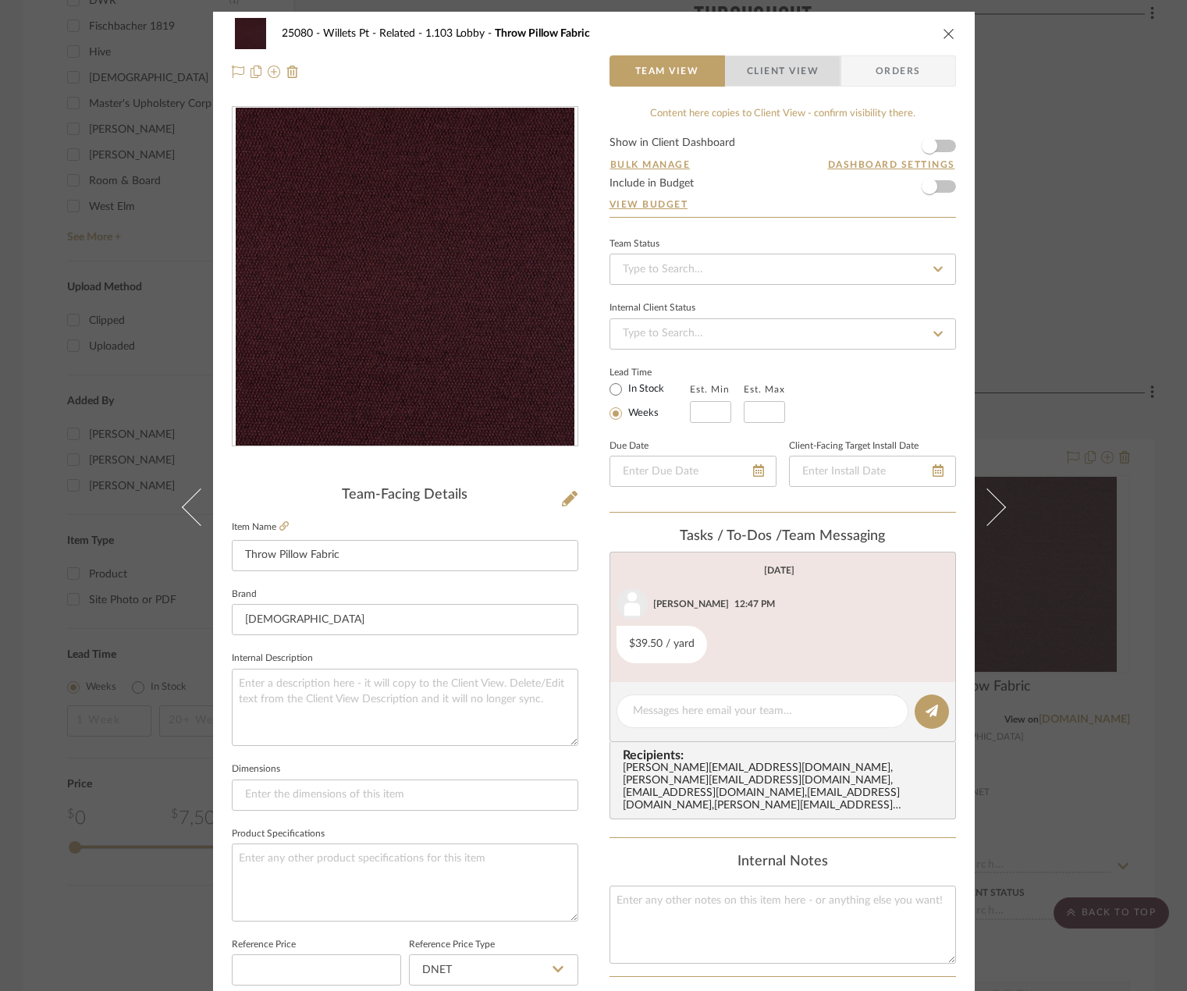
click at [763, 78] on span "Client View" at bounding box center [783, 70] width 72 height 31
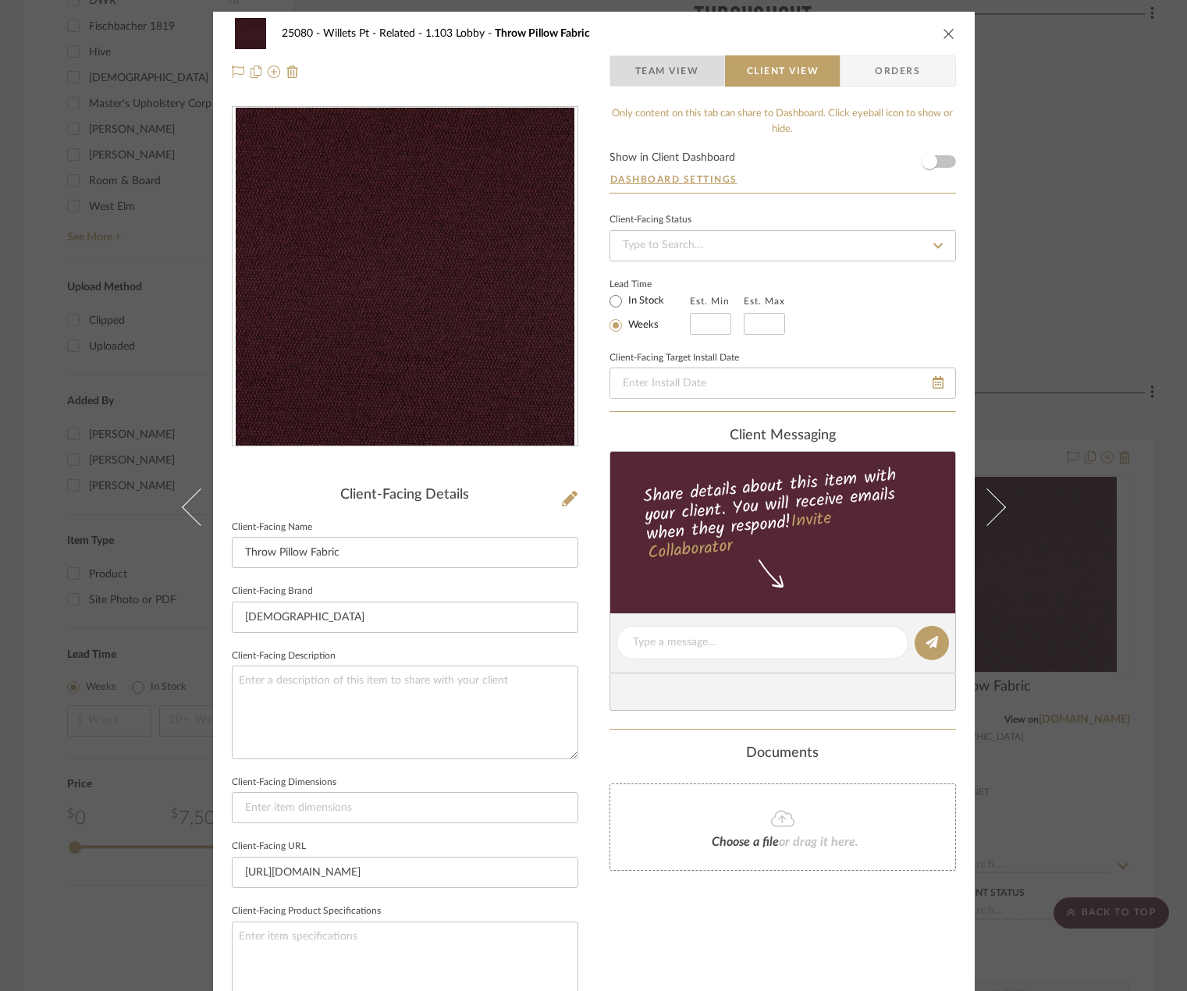
click at [688, 80] on span "Team View" at bounding box center [667, 70] width 64 height 31
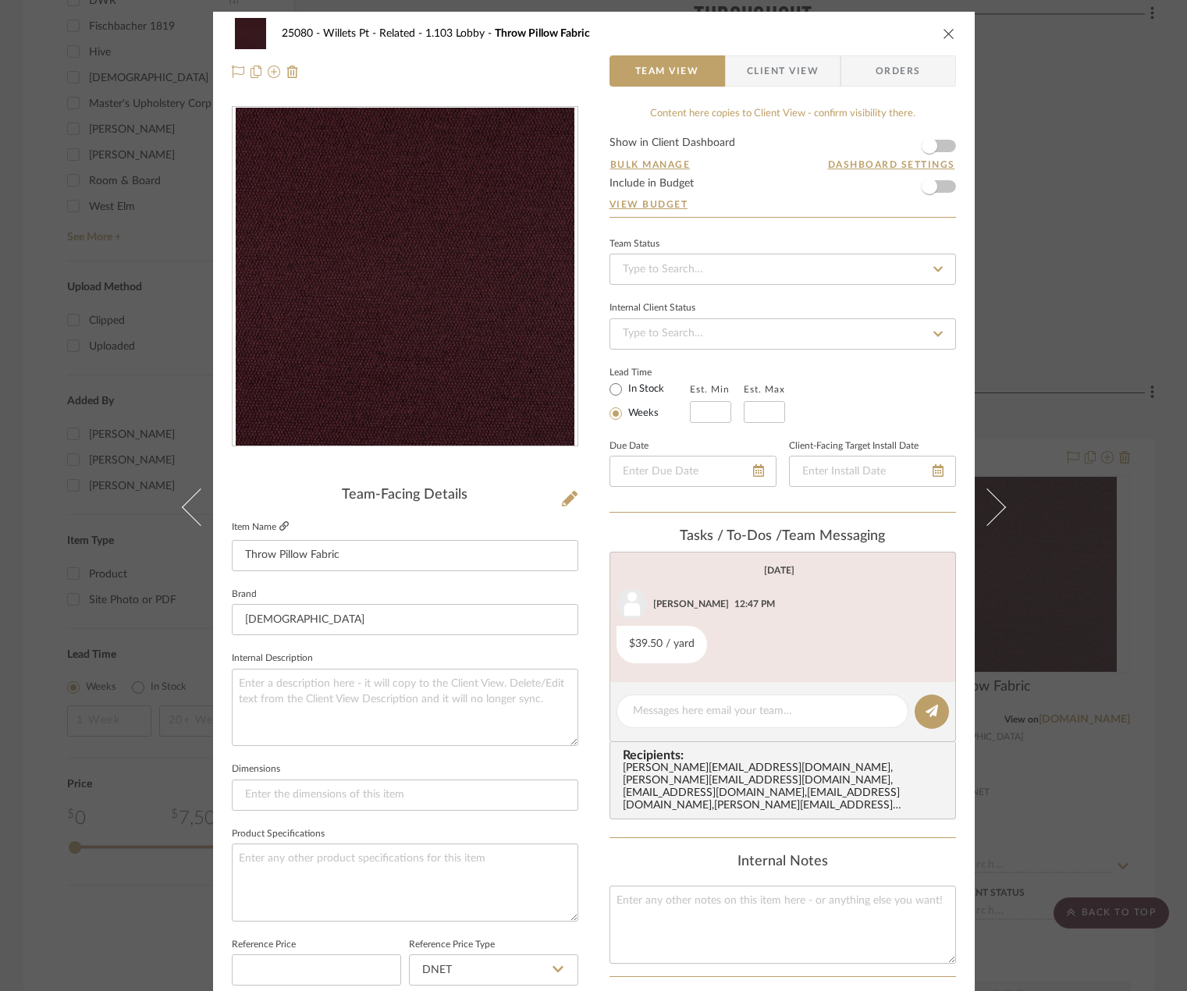
click at [283, 528] on icon at bounding box center [283, 525] width 9 height 9
click at [94, 147] on div "25080 - Willets Pt - Related 1.103 Lobby Throw Pillow Fabric Team View Client V…" at bounding box center [593, 495] width 1187 height 991
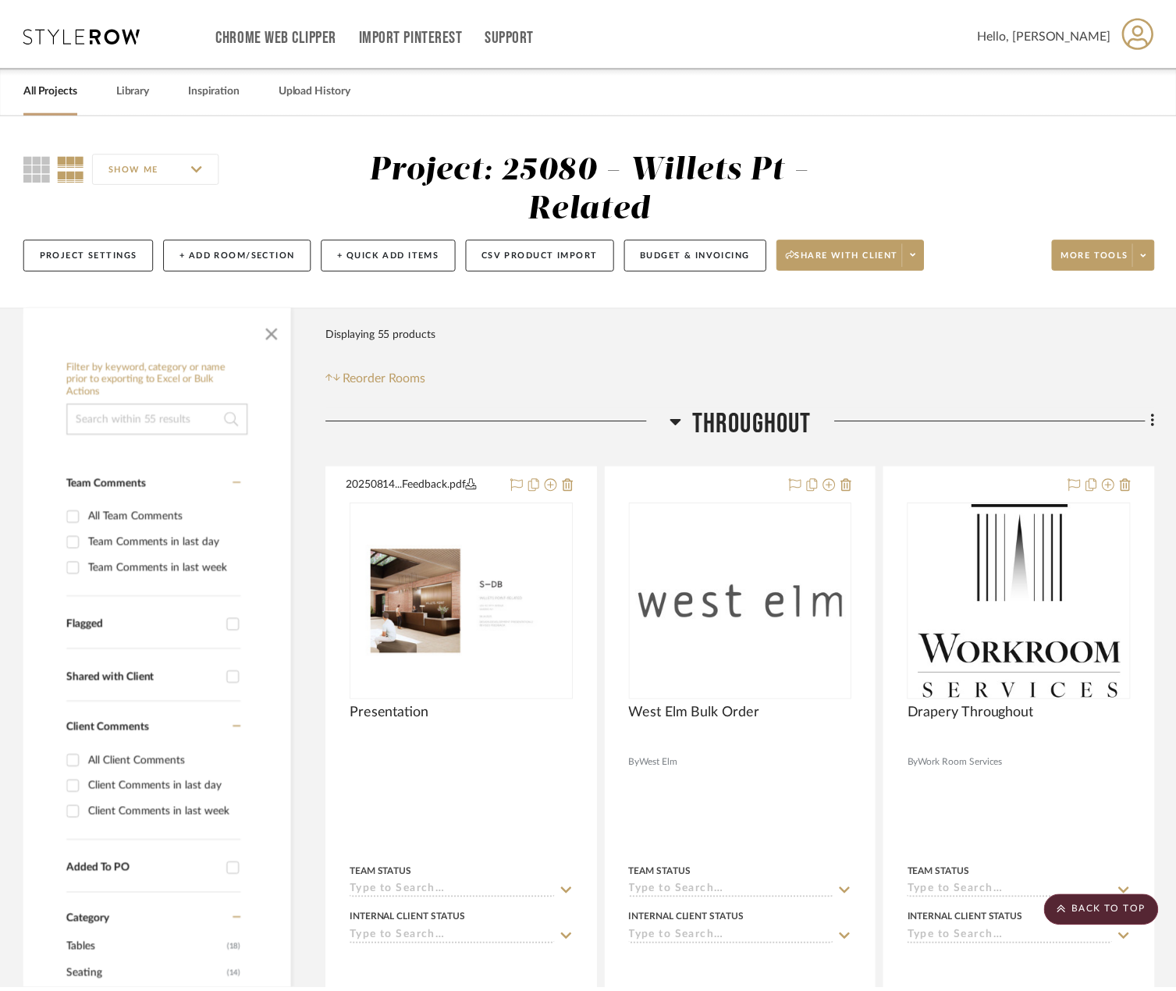
scroll to position [1483, 0]
